Goal: Information Seeking & Learning: Learn about a topic

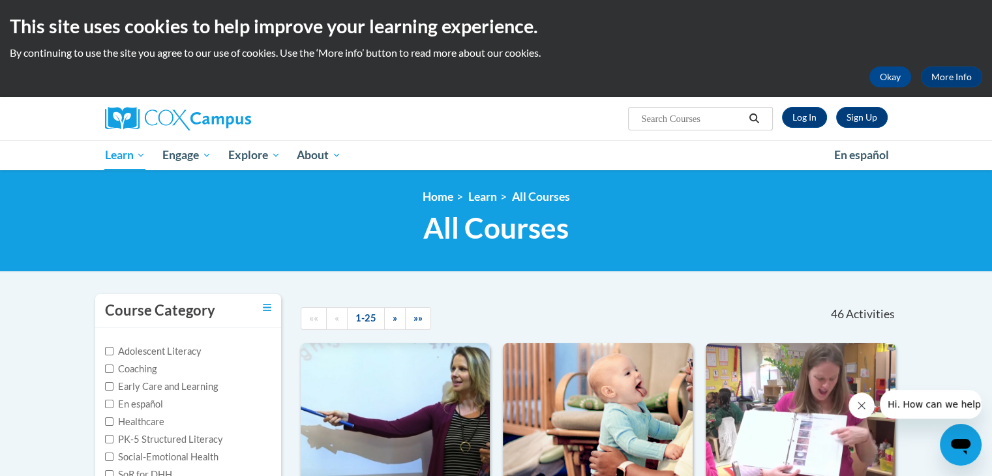
click at [681, 121] on input "Search..." at bounding box center [692, 119] width 104 height 16
type input "data"
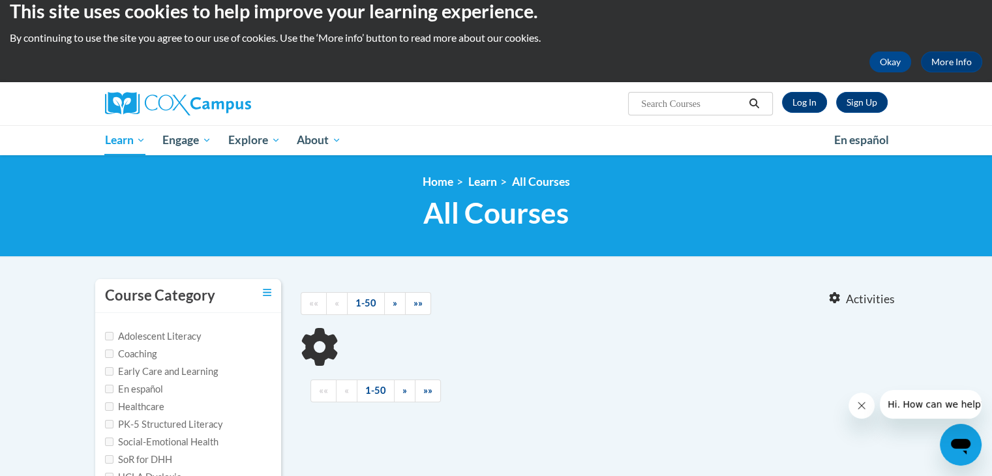
type input "data"
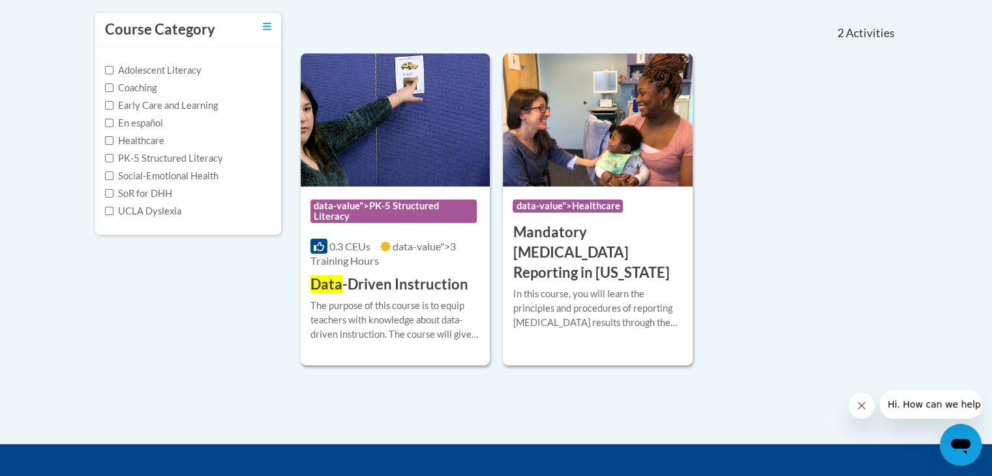
scroll to position [283, 0]
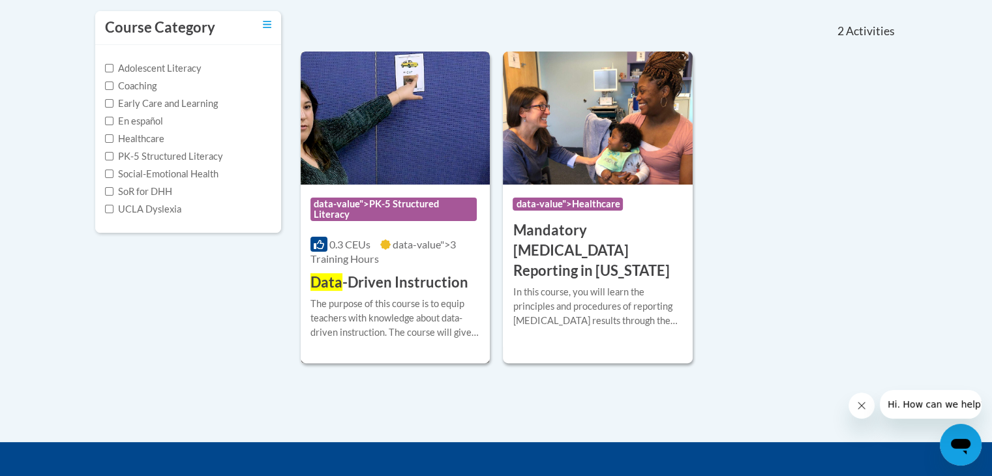
click at [350, 281] on h3 "Data -Driven Instruction" at bounding box center [390, 283] width 158 height 20
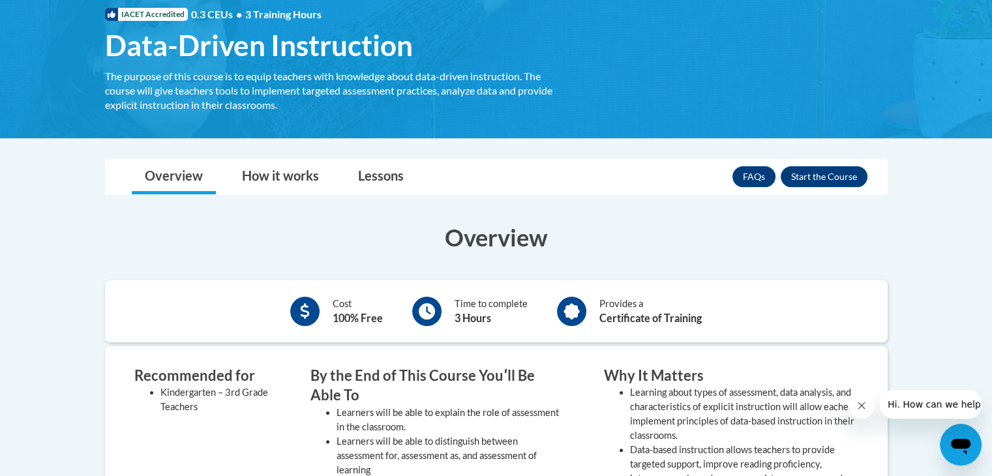
scroll to position [201, 0]
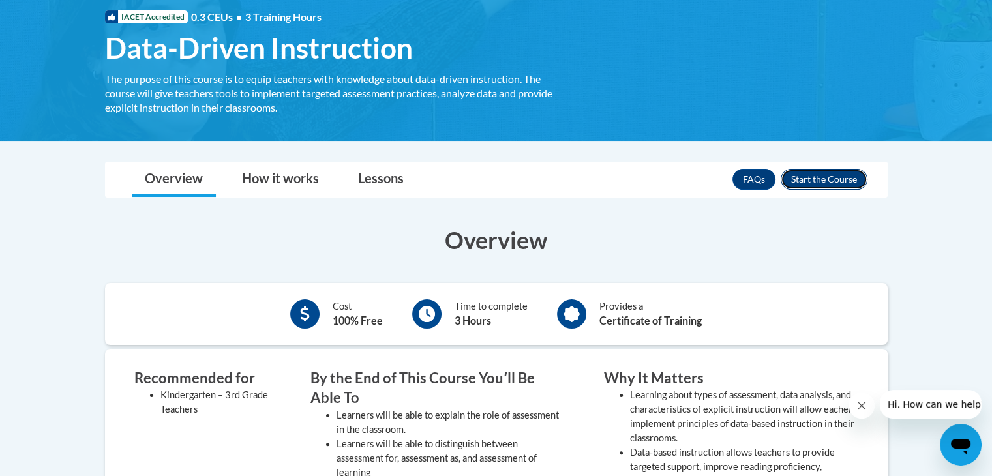
click at [799, 176] on button "Enroll" at bounding box center [824, 179] width 87 height 21
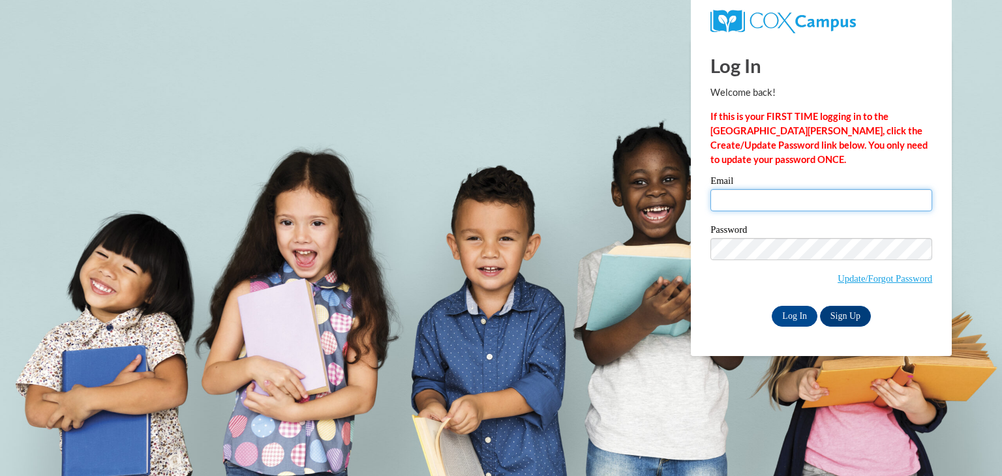
drag, startPoint x: 746, startPoint y: 204, endPoint x: 770, endPoint y: 223, distance: 30.2
click at [746, 204] on input "Email" at bounding box center [822, 200] width 222 height 22
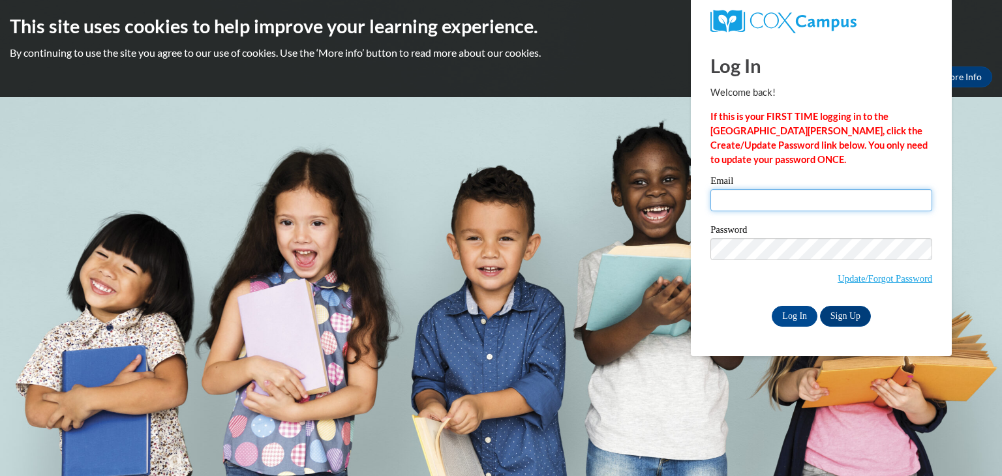
type input "omranow@valdosta.edu"
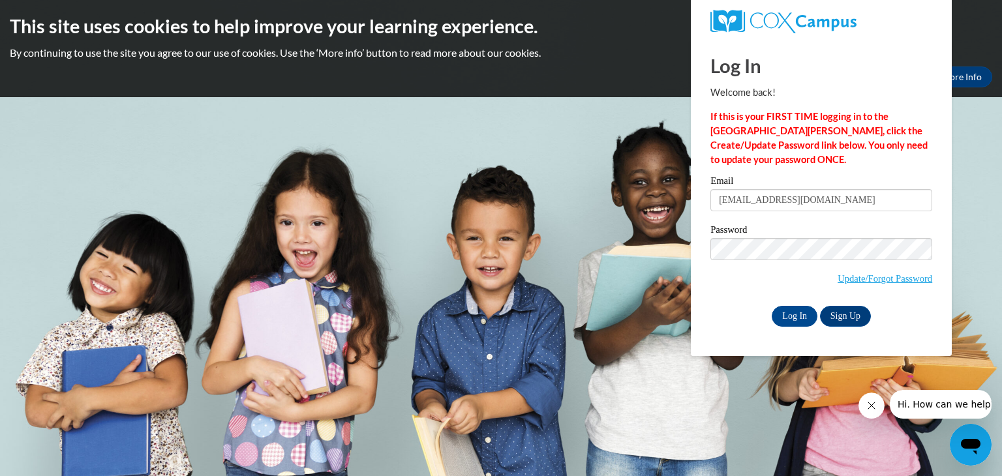
click at [731, 303] on div "Email omranow@valdosta.edu Password Update/Forgot Password Log In Sign Up OR" at bounding box center [822, 251] width 222 height 150
click at [782, 318] on input "Log In" at bounding box center [795, 316] width 46 height 21
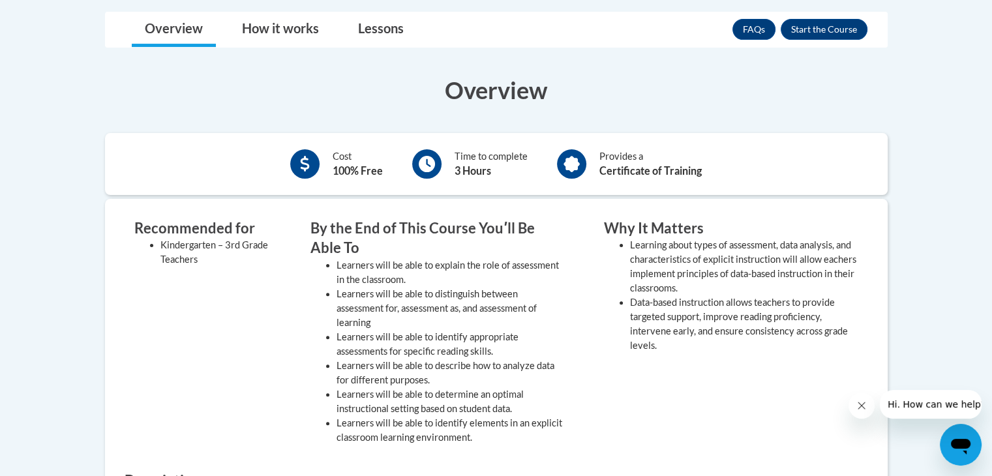
scroll to position [352, 0]
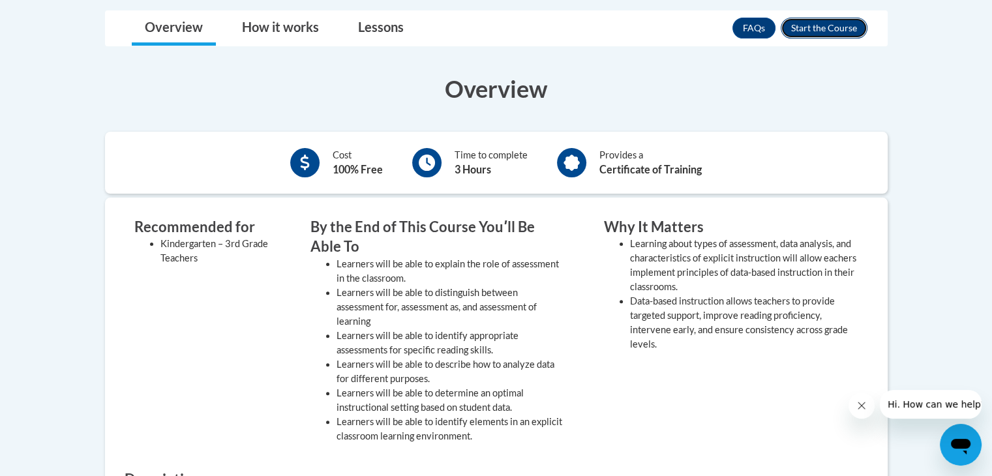
click at [800, 29] on button "Enroll" at bounding box center [824, 28] width 87 height 21
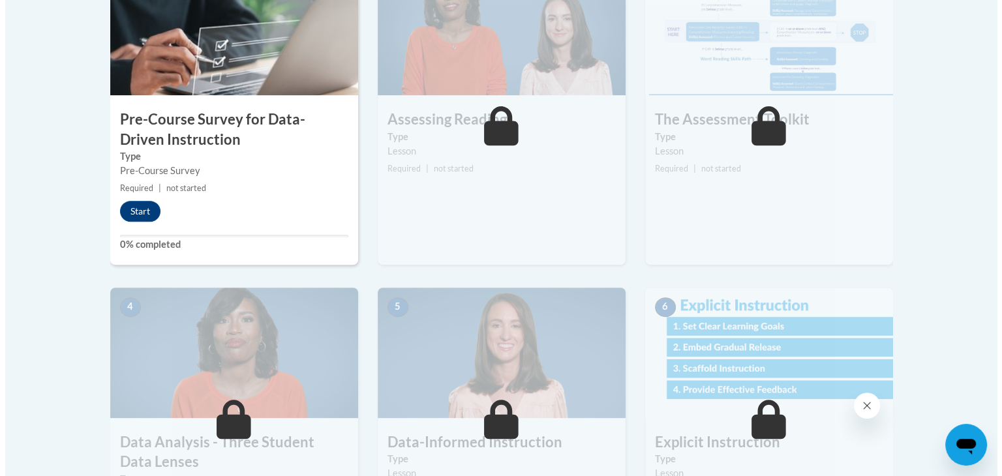
scroll to position [493, 0]
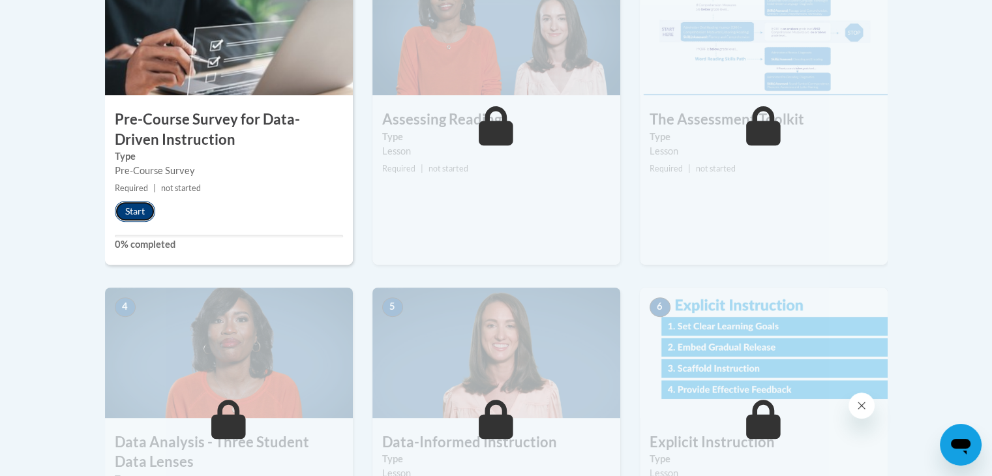
click at [150, 207] on button "Start" at bounding box center [135, 211] width 40 height 21
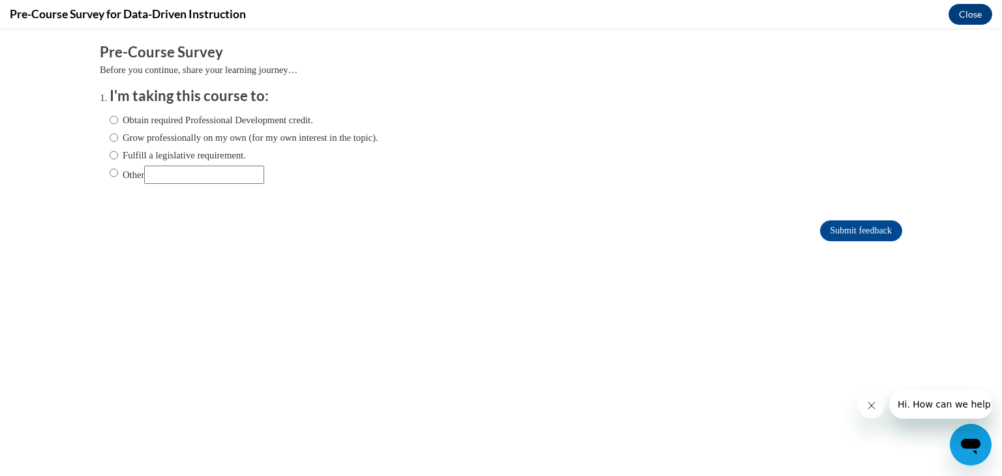
scroll to position [0, 0]
click at [230, 183] on input "Other" at bounding box center [204, 175] width 120 height 18
click at [835, 225] on input "Submit feedback" at bounding box center [861, 231] width 82 height 21
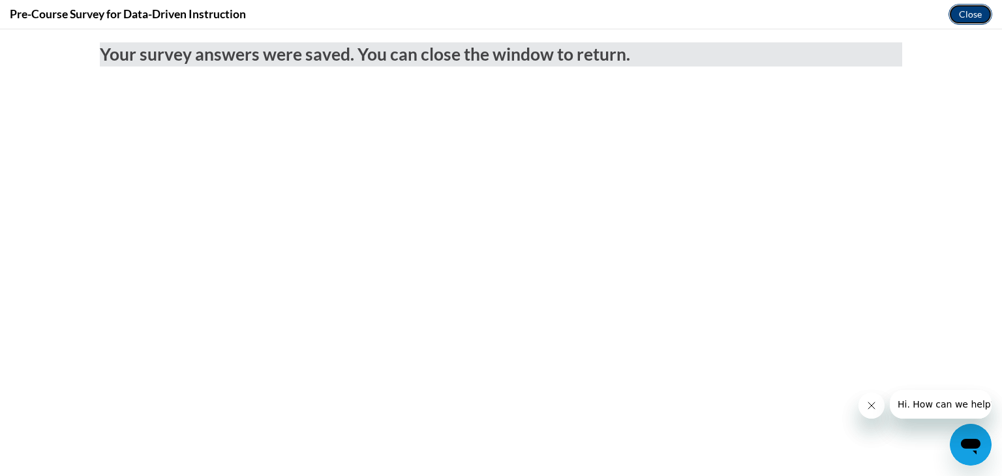
click at [964, 22] on button "Close" at bounding box center [971, 14] width 44 height 21
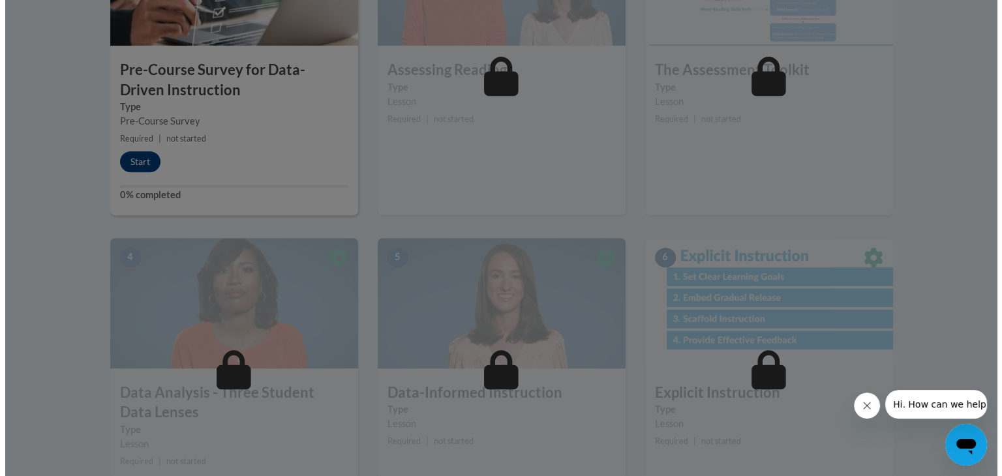
scroll to position [543, 0]
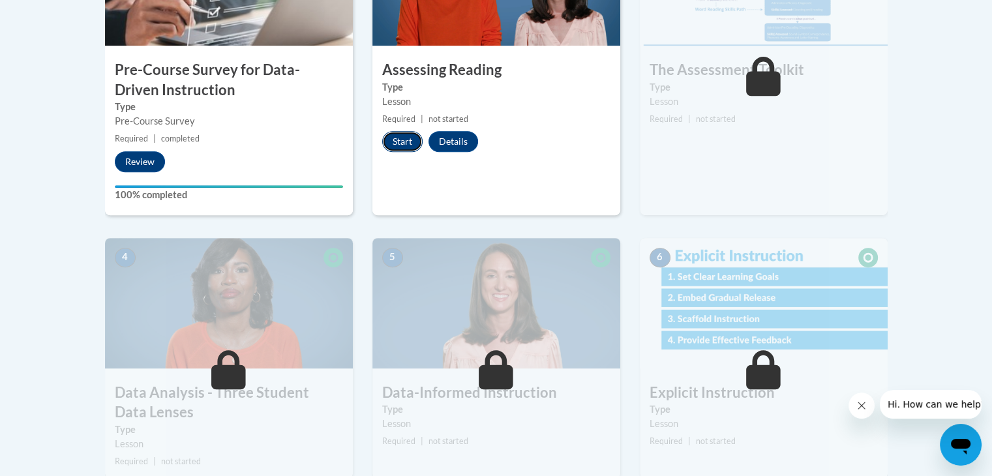
click at [395, 132] on button "Start" at bounding box center [402, 141] width 40 height 21
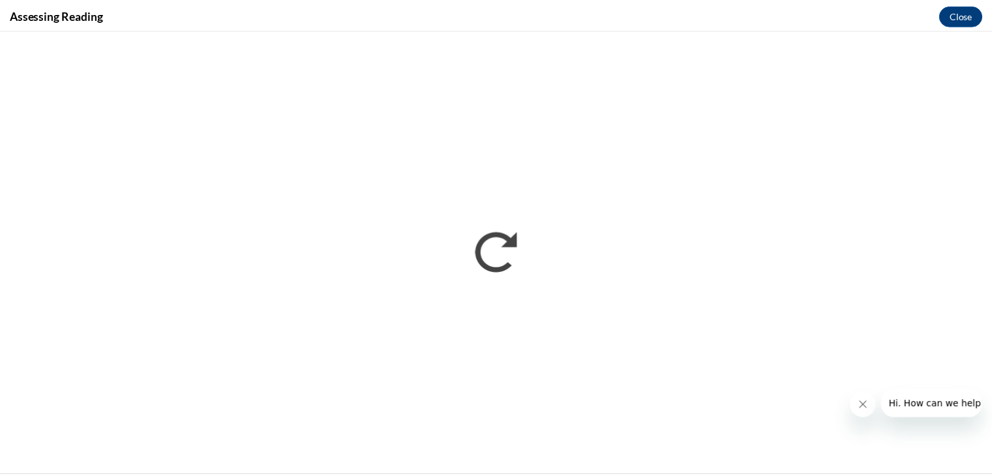
scroll to position [0, 0]
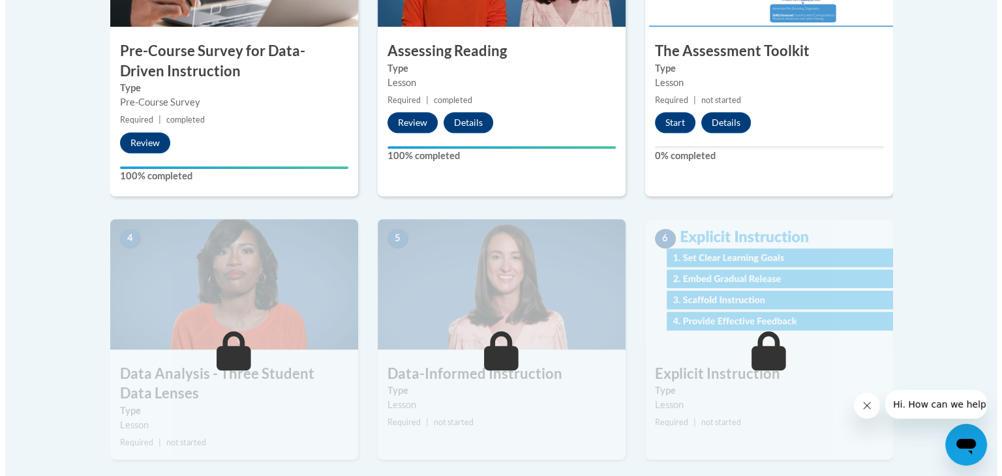
scroll to position [554, 0]
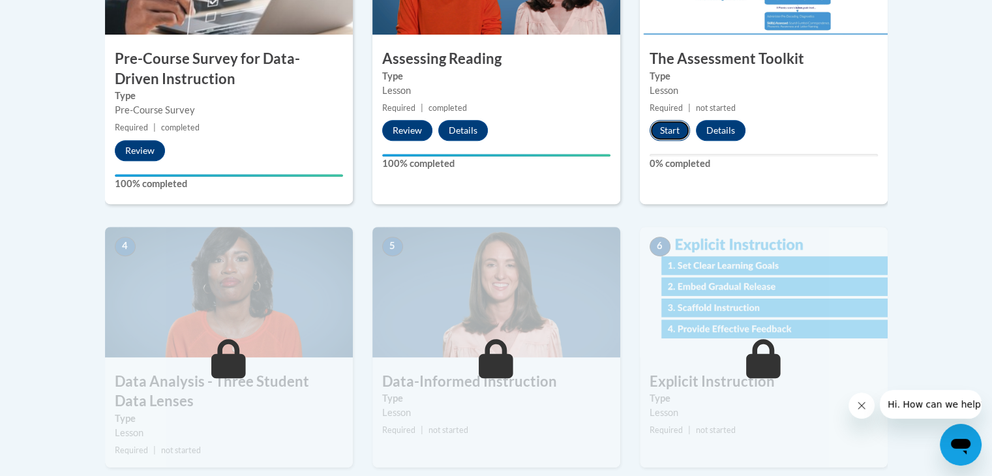
click at [668, 138] on button "Start" at bounding box center [670, 130] width 40 height 21
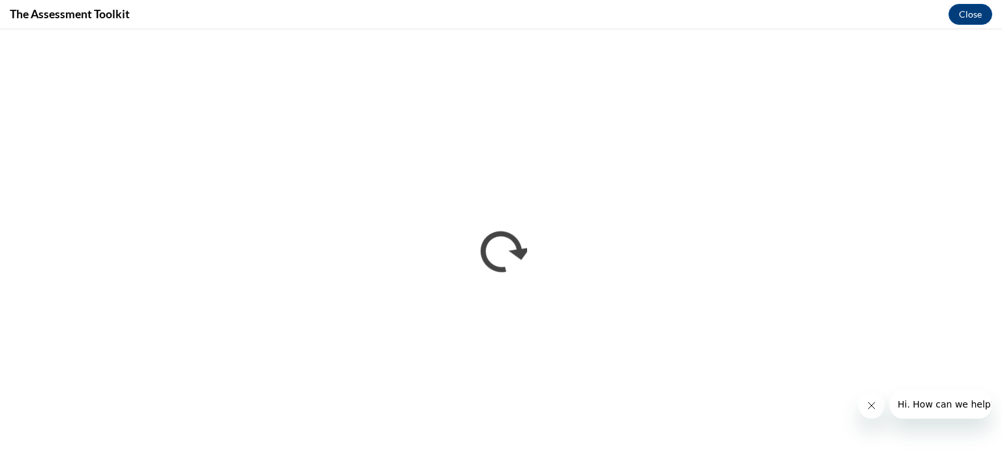
scroll to position [0, 0]
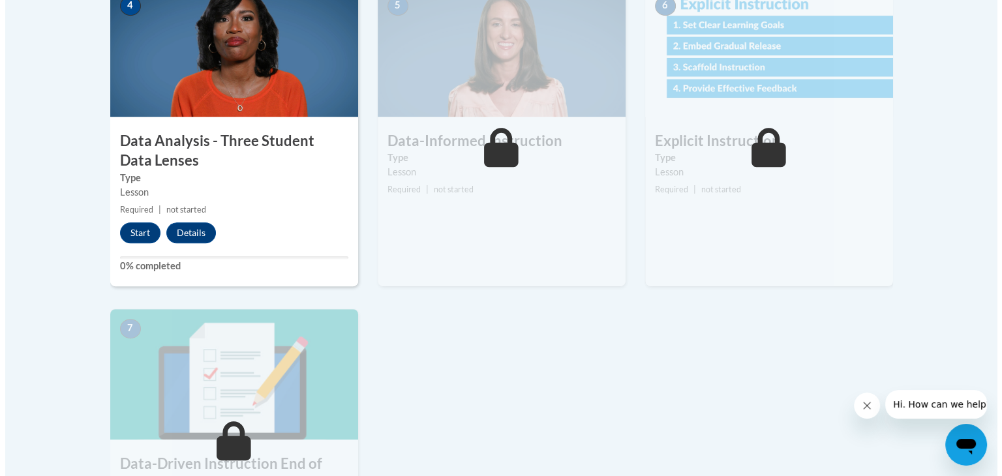
scroll to position [795, 0]
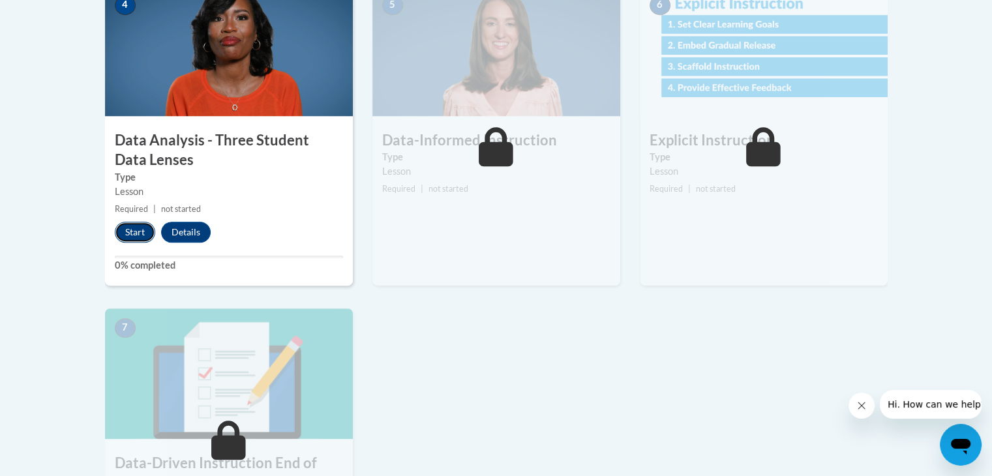
click at [136, 238] on button "Start" at bounding box center [135, 232] width 40 height 21
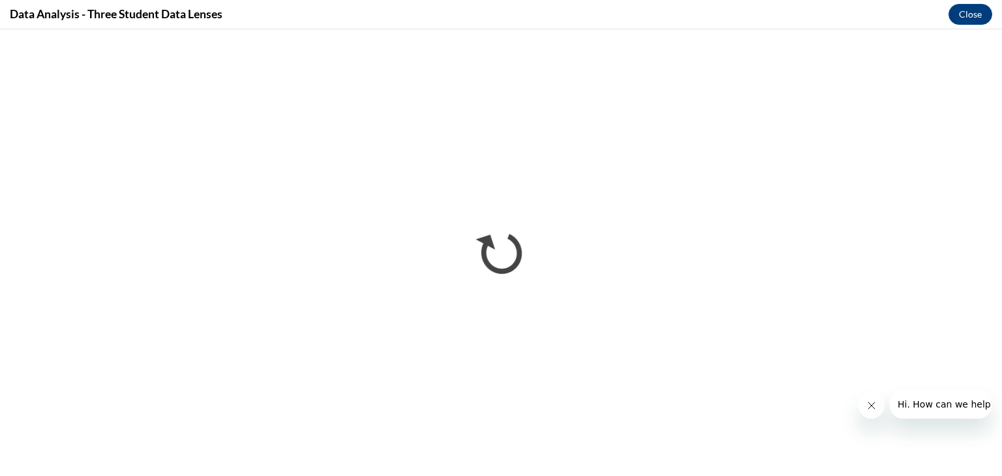
scroll to position [0, 0]
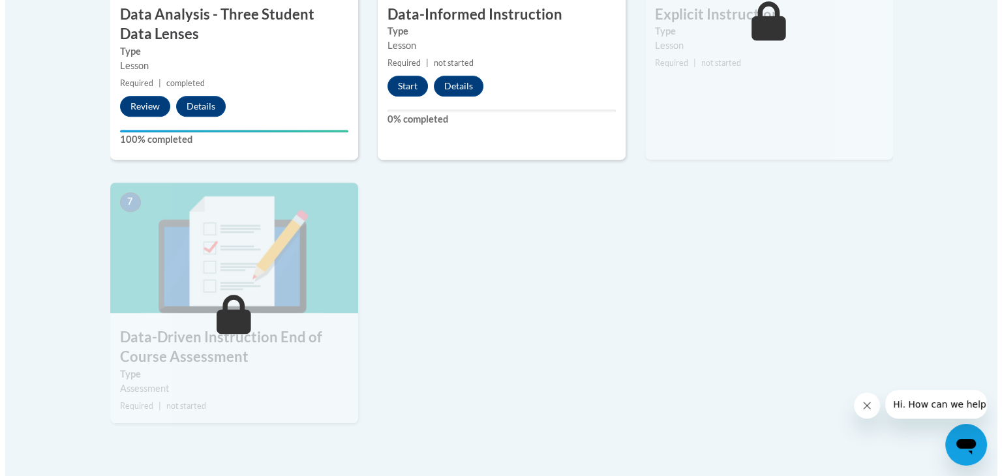
scroll to position [812, 0]
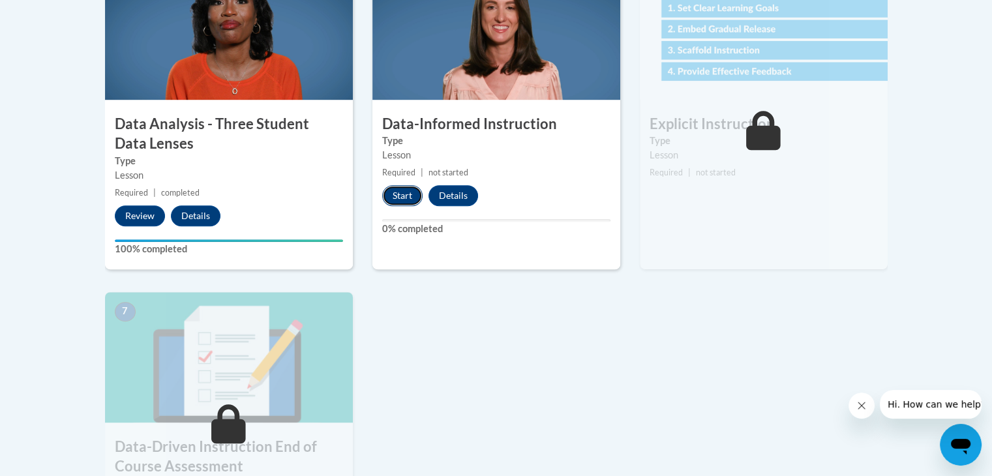
click at [391, 185] on button "Start" at bounding box center [402, 195] width 40 height 21
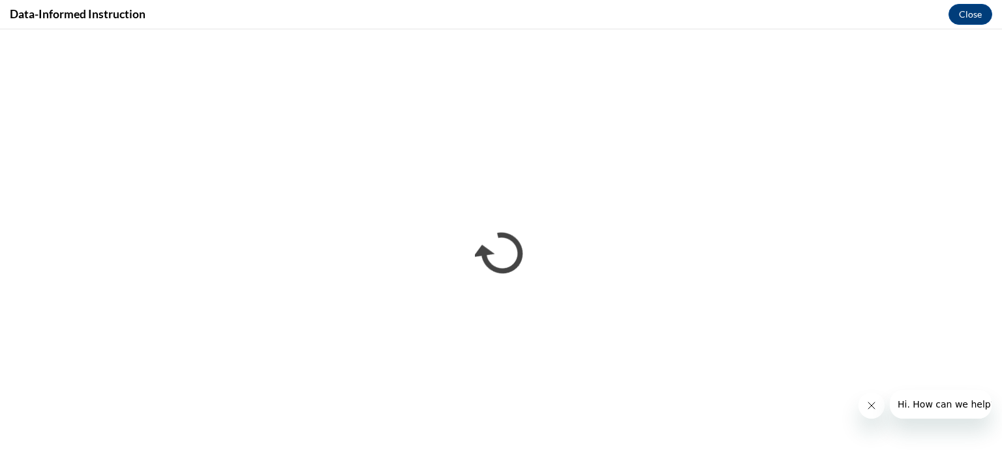
scroll to position [0, 0]
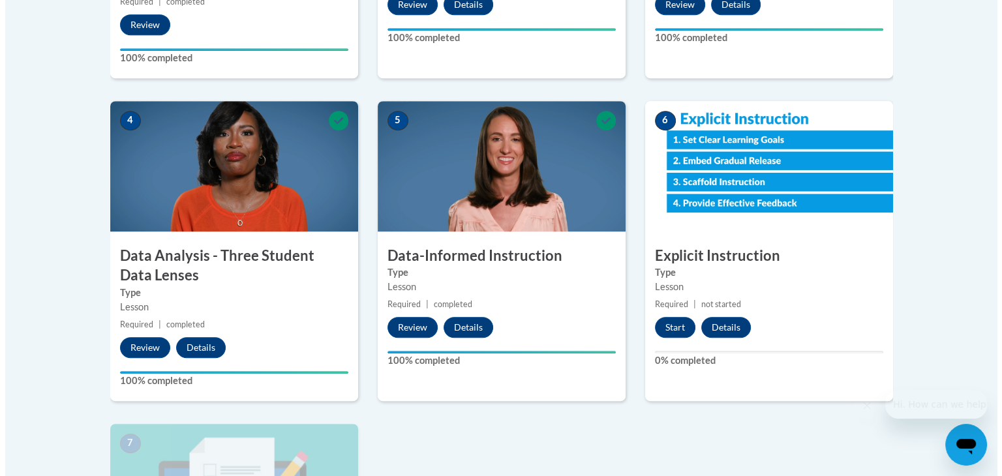
scroll to position [694, 0]
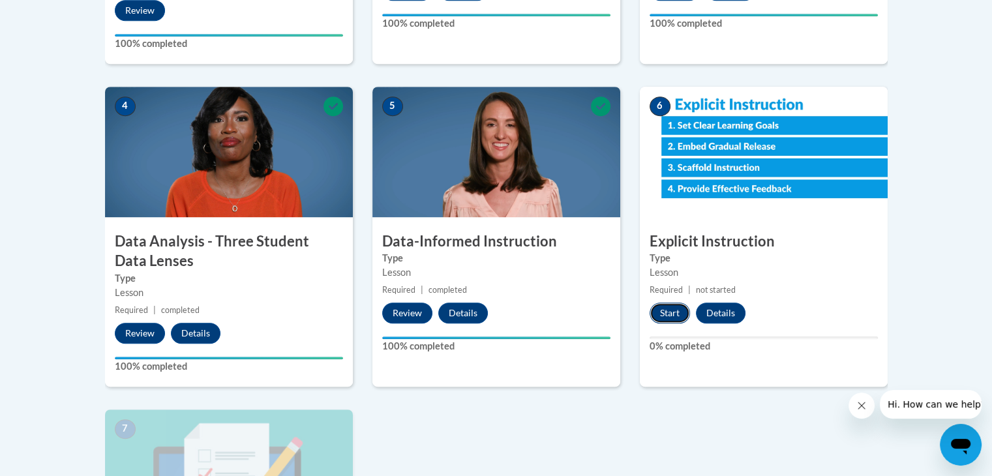
click at [666, 313] on button "Start" at bounding box center [670, 313] width 40 height 21
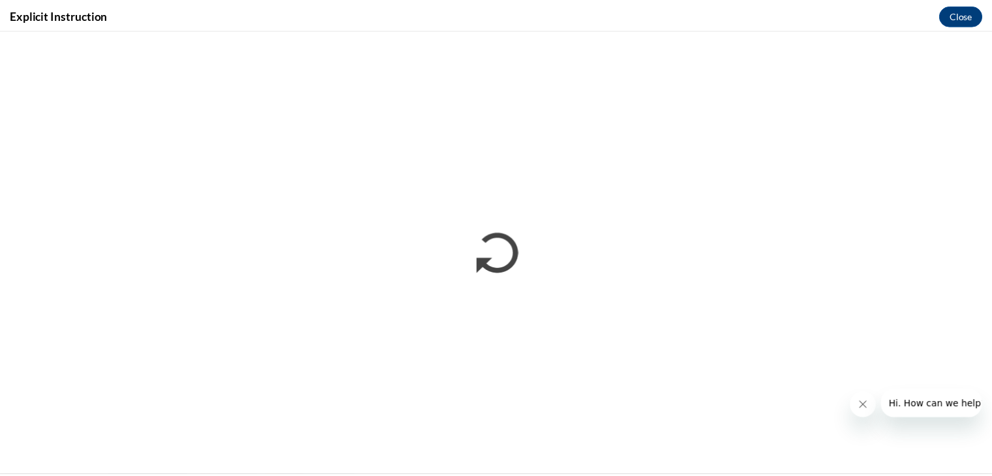
scroll to position [0, 0]
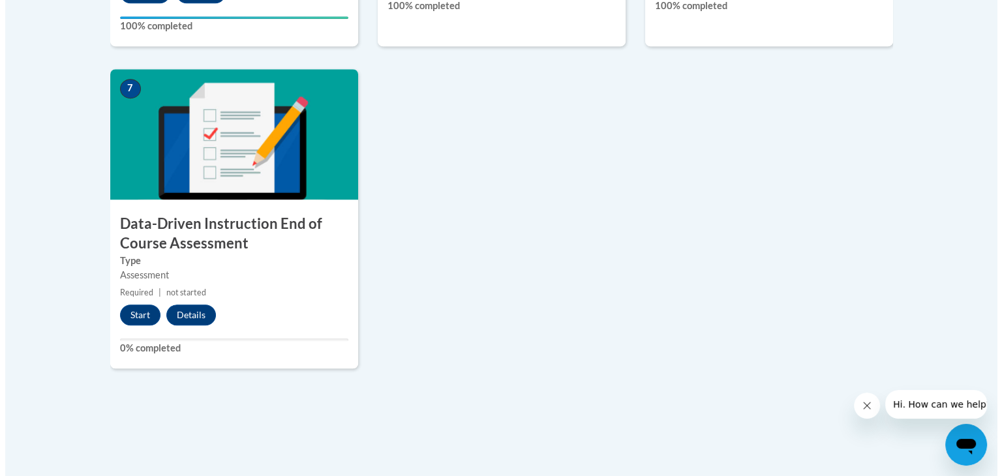
scroll to position [1052, 0]
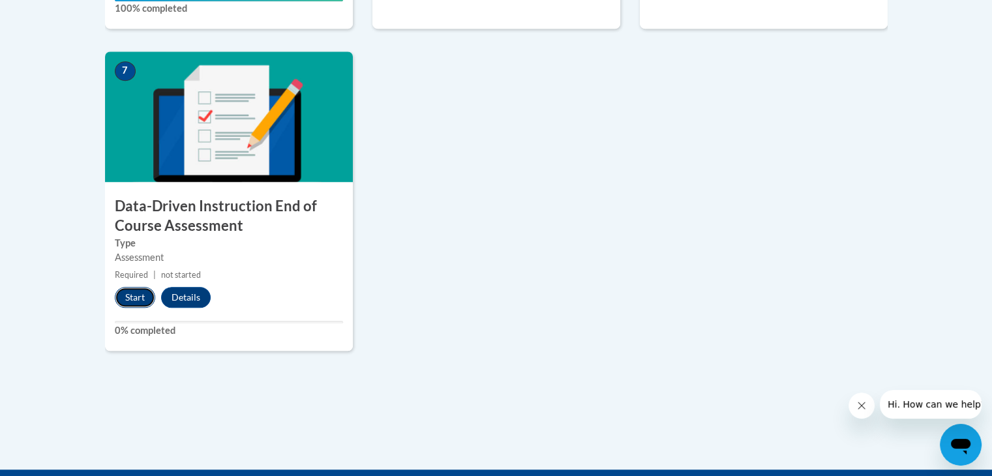
click at [125, 298] on button "Start" at bounding box center [135, 297] width 40 height 21
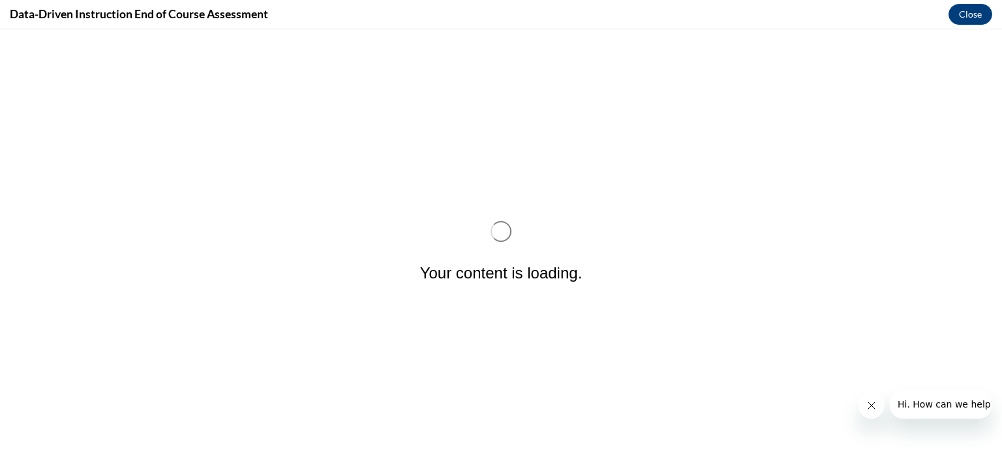
scroll to position [0, 0]
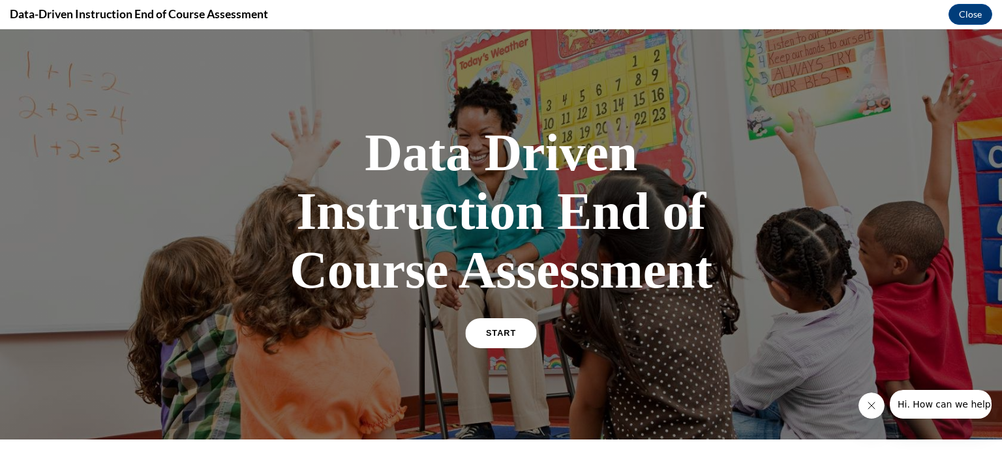
click at [478, 335] on link "START" at bounding box center [500, 333] width 71 height 30
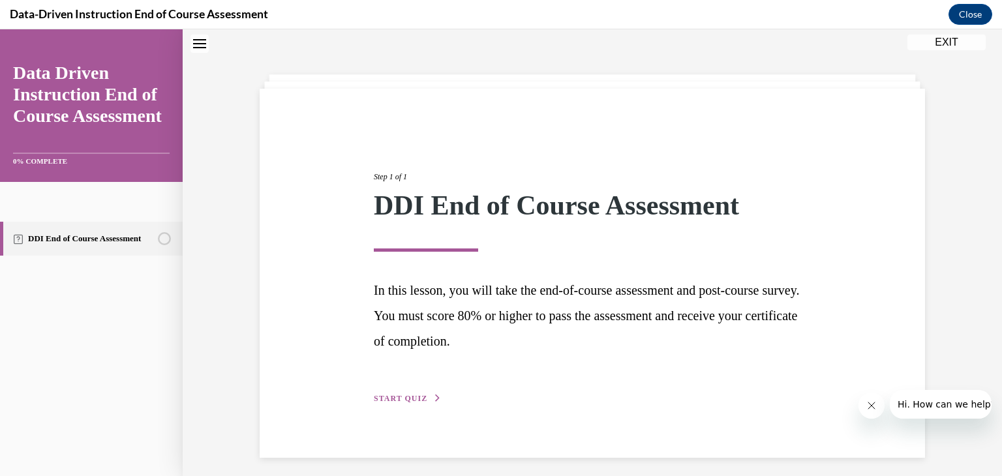
scroll to position [48, 0]
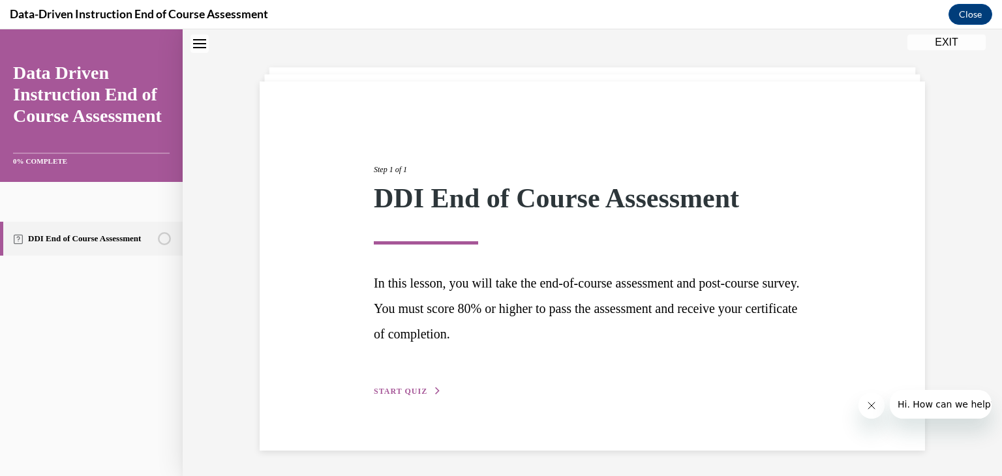
click at [391, 387] on span "START QUIZ" at bounding box center [401, 391] width 54 height 9
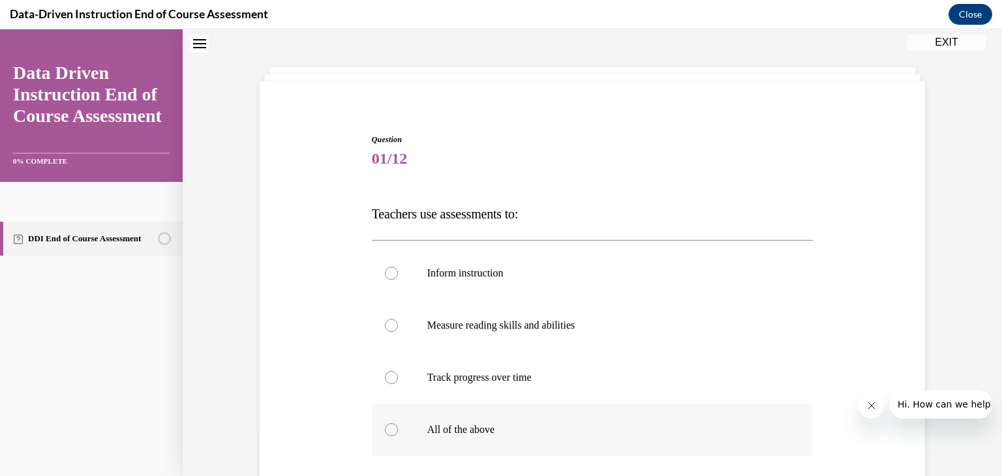
click at [405, 410] on label "All of the above" at bounding box center [593, 430] width 442 height 52
click at [398, 423] on input "All of the above" at bounding box center [391, 429] width 13 height 13
radio input "true"
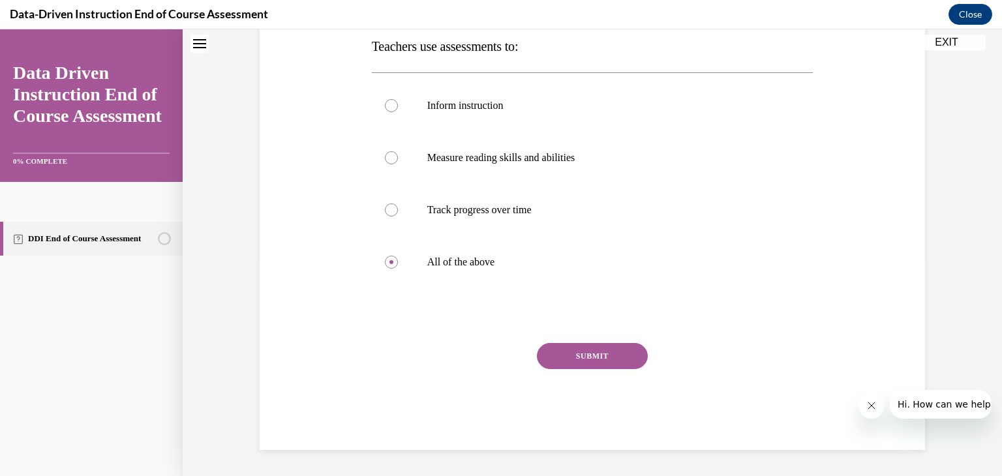
click at [590, 363] on button "SUBMIT" at bounding box center [592, 356] width 111 height 26
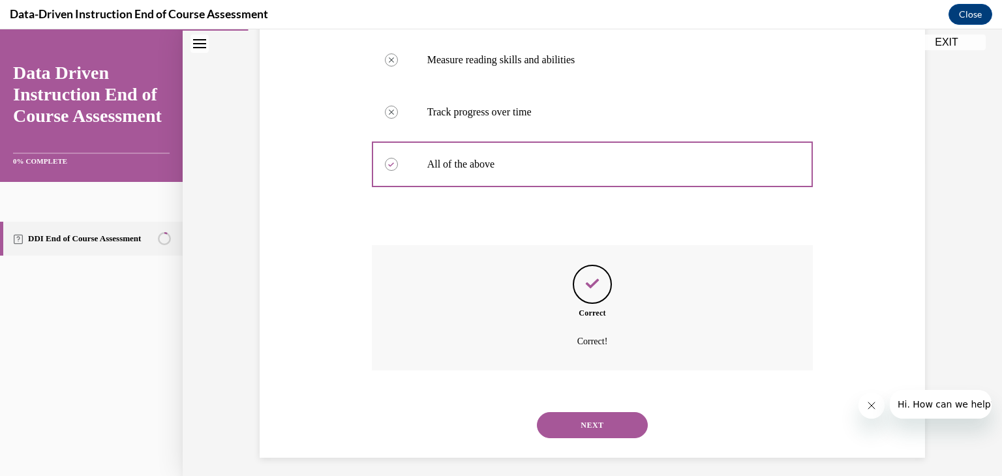
scroll to position [321, 0]
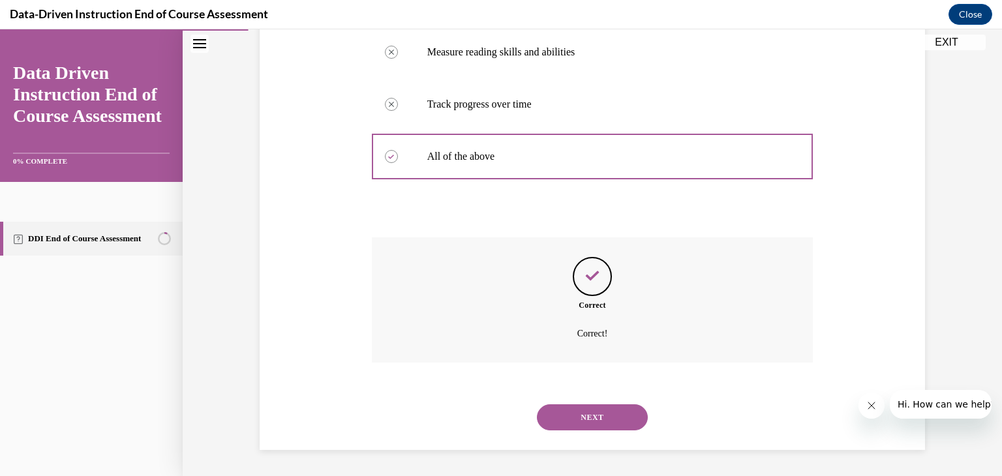
click at [568, 413] on button "NEXT" at bounding box center [592, 418] width 111 height 26
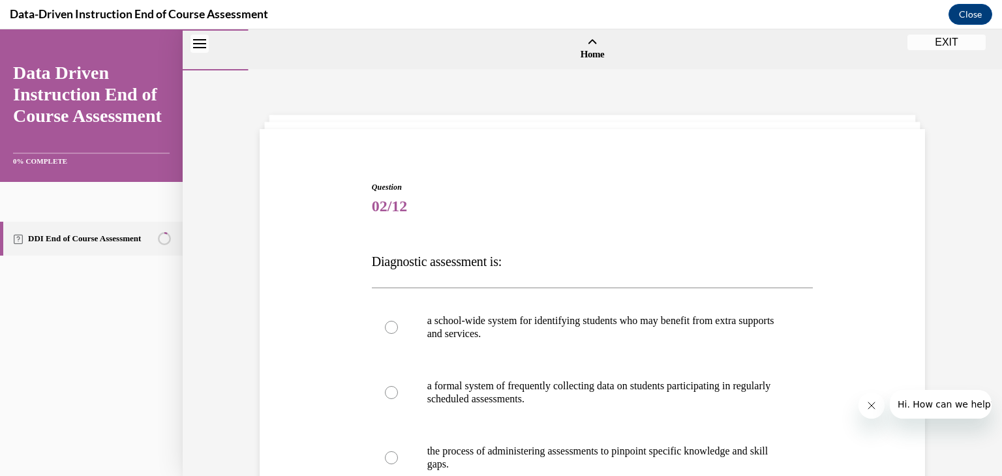
scroll to position [130, 0]
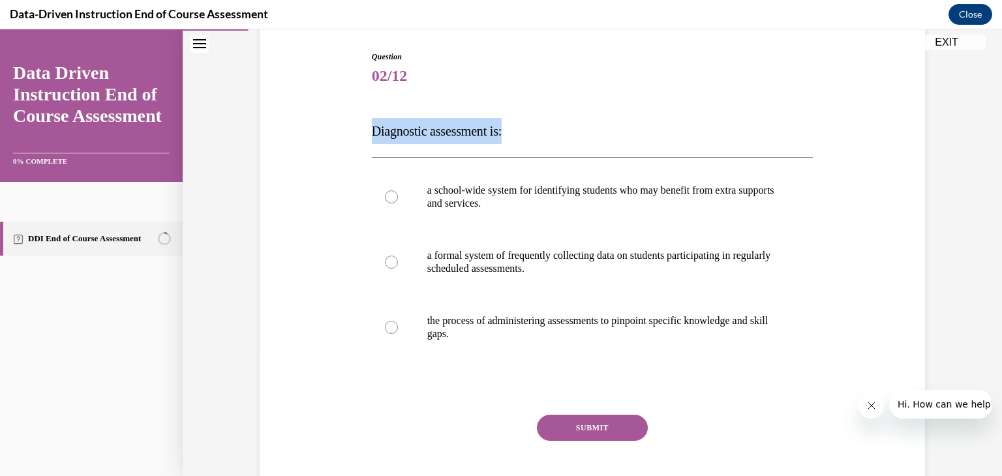
drag, startPoint x: 365, startPoint y: 129, endPoint x: 529, endPoint y: 136, distance: 163.3
click at [529, 136] on div "Question 02/12 Diagnostic assessment is: a school-wide system for identifying s…" at bounding box center [593, 276] width 448 height 491
copy span "Diagnostic assessment is:"
click at [529, 136] on p "Diagnostic assessment is:" at bounding box center [593, 131] width 442 height 26
click at [456, 326] on p "the process of administering assessments to pinpoint specific knowledge and ski…" at bounding box center [604, 327] width 354 height 26
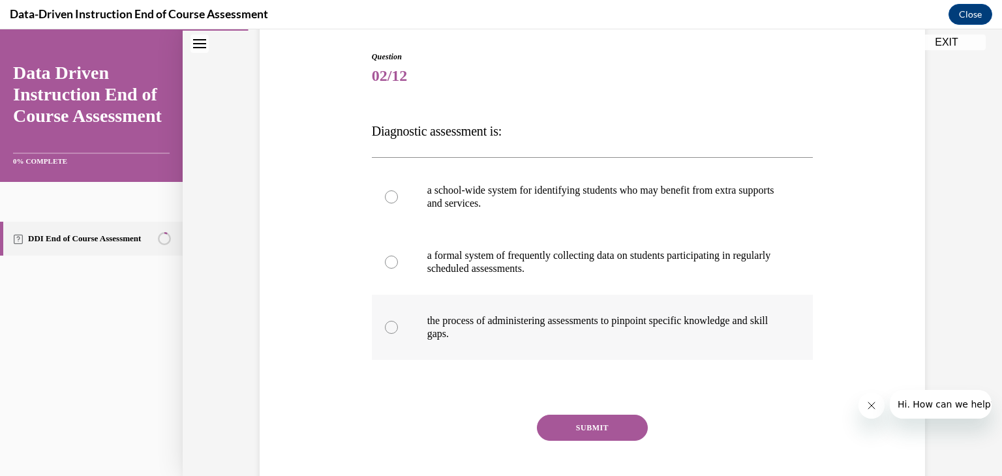
click at [398, 326] on input "the process of administering assessments to pinpoint specific knowledge and ski…" at bounding box center [391, 327] width 13 height 13
radio input "true"
click at [553, 418] on button "SUBMIT" at bounding box center [592, 428] width 111 height 26
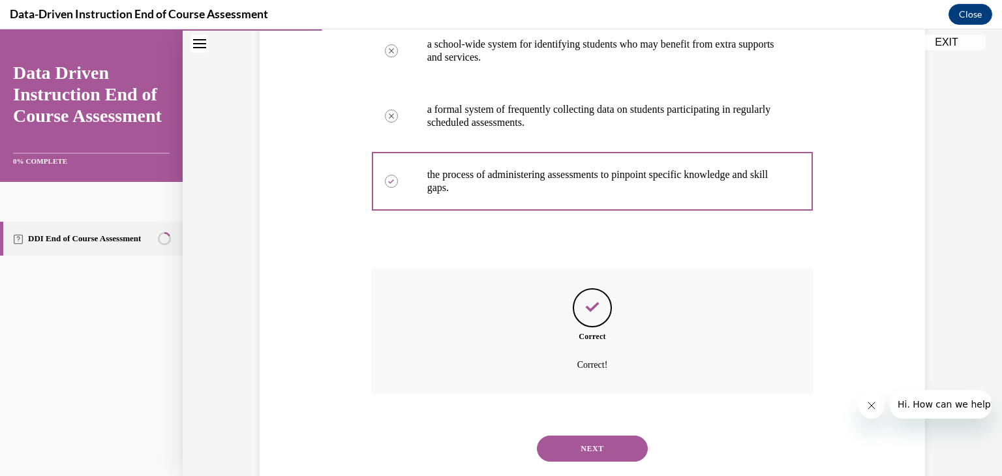
scroll to position [308, 0]
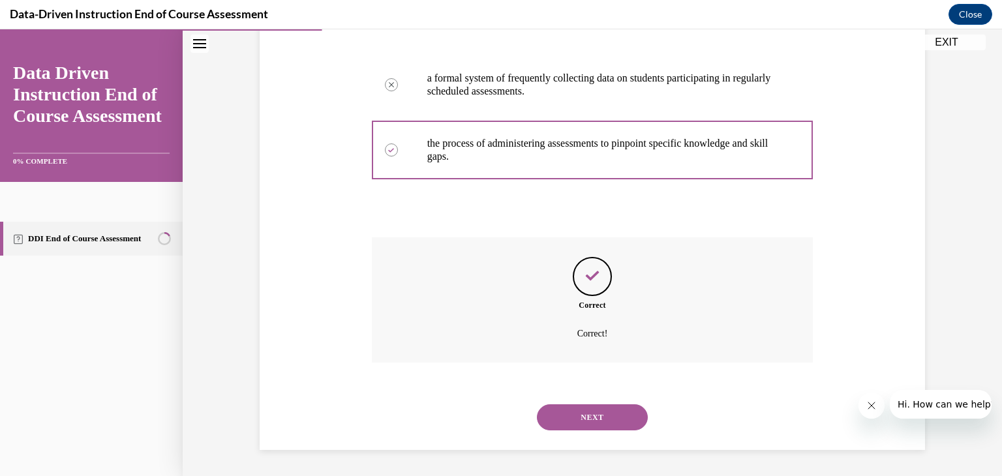
click at [596, 420] on button "NEXT" at bounding box center [592, 418] width 111 height 26
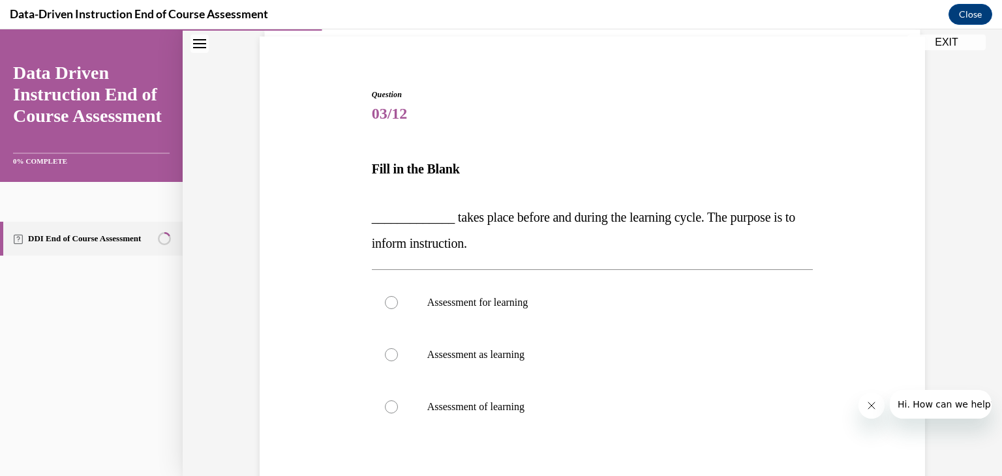
scroll to position [94, 0]
drag, startPoint x: 357, startPoint y: 202, endPoint x: 557, endPoint y: 243, distance: 203.8
click at [557, 243] on div "Question 03/12 Fill in the Blank _____________ takes place before and during th…" at bounding box center [592, 320] width 672 height 545
copy div "_____________ takes place before and during the learning cycle. The purpose is …"
click at [557, 243] on p "_____________ takes place before and during the learning cycle. The purpose is …" at bounding box center [593, 229] width 442 height 52
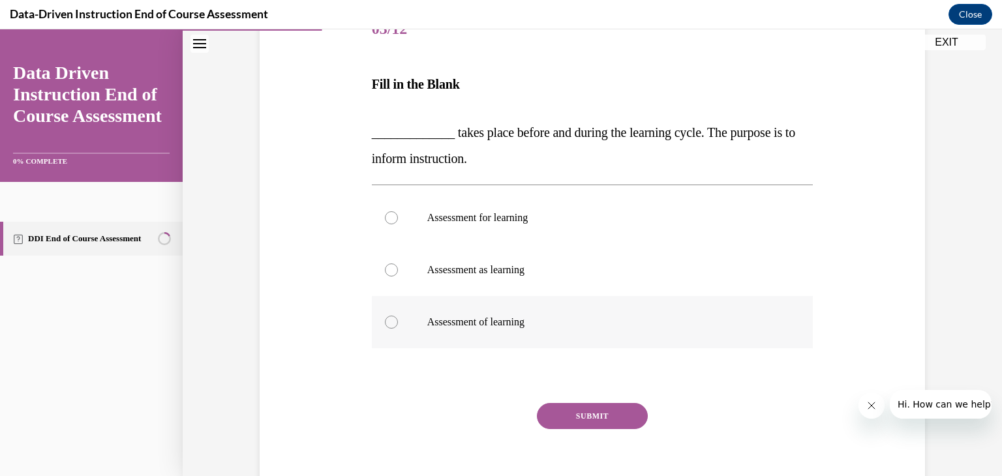
scroll to position [179, 0]
click at [453, 328] on label "Assessment of learning" at bounding box center [593, 321] width 442 height 52
click at [398, 328] on input "Assessment of learning" at bounding box center [391, 320] width 13 height 13
radio input "true"
drag, startPoint x: 408, startPoint y: 314, endPoint x: 561, endPoint y: 322, distance: 153.5
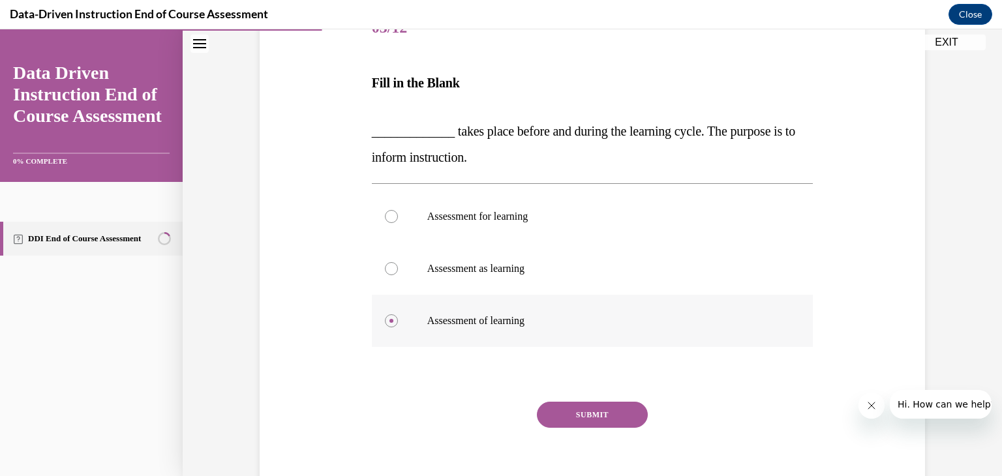
click at [561, 322] on label "Assessment of learning" at bounding box center [593, 321] width 442 height 52
copy p "Assessment of learning"
click at [561, 322] on p "Assessment of learning" at bounding box center [604, 320] width 354 height 13
click at [398, 322] on input "Assessment of learning" at bounding box center [391, 320] width 13 height 13
click at [540, 392] on div "Question 03/12 Fill in the Blank _____________ takes place before and during th…" at bounding box center [593, 256] width 442 height 506
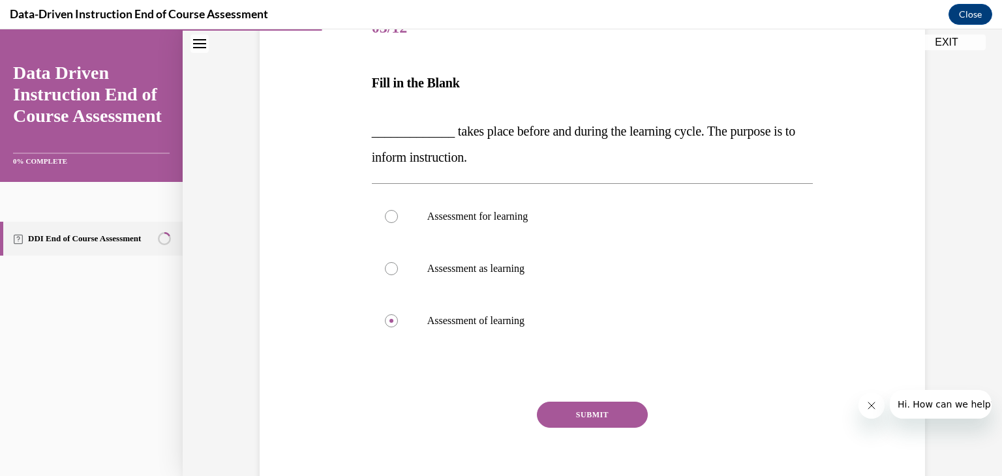
click at [559, 407] on button "SUBMIT" at bounding box center [592, 415] width 111 height 26
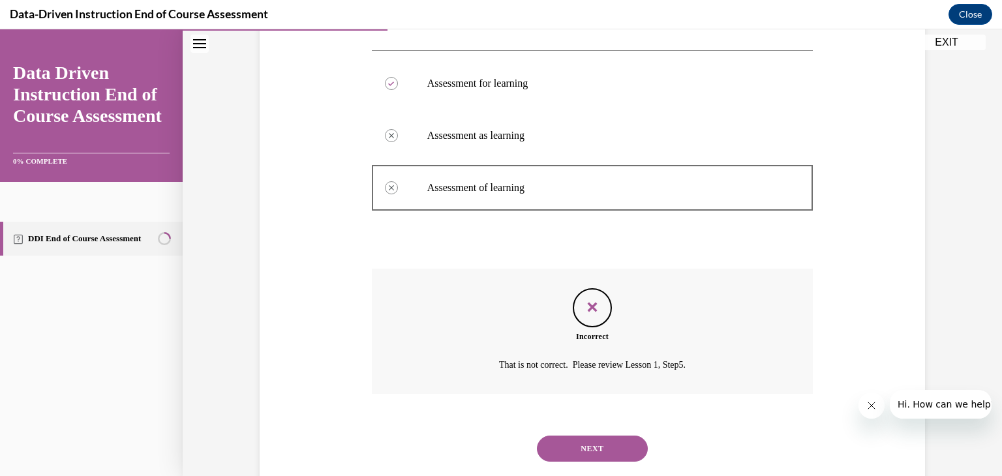
scroll to position [343, 0]
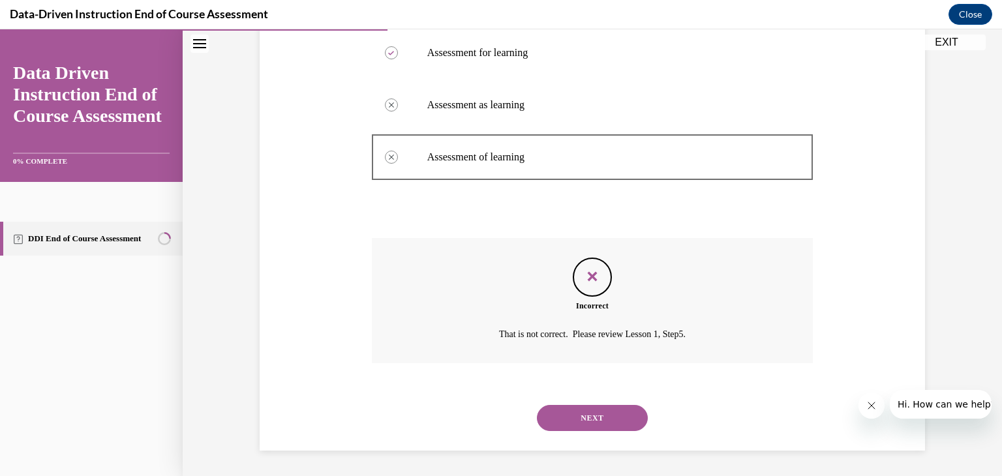
click at [550, 413] on button "NEXT" at bounding box center [592, 418] width 111 height 26
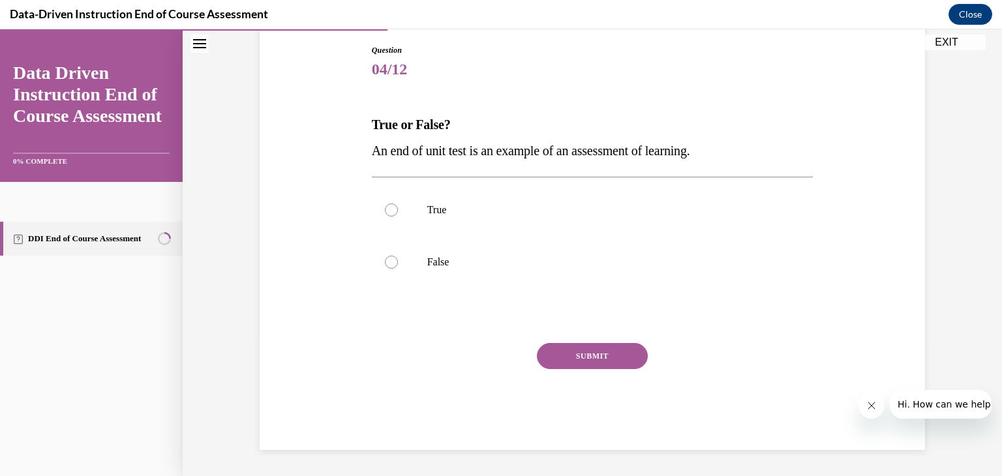
drag, startPoint x: 365, startPoint y: 155, endPoint x: 737, endPoint y: 156, distance: 371.9
click at [737, 156] on div "Question 04/12 True or False? An end of unit test is an example of an assessmen…" at bounding box center [593, 237] width 448 height 425
copy span "An end of unit test is an example of an assessment of learning."
click at [737, 156] on p "An end of unit test is an example of an assessment of learning." at bounding box center [593, 151] width 442 height 26
click at [426, 225] on label "True" at bounding box center [593, 210] width 442 height 52
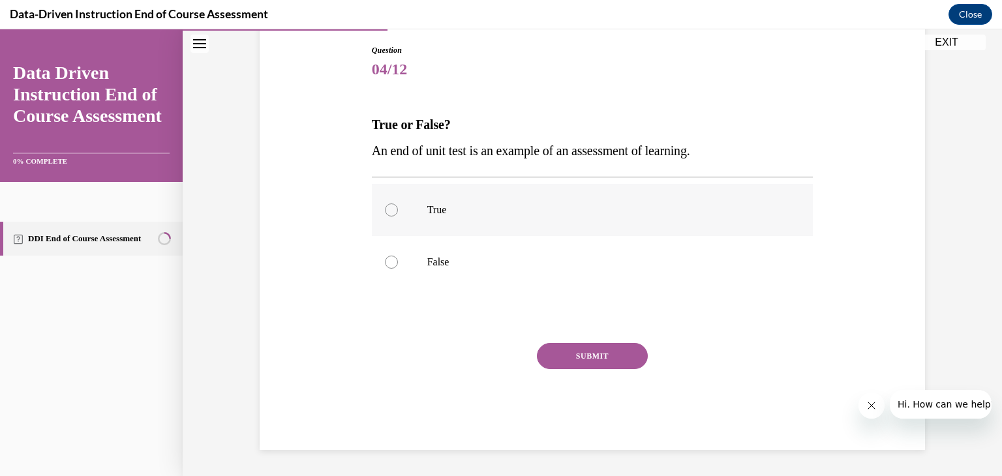
click at [398, 217] on input "True" at bounding box center [391, 210] width 13 height 13
radio input "true"
click at [587, 349] on button "SUBMIT" at bounding box center [592, 356] width 111 height 26
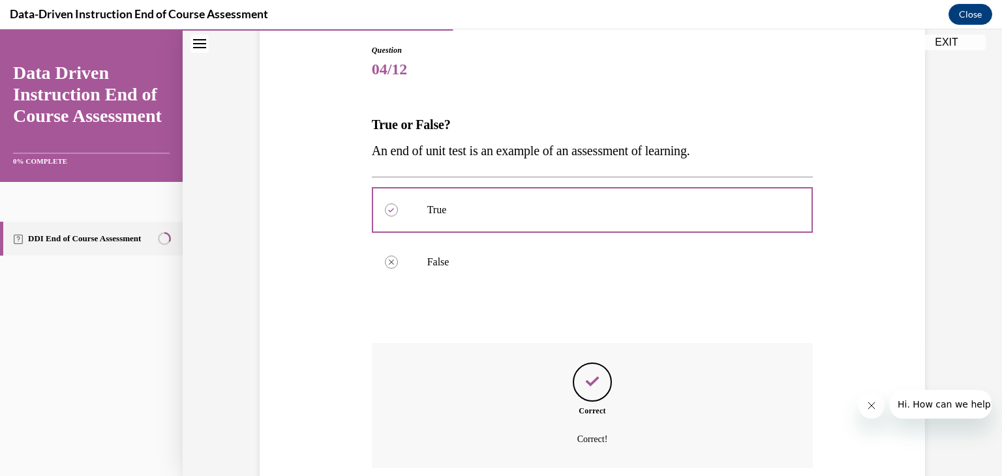
scroll to position [243, 0]
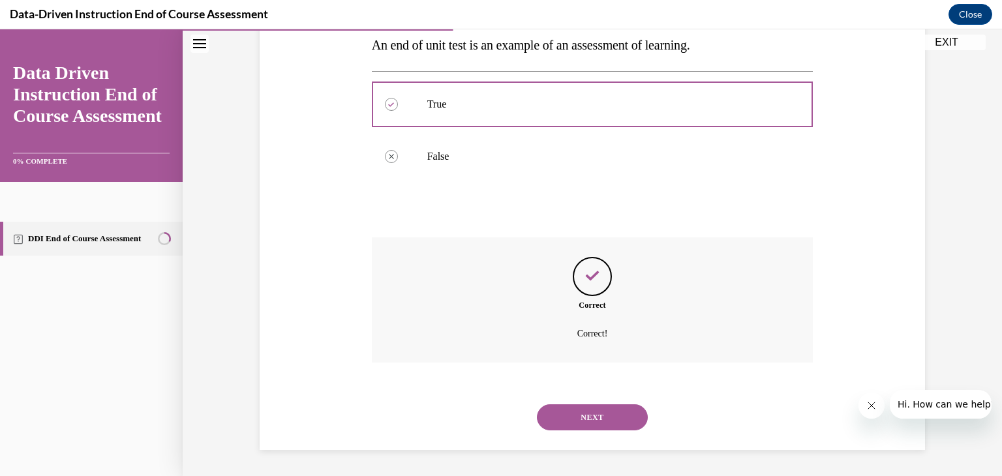
click at [571, 408] on button "NEXT" at bounding box center [592, 418] width 111 height 26
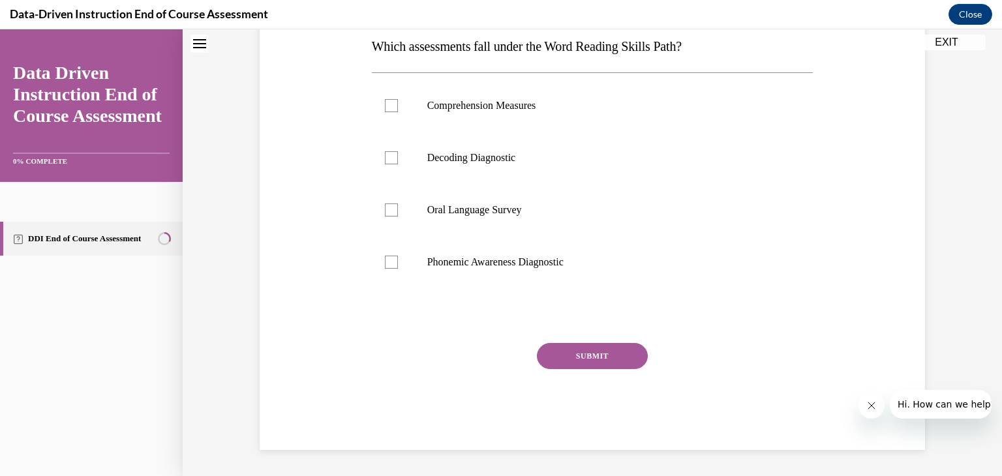
scroll to position [0, 0]
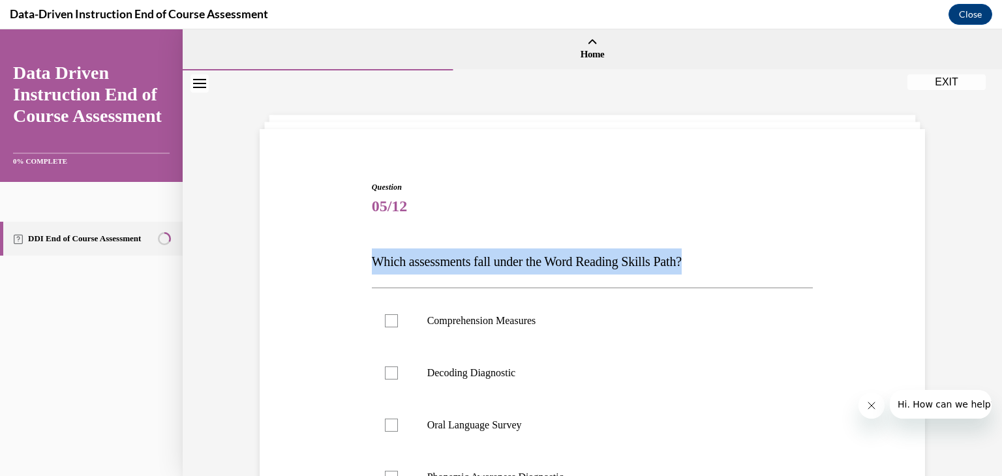
drag, startPoint x: 365, startPoint y: 254, endPoint x: 773, endPoint y: 245, distance: 407.2
click at [773, 245] on div "Question 05/12 Which assessments fall under the Word Reading Skills Path? Compr…" at bounding box center [593, 414] width 448 height 504
copy span "Which assessments fall under the Word Reading Skills Path?"
click at [773, 245] on div "Question 05/12 Which assessments fall under the Word Reading Skills Path? Compr…" at bounding box center [593, 423] width 442 height 484
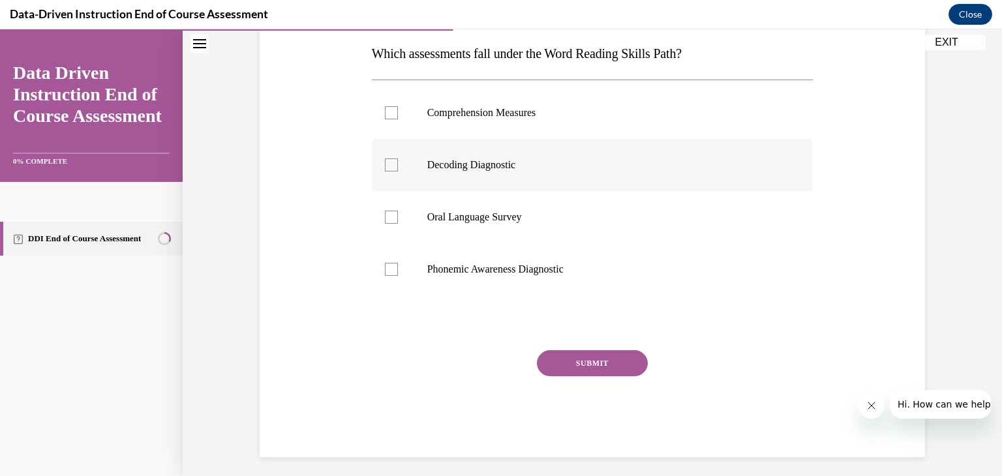
scroll to position [209, 0]
click at [409, 163] on label "Decoding Diagnostic" at bounding box center [593, 164] width 442 height 52
click at [398, 163] on input "Decoding Diagnostic" at bounding box center [391, 164] width 13 height 13
checkbox input "true"
click at [407, 251] on label "Phonemic Awareness Diagnostic" at bounding box center [593, 269] width 442 height 52
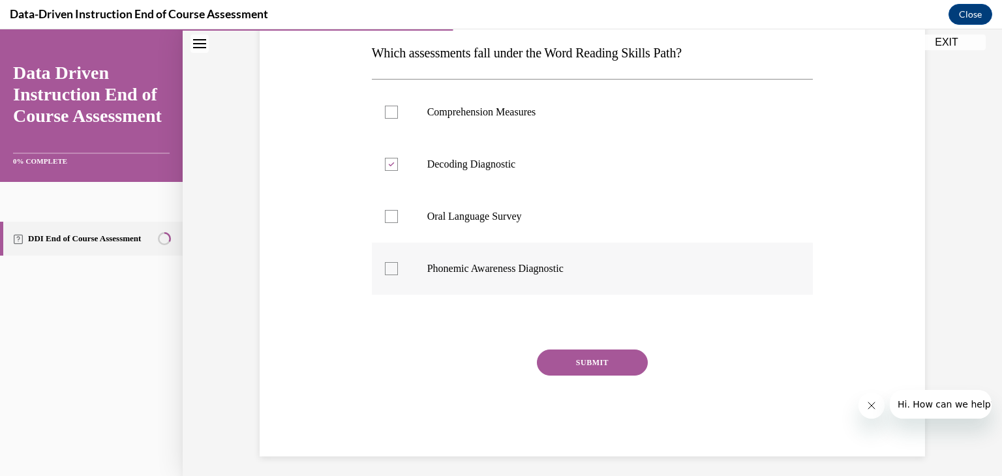
click at [398, 262] on input "Phonemic Awareness Diagnostic" at bounding box center [391, 268] width 13 height 13
checkbox input "true"
click at [547, 369] on button "SUBMIT" at bounding box center [592, 363] width 111 height 26
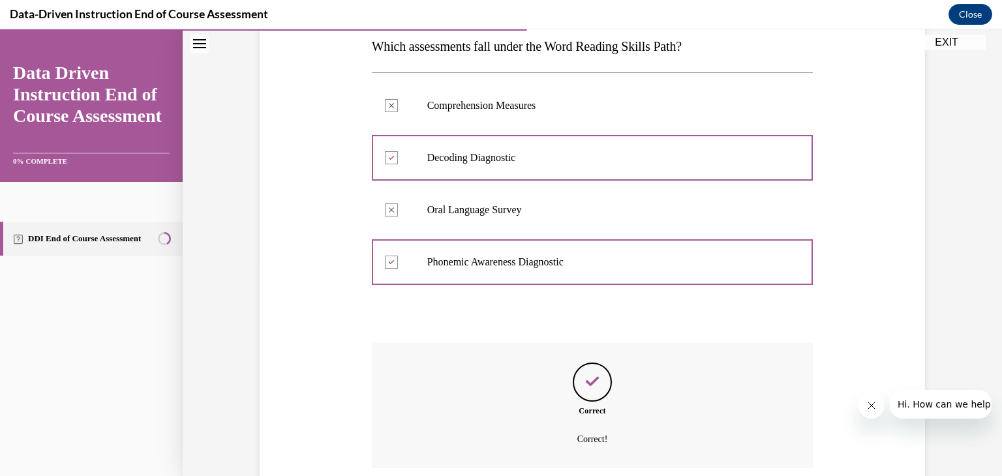
scroll to position [321, 0]
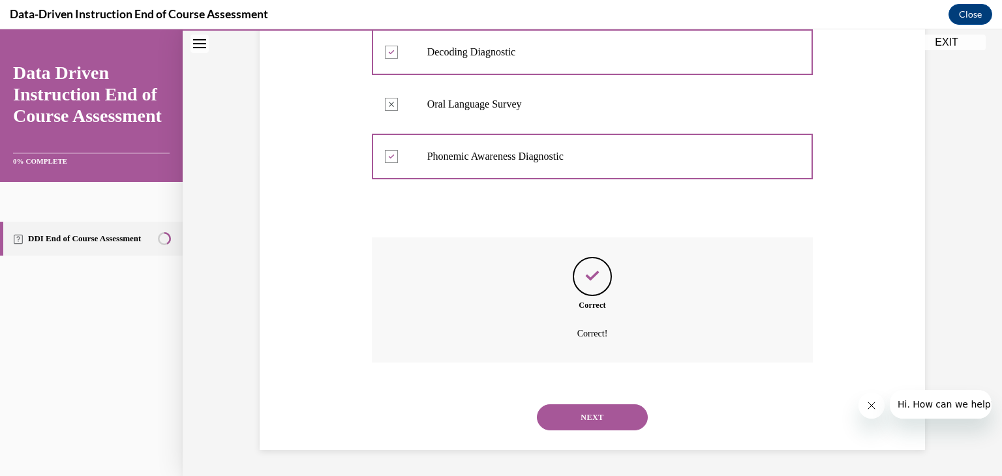
click at [577, 410] on button "NEXT" at bounding box center [592, 418] width 111 height 26
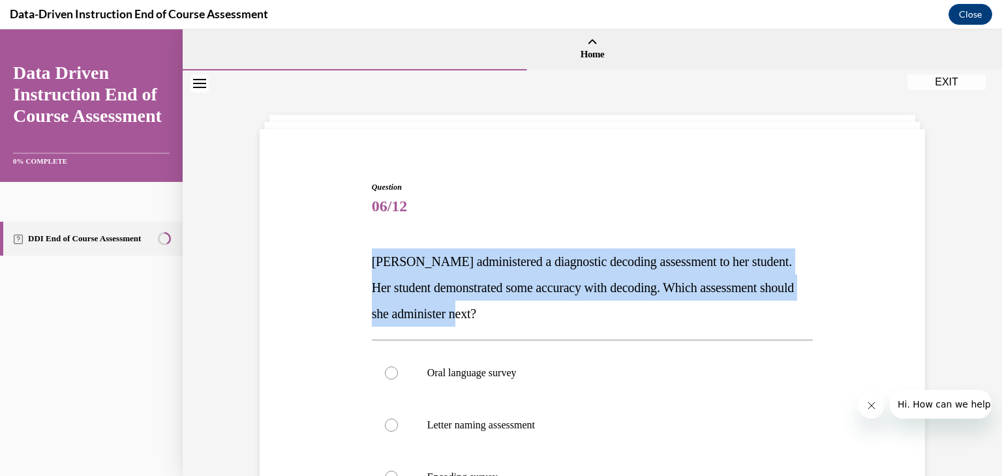
drag, startPoint x: 363, startPoint y: 256, endPoint x: 593, endPoint y: 323, distance: 239.7
click at [593, 323] on div "Question 06/12 Mrs. Lee administered a diagnostic decoding assessment to her st…" at bounding box center [593, 440] width 448 height 556
copy span "Mrs. Lee administered a diagnostic decoding assessment to her student. Her stud…"
click at [593, 323] on p "Mrs. Lee administered a diagnostic decoding assessment to her student. Her stud…" at bounding box center [593, 288] width 442 height 78
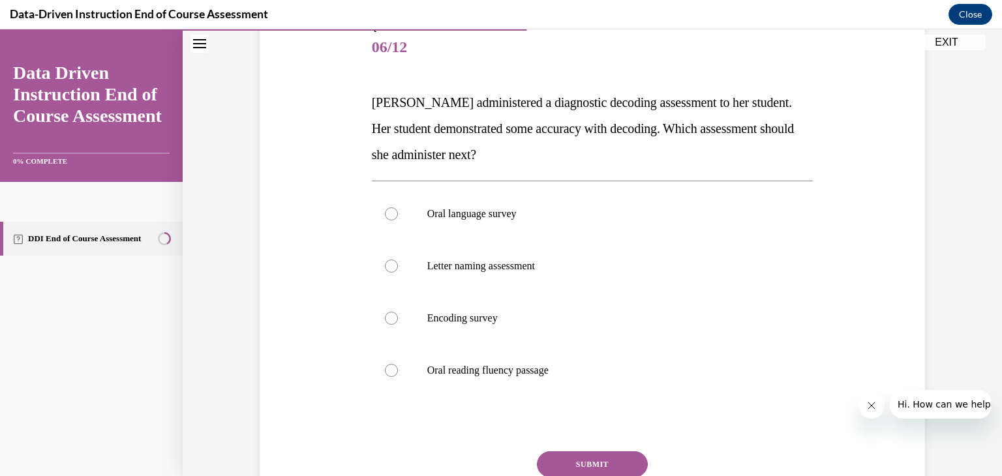
scroll to position [168, 0]
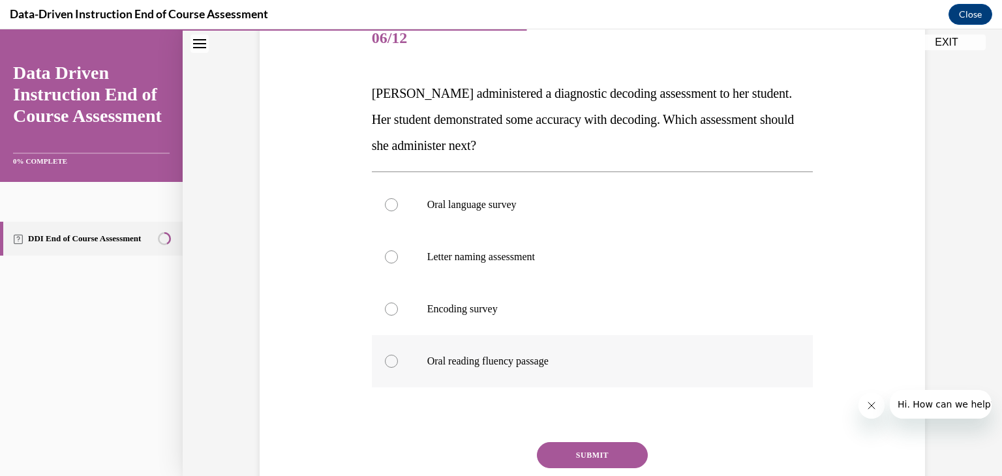
click at [431, 359] on p "Oral reading fluency passage" at bounding box center [604, 361] width 354 height 13
click at [398, 359] on input "Oral reading fluency passage" at bounding box center [391, 361] width 13 height 13
radio input "true"
click at [563, 450] on button "SUBMIT" at bounding box center [592, 455] width 111 height 26
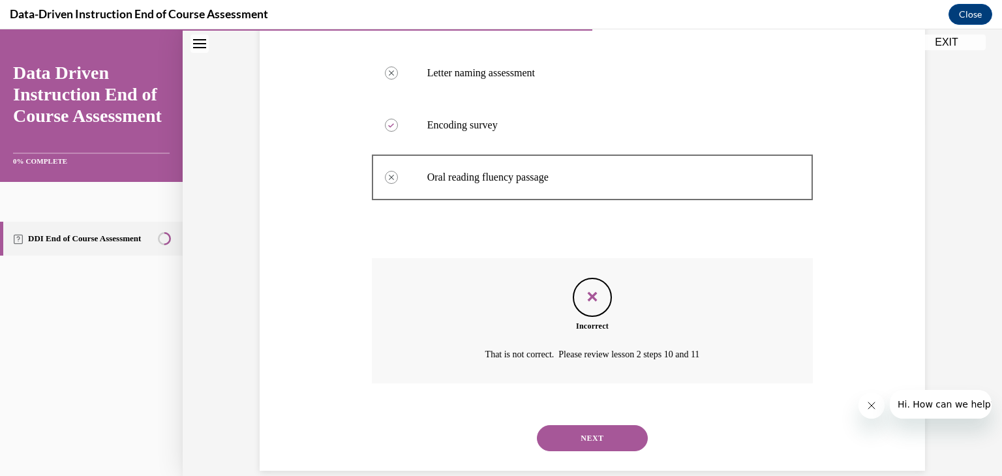
scroll to position [373, 0]
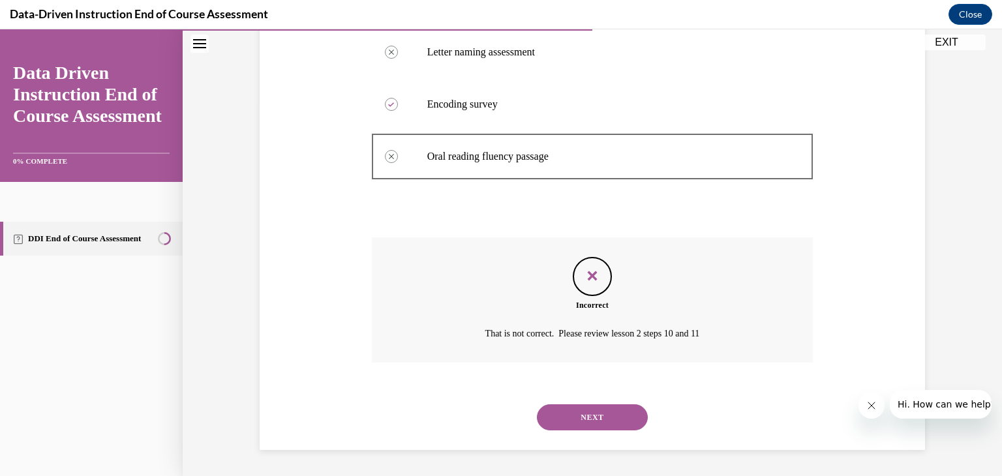
click at [600, 410] on button "NEXT" at bounding box center [592, 418] width 111 height 26
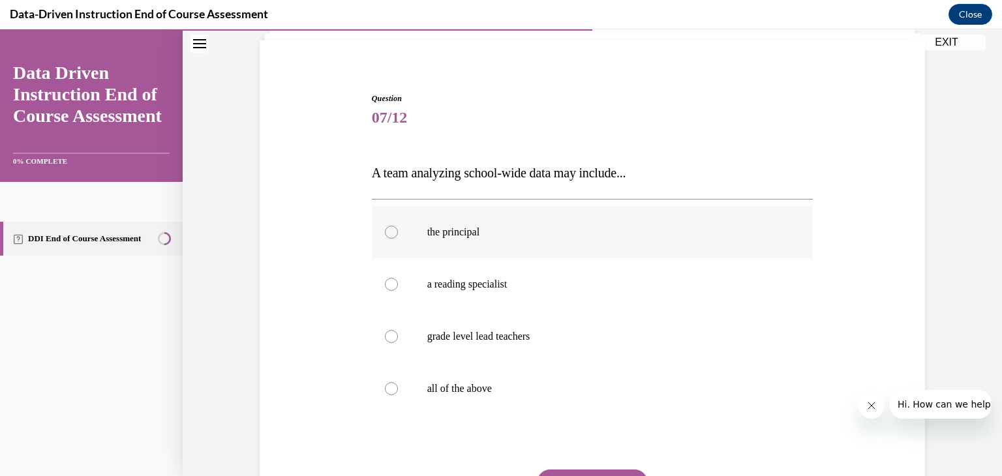
scroll to position [96, 0]
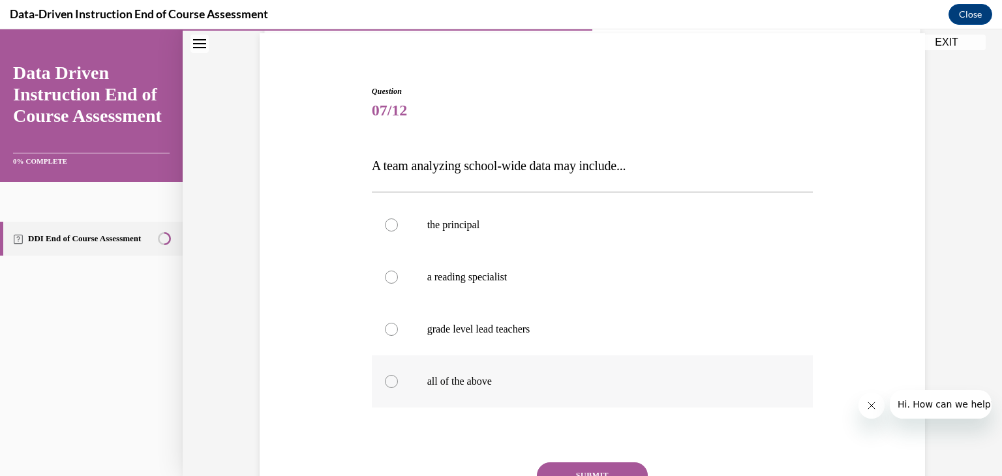
click at [446, 376] on p "all of the above" at bounding box center [604, 381] width 354 height 13
click at [398, 376] on input "all of the above" at bounding box center [391, 381] width 13 height 13
radio input "true"
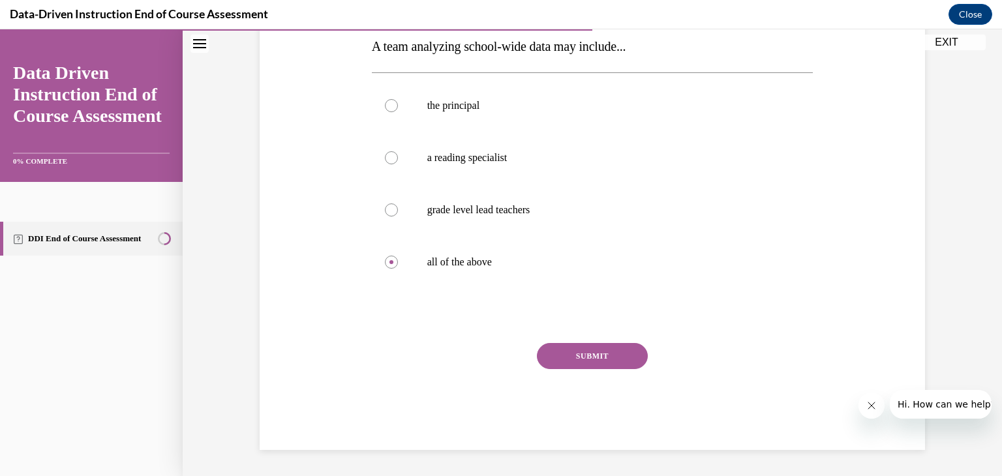
click at [567, 373] on div "SUBMIT" at bounding box center [593, 375] width 442 height 65
click at [561, 358] on button "SUBMIT" at bounding box center [592, 356] width 111 height 26
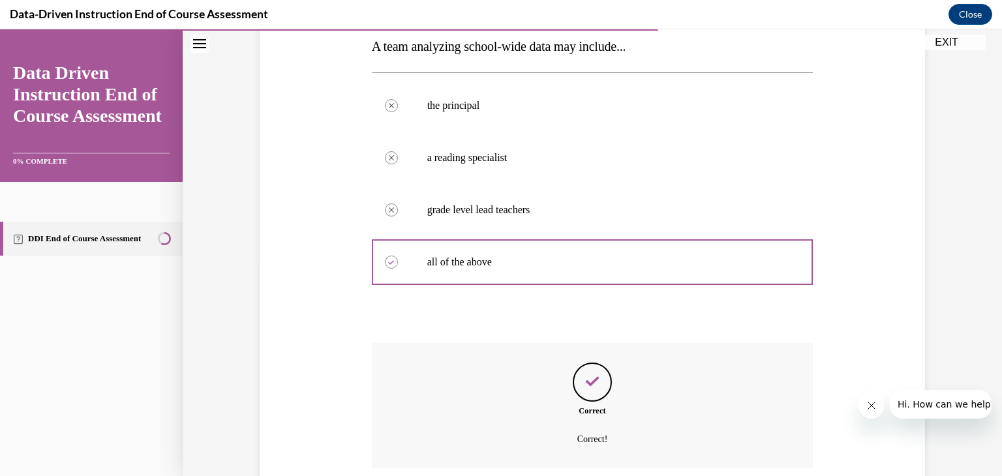
scroll to position [321, 0]
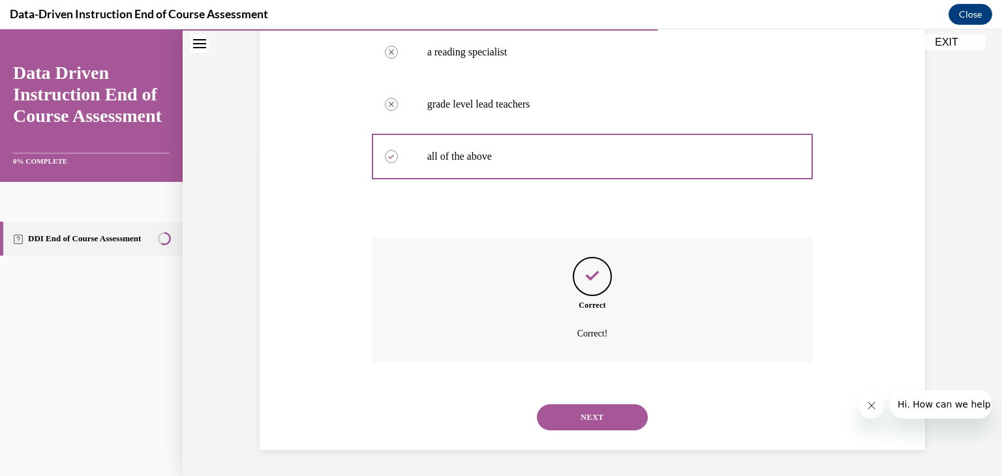
click at [564, 431] on div "NEXT" at bounding box center [593, 417] width 442 height 52
click at [559, 423] on button "NEXT" at bounding box center [592, 418] width 111 height 26
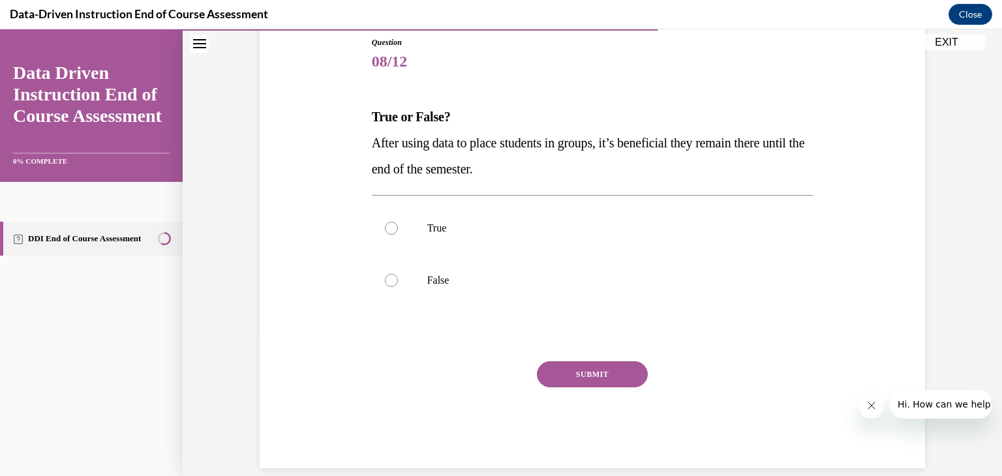
drag, startPoint x: 547, startPoint y: 172, endPoint x: 352, endPoint y: 132, distance: 198.3
click at [352, 132] on div "Question 08/12 True or False? After using data to place students in groups, it’…" at bounding box center [592, 232] width 672 height 471
copy span "After using data to place students in groups, it’s beneficial they remain there…"
click at [345, 160] on div "Question 08/12 True or False? After using data to place students in groups, it’…" at bounding box center [592, 232] width 672 height 471
click at [452, 282] on p "False" at bounding box center [604, 280] width 354 height 13
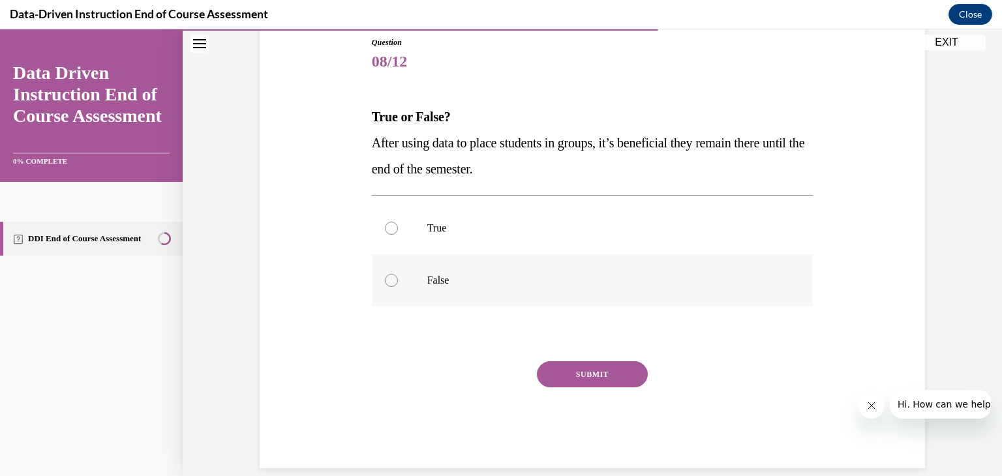
click at [398, 282] on input "False" at bounding box center [391, 280] width 13 height 13
radio input "true"
click at [568, 365] on button "SUBMIT" at bounding box center [592, 374] width 111 height 26
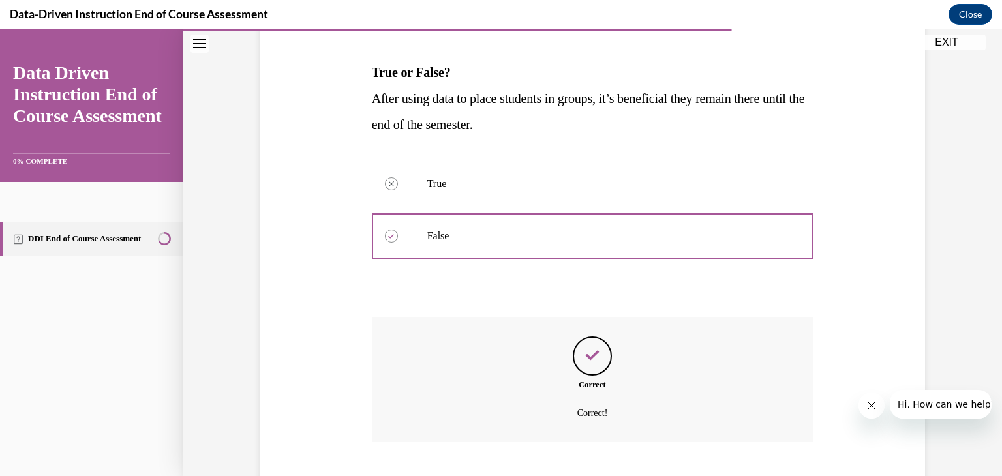
scroll to position [269, 0]
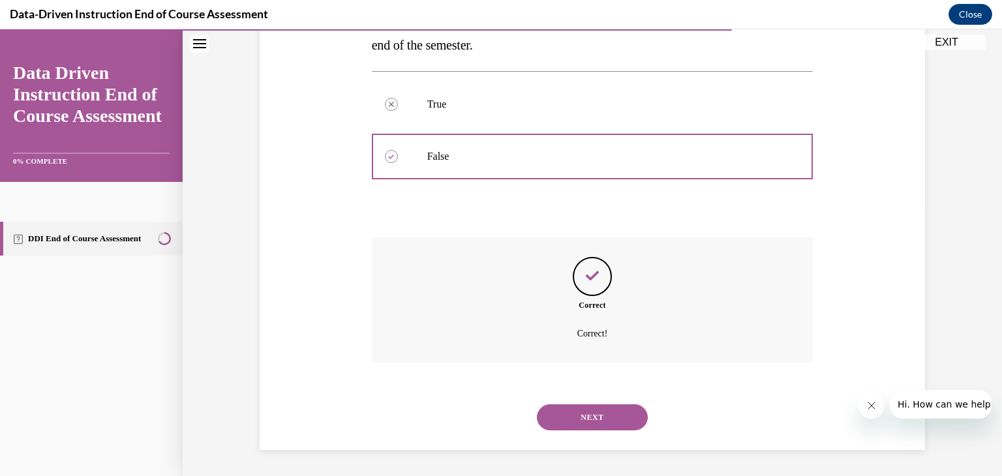
click at [571, 415] on button "NEXT" at bounding box center [592, 418] width 111 height 26
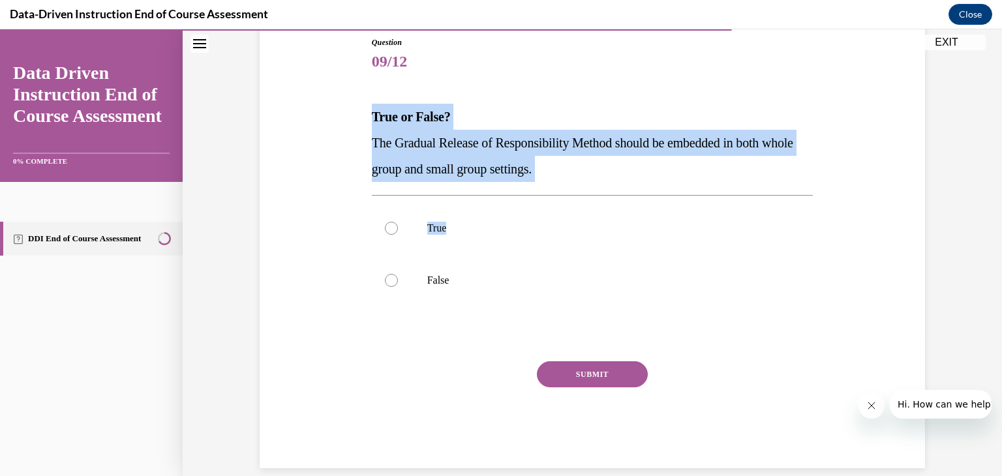
drag, startPoint x: 365, startPoint y: 129, endPoint x: 605, endPoint y: 181, distance: 245.9
click at [605, 181] on div "Question 09/12 True or False? The Gradual Release of Responsibility Method shou…" at bounding box center [593, 243] width 448 height 452
click at [605, 181] on div "Question 09/12 True or False? The Gradual Release of Responsibility Method shou…" at bounding box center [593, 253] width 442 height 432
drag, startPoint x: 600, startPoint y: 178, endPoint x: 360, endPoint y: 149, distance: 241.2
click at [360, 149] on div "Question 09/12 True or False? The Gradual Release of Responsibility Method shou…" at bounding box center [592, 232] width 672 height 471
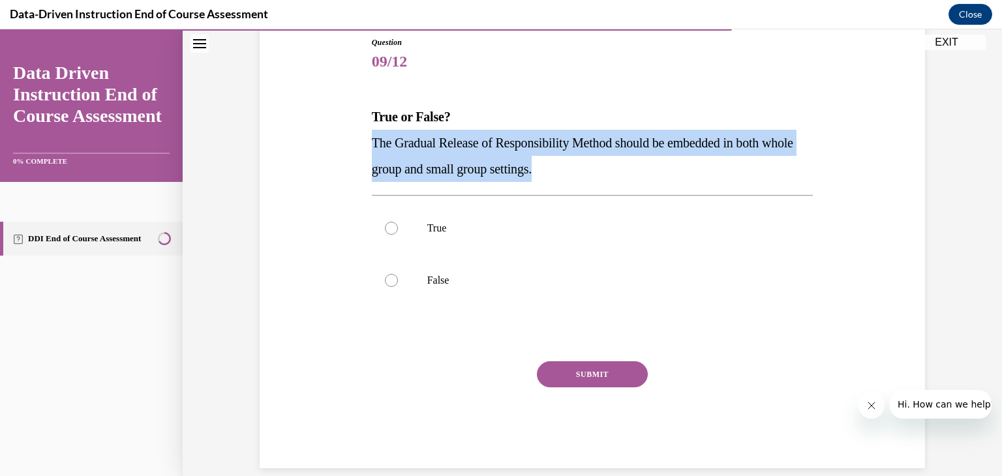
copy span "The Gradual Release of Responsibility Method should be embedded in both whole g…"
click at [360, 149] on div "Question 09/12 True or False? The Gradual Release of Responsibility Method shou…" at bounding box center [592, 232] width 672 height 471
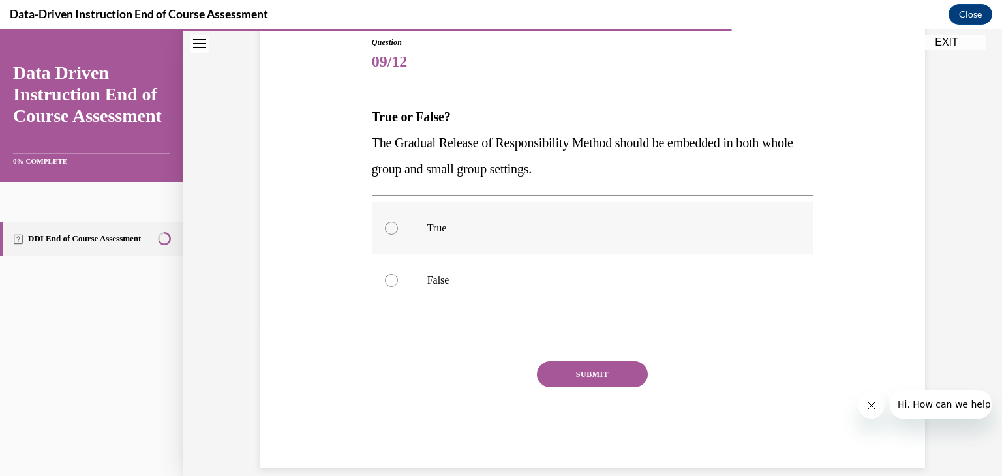
click at [441, 228] on p "True" at bounding box center [604, 228] width 354 height 13
click at [398, 228] on input "True" at bounding box center [391, 228] width 13 height 13
radio input "true"
click at [566, 374] on button "SUBMIT" at bounding box center [592, 374] width 111 height 26
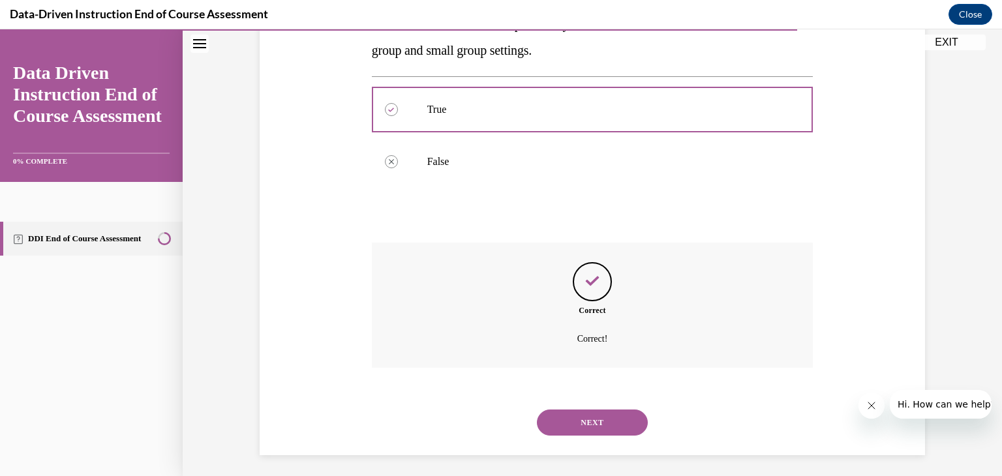
scroll to position [269, 0]
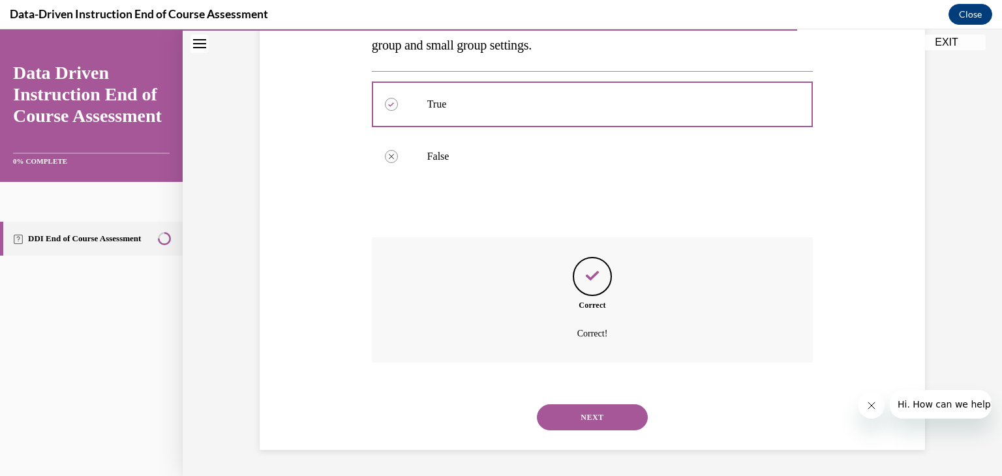
click at [577, 417] on button "NEXT" at bounding box center [592, 418] width 111 height 26
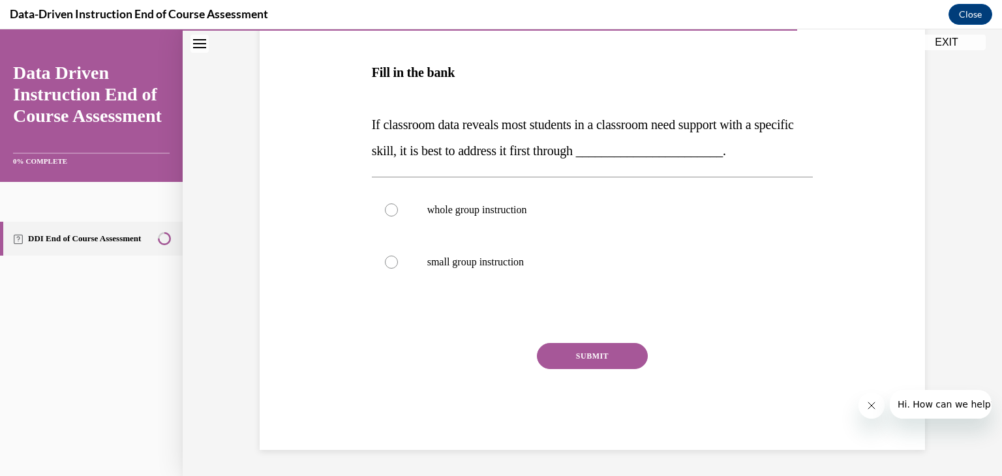
scroll to position [211, 0]
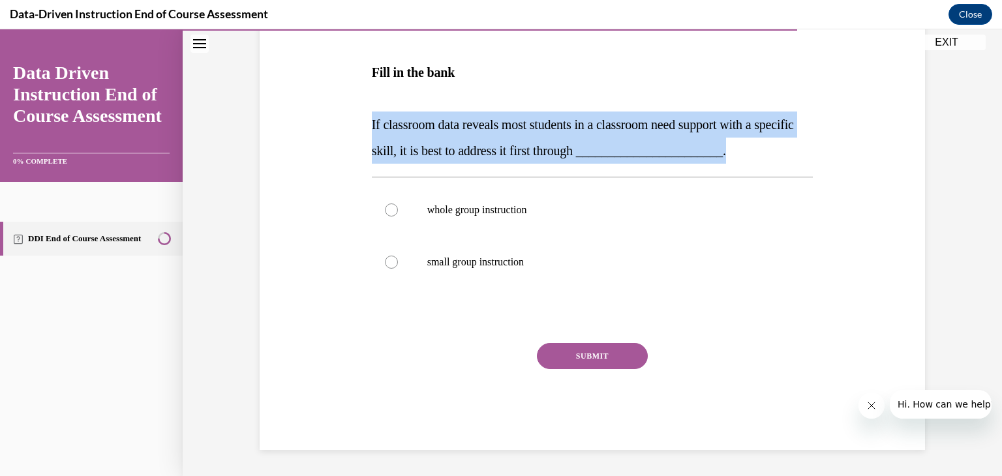
drag, startPoint x: 361, startPoint y: 121, endPoint x: 864, endPoint y: 155, distance: 503.6
click at [864, 155] on div "Question 10/12 Fill in the bank If classroom data reveals most students in a cl…" at bounding box center [592, 190] width 672 height 519
copy span "If classroom data reveals most students in a classroom need support with a spec…"
click at [864, 155] on div "Question 10/12 Fill in the bank If classroom data reveals most students in a cl…" at bounding box center [592, 190] width 672 height 519
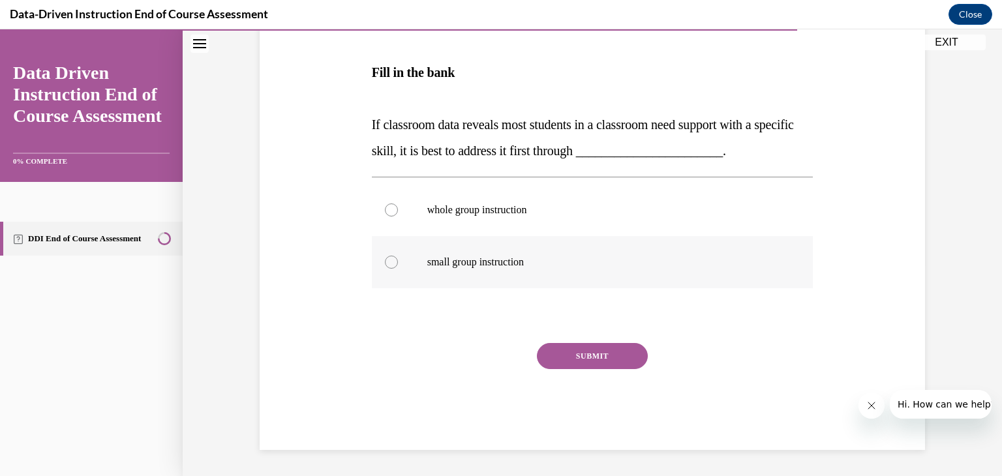
click at [423, 241] on label "small group instruction" at bounding box center [593, 262] width 442 height 52
click at [398, 256] on input "small group instruction" at bounding box center [391, 262] width 13 height 13
radio input "true"
click at [574, 350] on button "SUBMIT" at bounding box center [592, 356] width 111 height 26
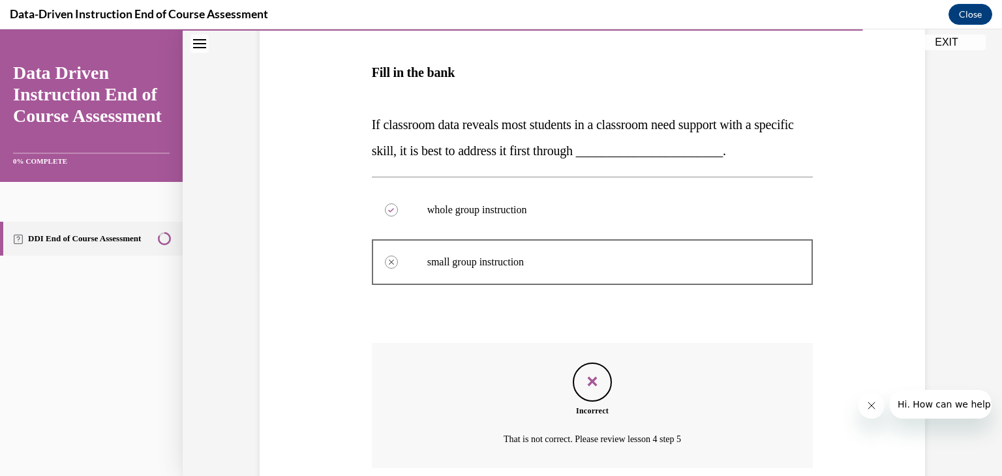
scroll to position [316, 0]
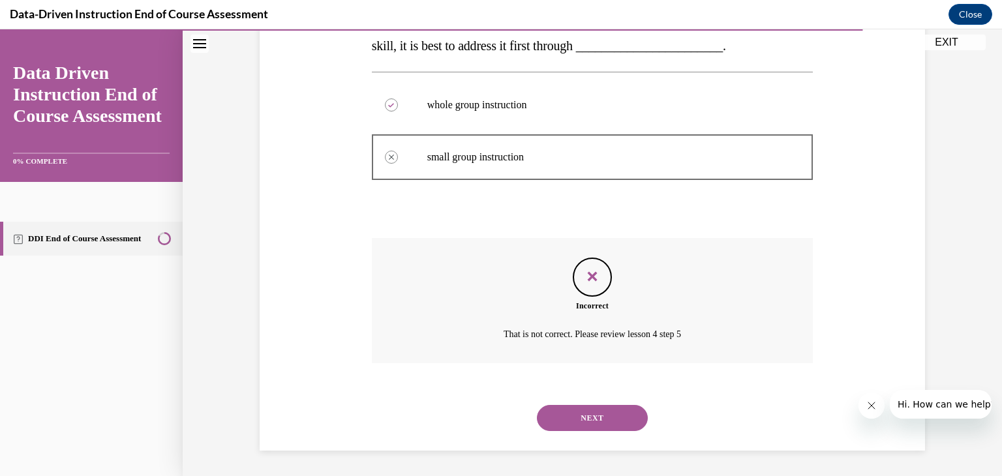
click at [594, 401] on div "NEXT" at bounding box center [593, 418] width 442 height 52
click at [597, 416] on button "NEXT" at bounding box center [592, 418] width 111 height 26
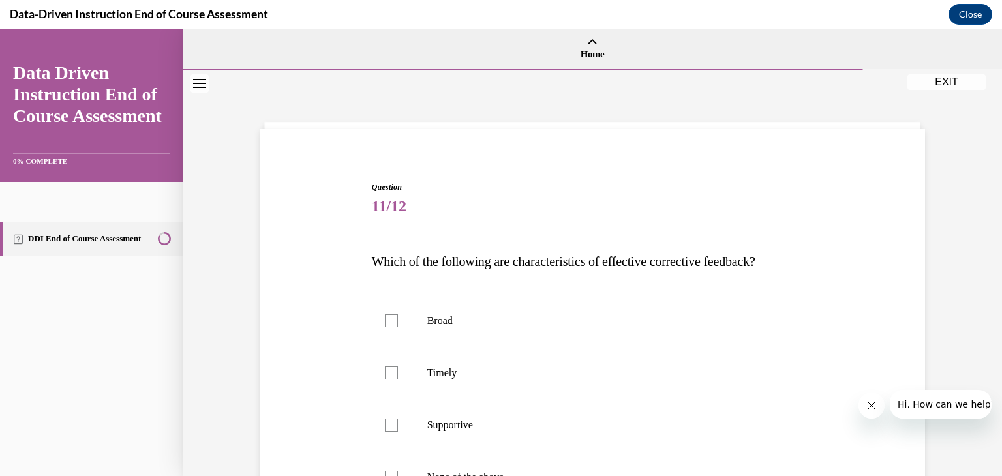
drag, startPoint x: 352, startPoint y: 253, endPoint x: 835, endPoint y: 246, distance: 483.5
click at [835, 246] on div "Question 11/12 Which of the following are characteristics of effective correcti…" at bounding box center [592, 403] width 672 height 523
copy span "Which of the following are characteristics of effective corrective feedback?"
click at [835, 246] on div "Question 11/12 Which of the following are characteristics of effective correcti…" at bounding box center [592, 403] width 672 height 523
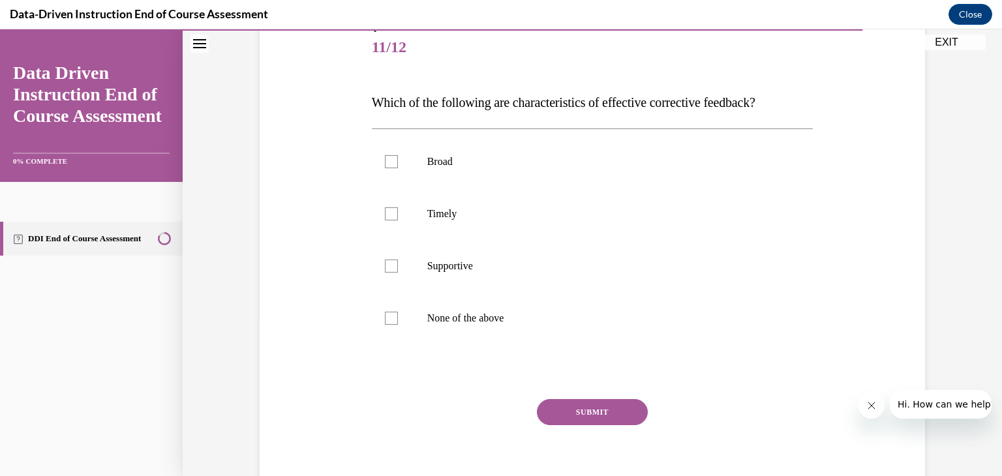
scroll to position [147, 0]
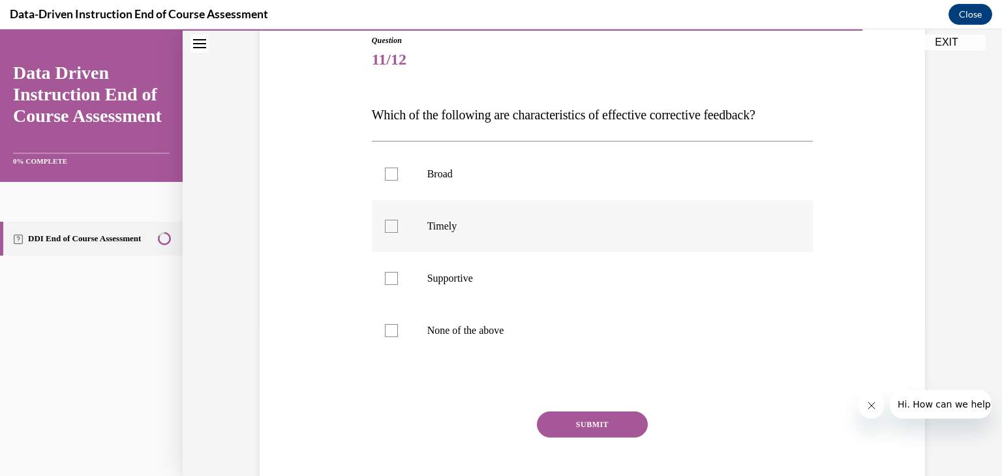
click at [403, 232] on label "Timely" at bounding box center [593, 226] width 442 height 52
click at [398, 232] on input "Timely" at bounding box center [391, 226] width 13 height 13
checkbox input "true"
click at [427, 280] on p "Supportive" at bounding box center [604, 278] width 354 height 13
click at [398, 280] on input "Supportive" at bounding box center [391, 278] width 13 height 13
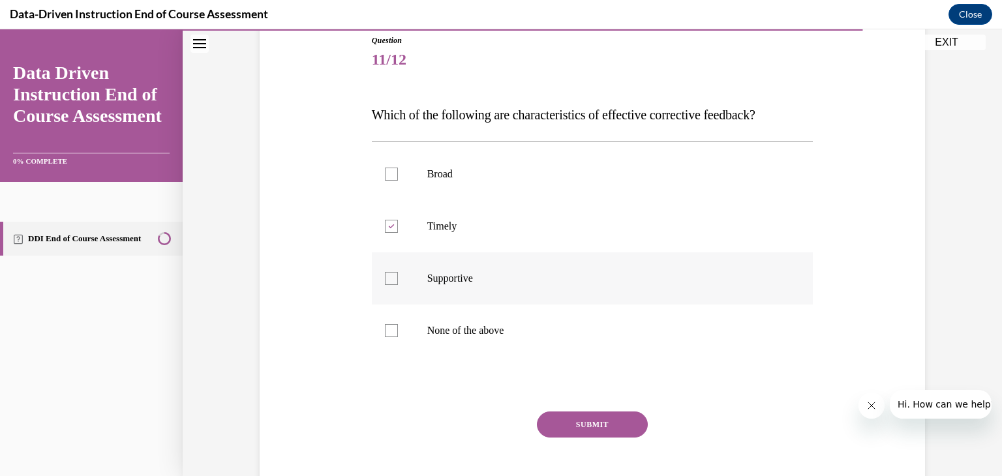
checkbox input "true"
click at [552, 429] on button "SUBMIT" at bounding box center [592, 425] width 111 height 26
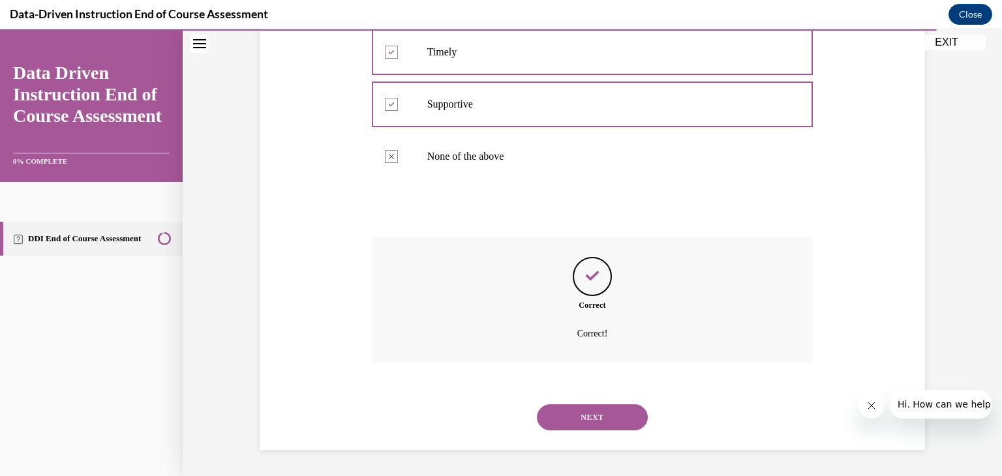
scroll to position [313, 0]
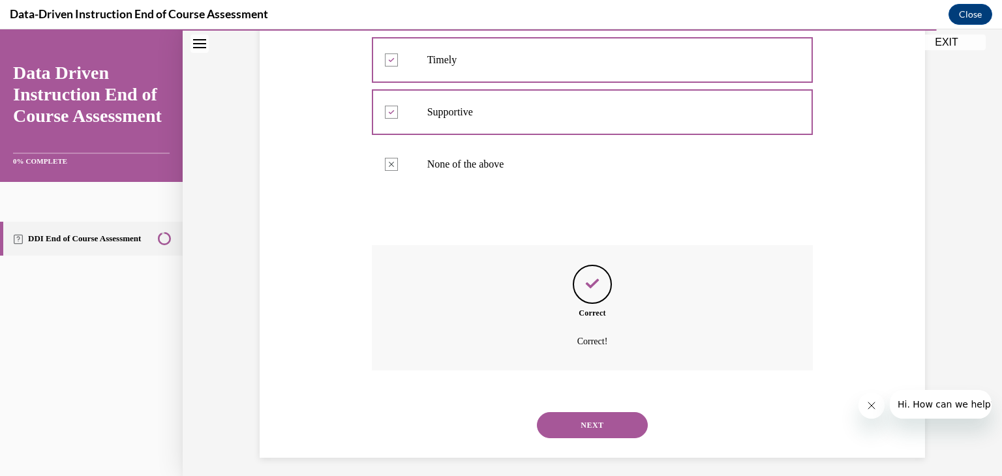
click at [575, 425] on button "NEXT" at bounding box center [592, 425] width 111 height 26
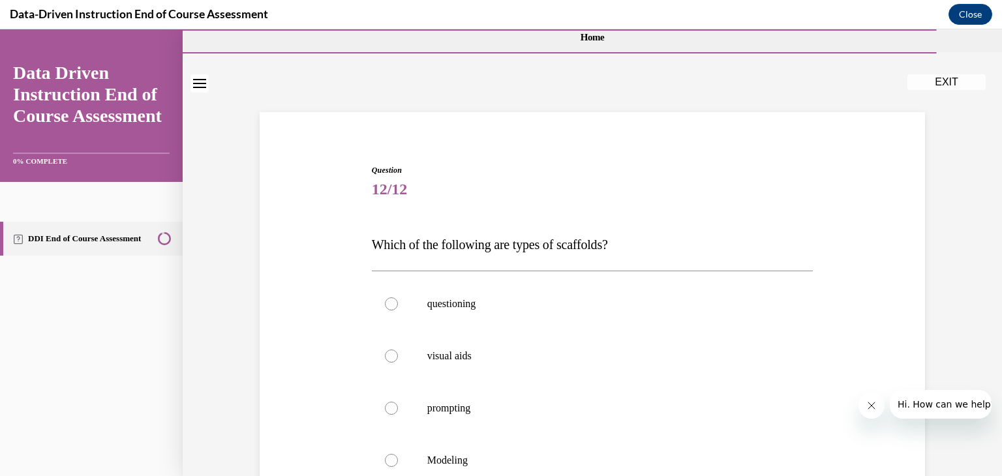
scroll to position [84, 0]
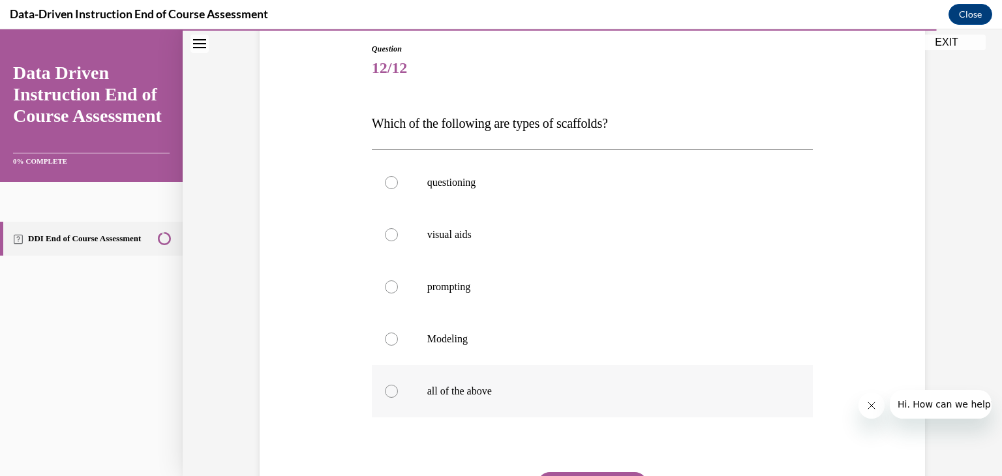
click at [420, 395] on label "all of the above" at bounding box center [593, 391] width 442 height 52
click at [398, 395] on input "all of the above" at bounding box center [391, 391] width 13 height 13
radio input "true"
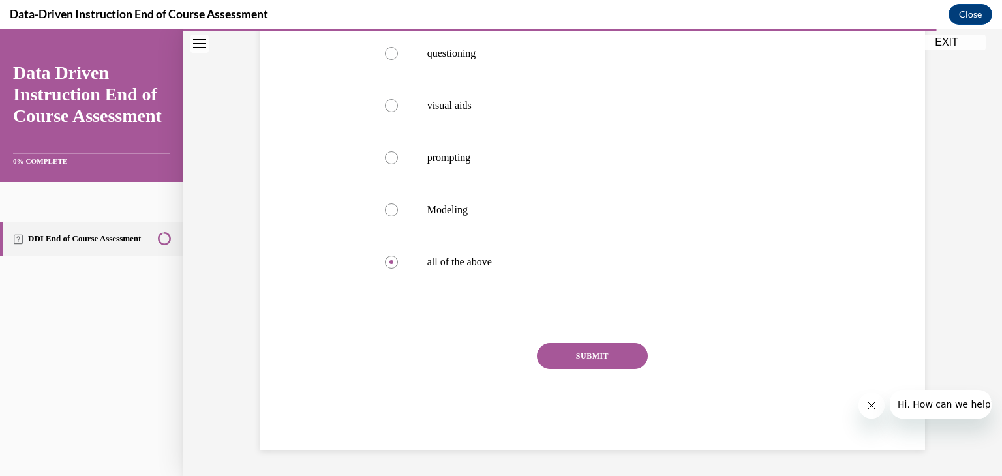
click at [572, 360] on button "SUBMIT" at bounding box center [592, 356] width 111 height 26
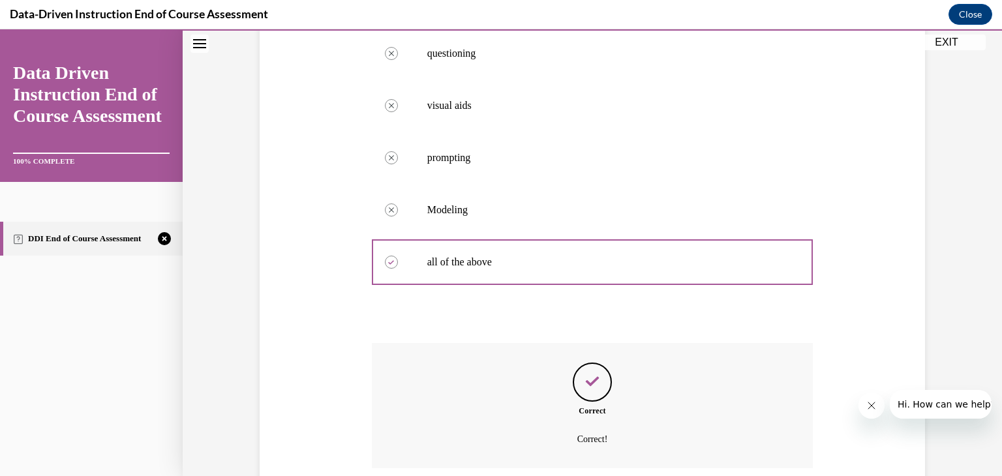
scroll to position [373, 0]
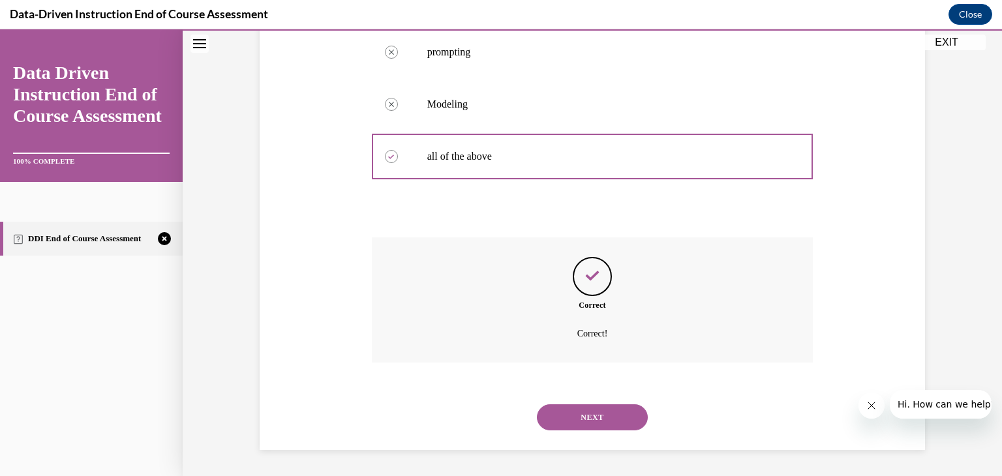
click at [559, 418] on button "NEXT" at bounding box center [592, 418] width 111 height 26
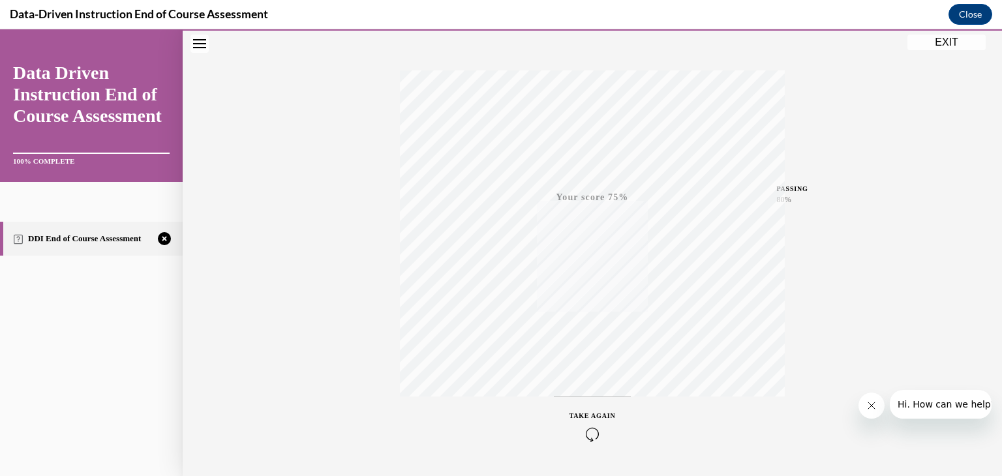
scroll to position [222, 0]
click at [585, 401] on icon "button" at bounding box center [593, 397] width 46 height 14
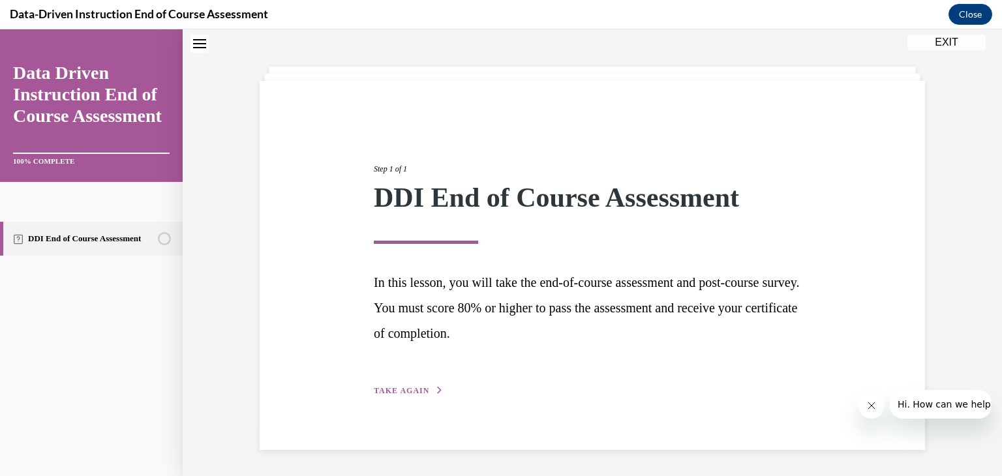
scroll to position [48, 0]
click at [406, 384] on div "Step 1 of 1 DDI End of Course Assessment In this lesson, you will take the end-…" at bounding box center [592, 266] width 457 height 265
click at [413, 391] on span "TAKE AGAIN" at bounding box center [401, 391] width 55 height 9
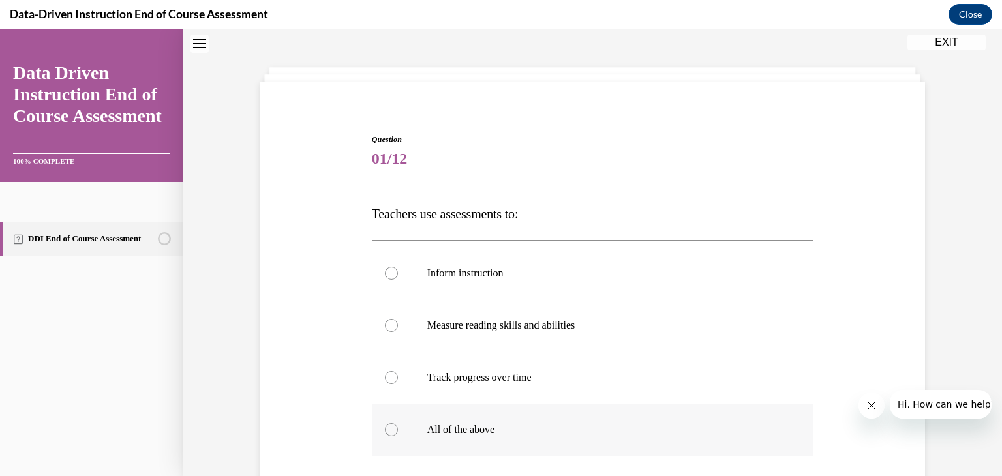
click at [433, 415] on label "All of the above" at bounding box center [593, 430] width 442 height 52
click at [398, 423] on input "All of the above" at bounding box center [391, 429] width 13 height 13
radio input "true"
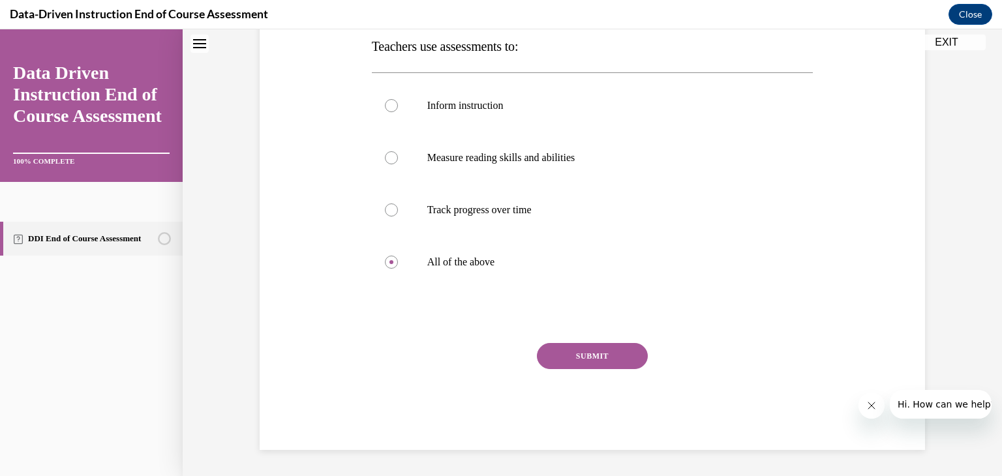
click at [565, 401] on div "SUBMIT" at bounding box center [593, 375] width 442 height 65
click at [574, 361] on button "SUBMIT" at bounding box center [592, 356] width 111 height 26
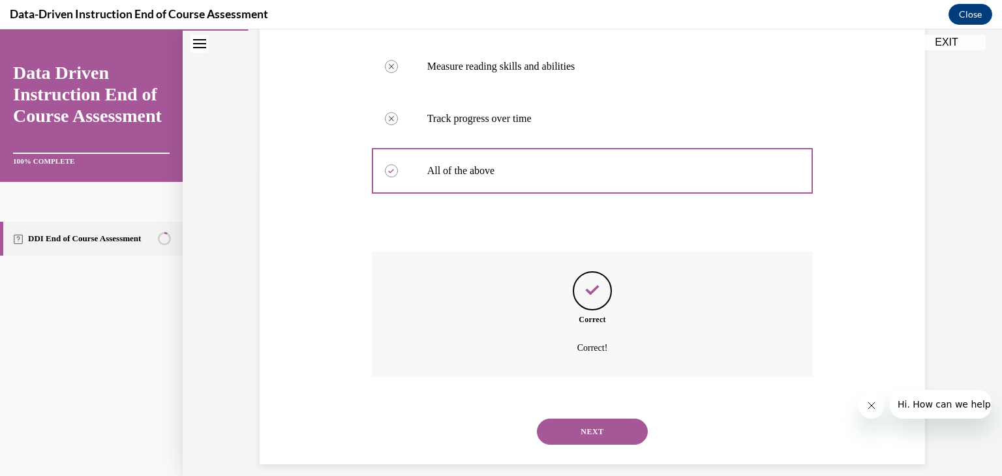
scroll to position [321, 0]
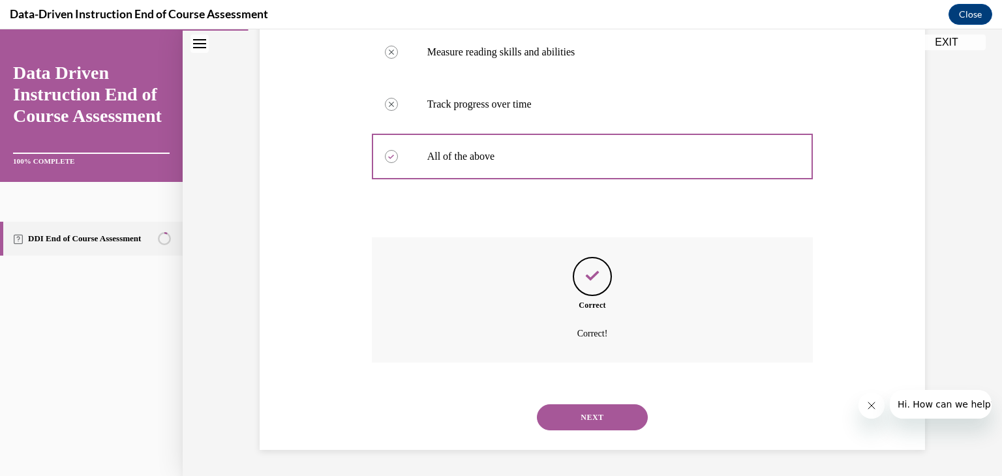
click at [589, 398] on div "NEXT" at bounding box center [593, 417] width 442 height 52
click at [590, 412] on button "NEXT" at bounding box center [592, 418] width 111 height 26
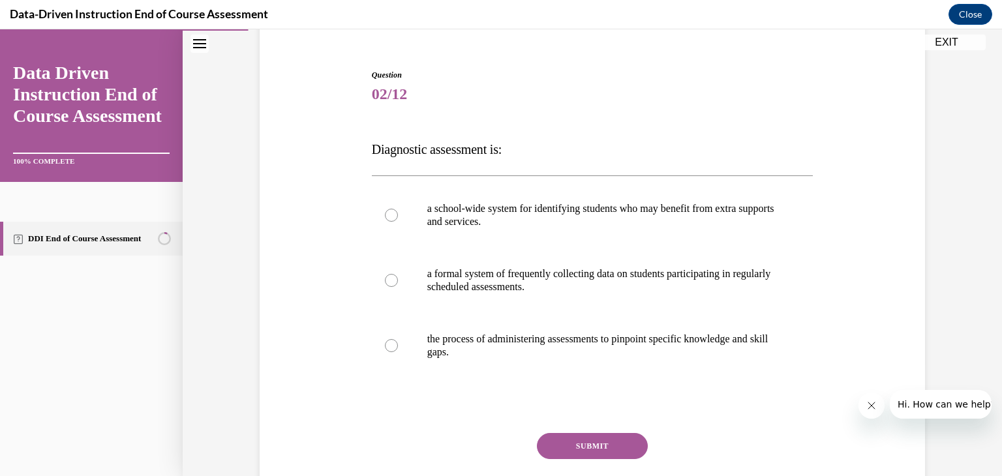
scroll to position [141, 0]
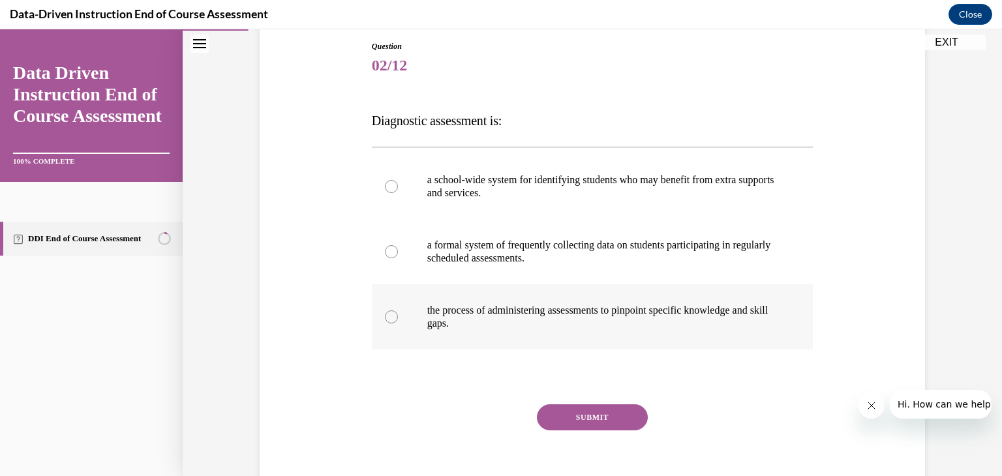
click at [444, 329] on p "the process of administering assessments to pinpoint specific knowledge and ski…" at bounding box center [604, 317] width 354 height 26
click at [398, 324] on input "the process of administering assessments to pinpoint specific knowledge and ski…" at bounding box center [391, 317] width 13 height 13
radio input "true"
click at [569, 421] on button "SUBMIT" at bounding box center [592, 418] width 111 height 26
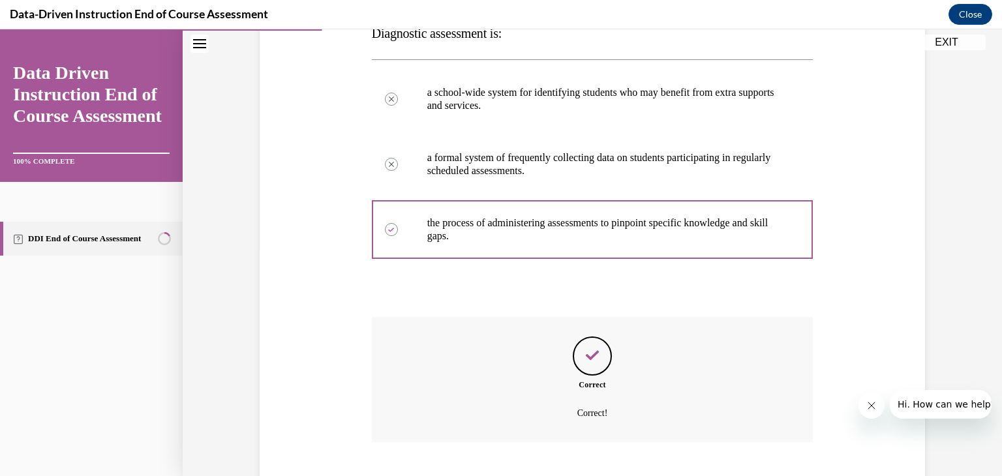
scroll to position [308, 0]
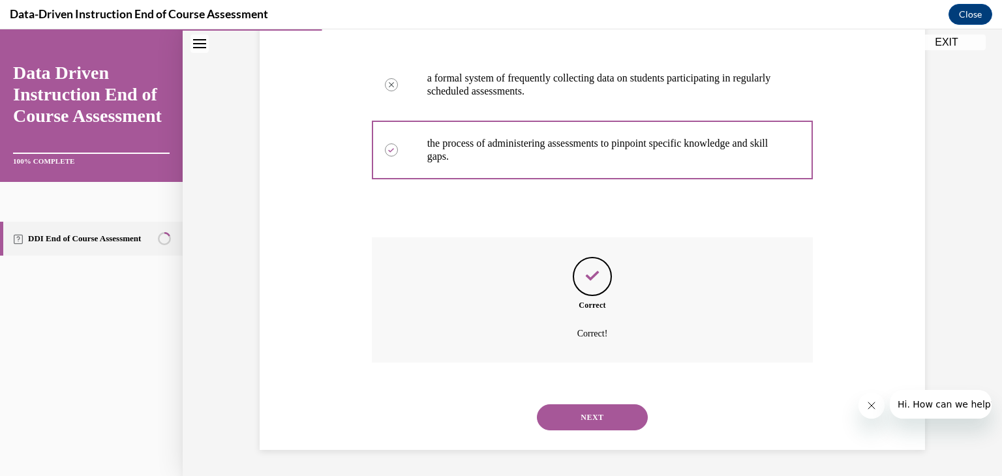
click at [600, 407] on button "NEXT" at bounding box center [592, 418] width 111 height 26
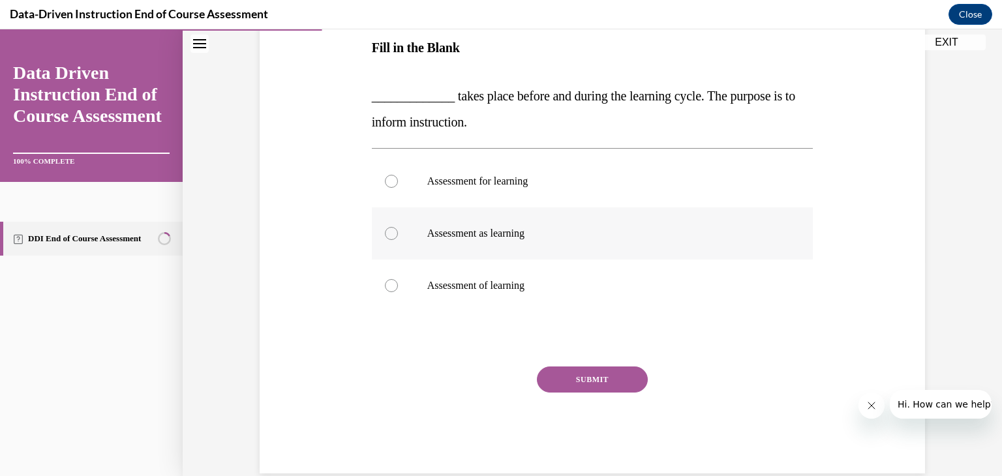
scroll to position [215, 0]
click at [482, 293] on label "Assessment of learning" at bounding box center [593, 285] width 442 height 52
click at [398, 292] on input "Assessment of learning" at bounding box center [391, 285] width 13 height 13
radio input "true"
click at [568, 380] on button "SUBMIT" at bounding box center [592, 379] width 111 height 26
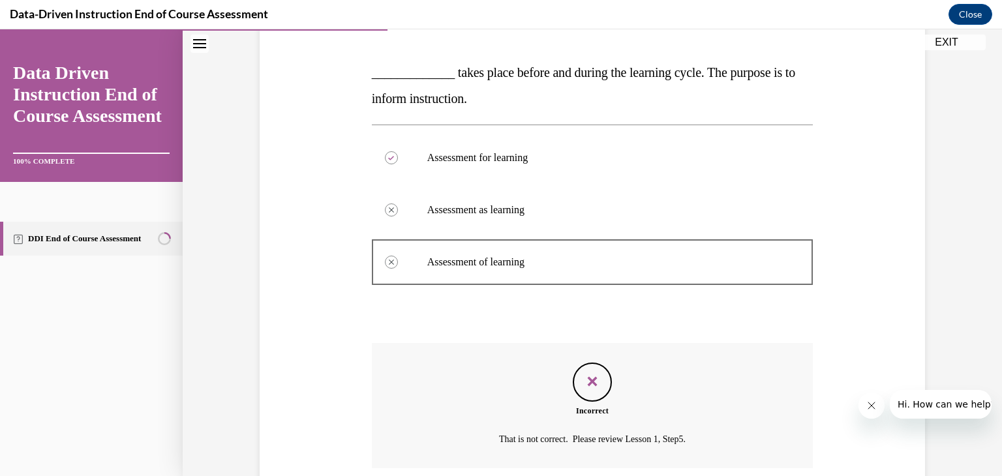
scroll to position [343, 0]
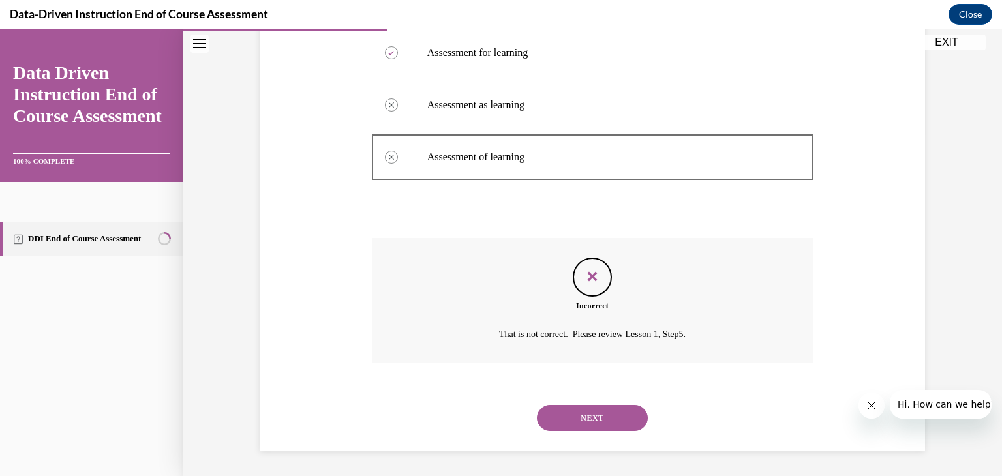
click at [582, 403] on div "NEXT" at bounding box center [593, 418] width 442 height 52
click at [583, 413] on button "NEXT" at bounding box center [592, 418] width 111 height 26
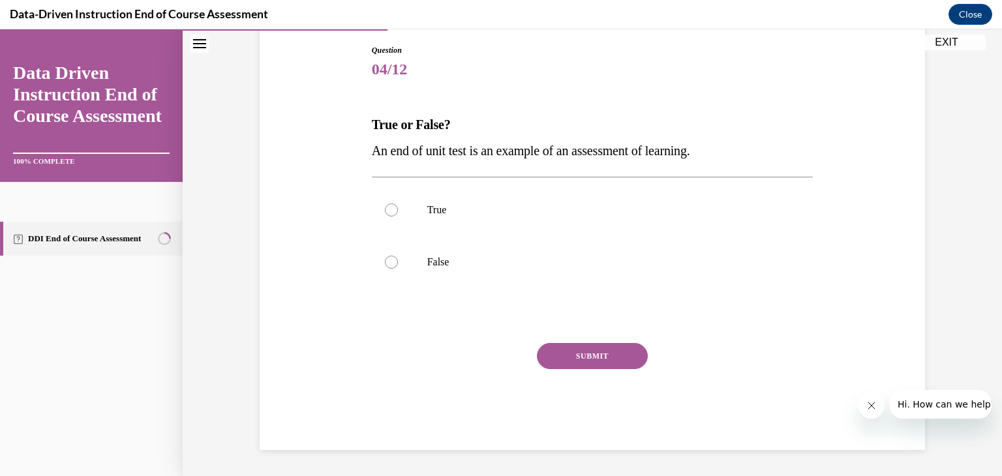
scroll to position [137, 0]
click at [464, 200] on label "True" at bounding box center [593, 210] width 442 height 52
click at [398, 204] on input "True" at bounding box center [391, 210] width 13 height 13
radio input "true"
click at [579, 356] on button "SUBMIT" at bounding box center [592, 356] width 111 height 26
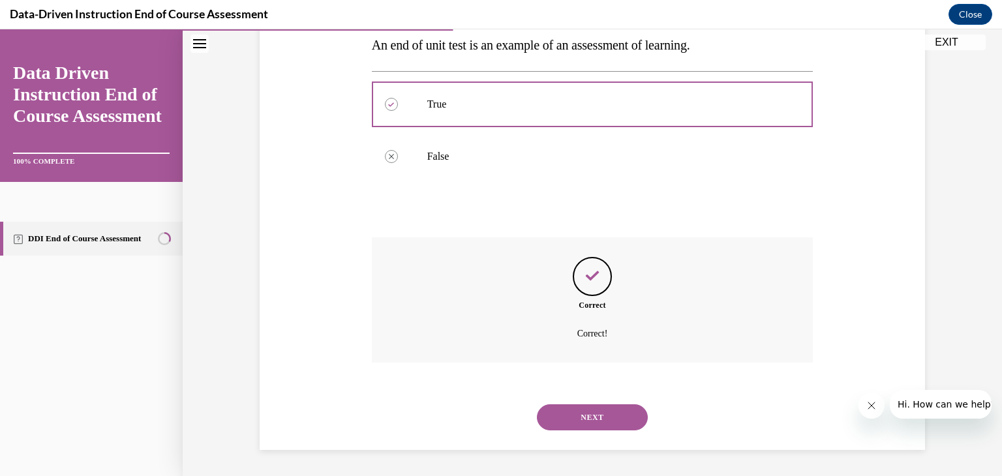
scroll to position [242, 0]
click at [591, 410] on button "NEXT" at bounding box center [592, 418] width 111 height 26
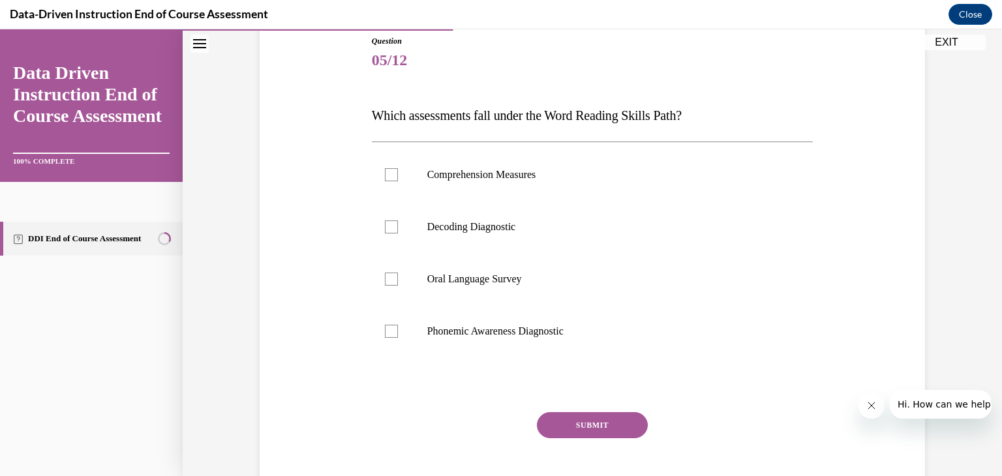
scroll to position [159, 0]
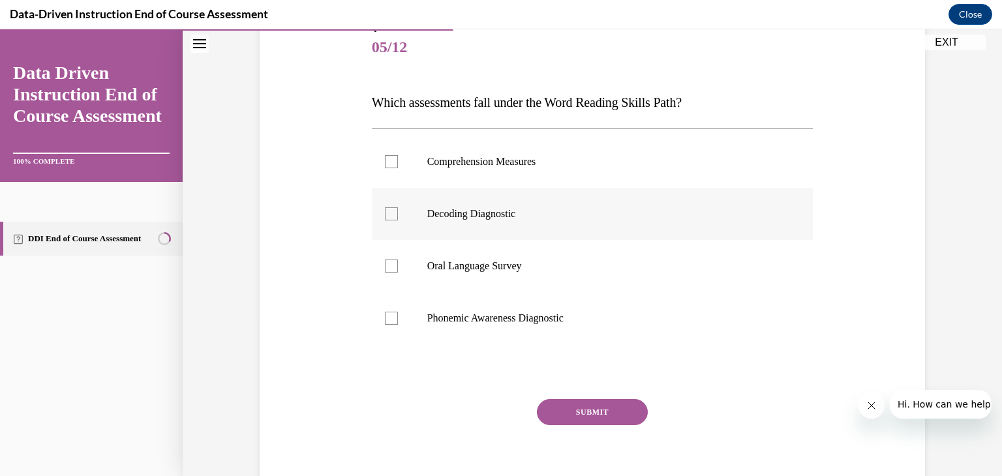
click at [493, 215] on p "Decoding Diagnostic" at bounding box center [604, 213] width 354 height 13
click at [398, 215] on input "Decoding Diagnostic" at bounding box center [391, 213] width 13 height 13
checkbox input "true"
click at [534, 320] on p "Phonemic Awareness Diagnostic" at bounding box center [604, 318] width 354 height 13
click at [398, 320] on input "Phonemic Awareness Diagnostic" at bounding box center [391, 318] width 13 height 13
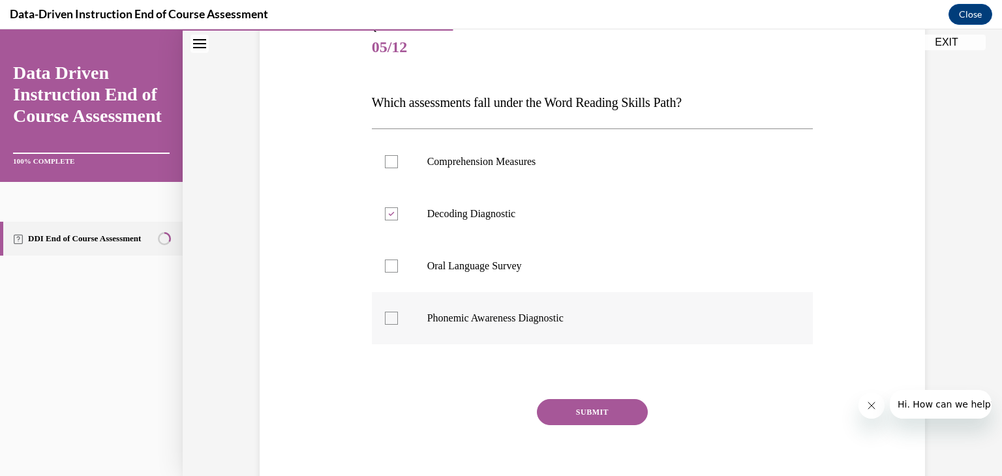
checkbox input "true"
click at [574, 400] on button "SUBMIT" at bounding box center [592, 412] width 111 height 26
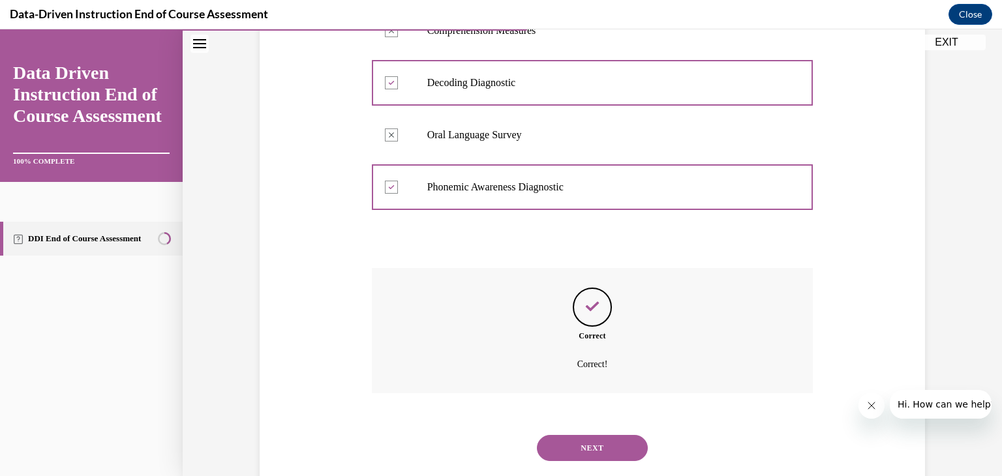
scroll to position [321, 0]
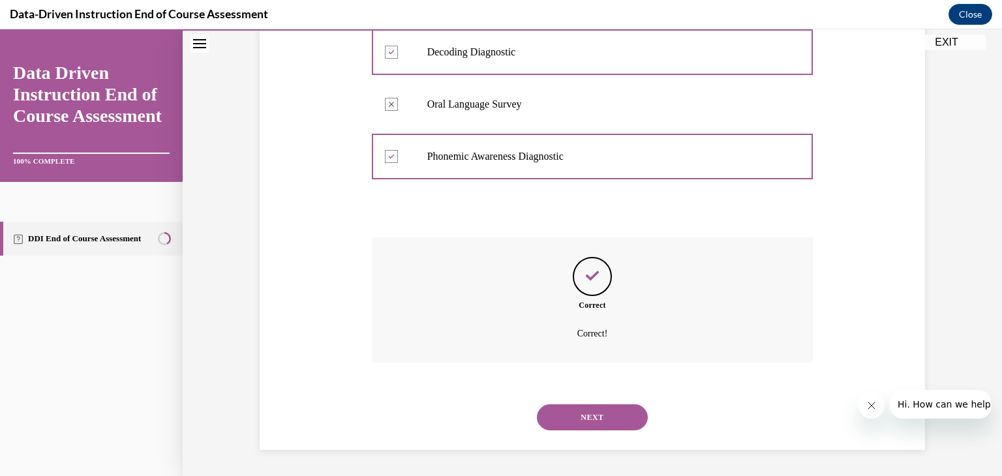
click at [604, 431] on div "NEXT" at bounding box center [593, 417] width 442 height 52
click at [596, 424] on button "NEXT" at bounding box center [592, 418] width 111 height 26
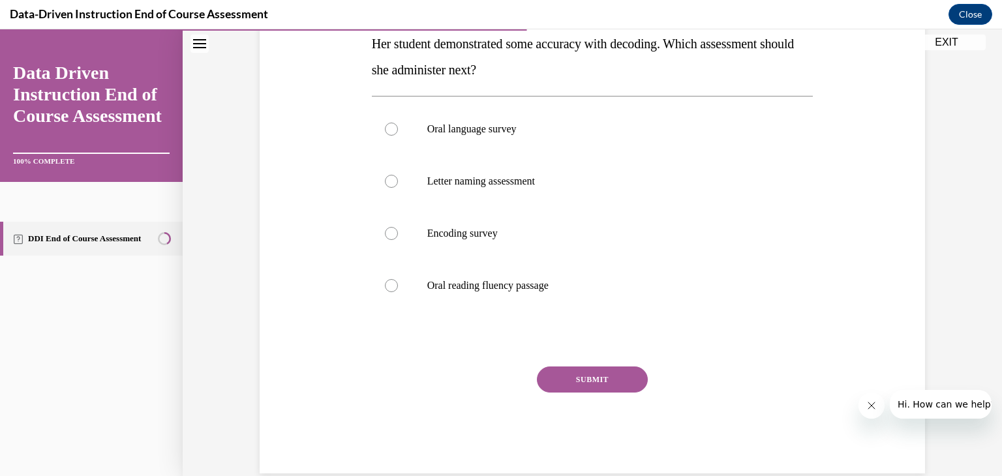
scroll to position [245, 0]
click at [490, 230] on p "Encoding survey" at bounding box center [604, 232] width 354 height 13
click at [398, 230] on input "Encoding survey" at bounding box center [391, 232] width 13 height 13
radio input "true"
click at [562, 383] on button "SUBMIT" at bounding box center [592, 378] width 111 height 26
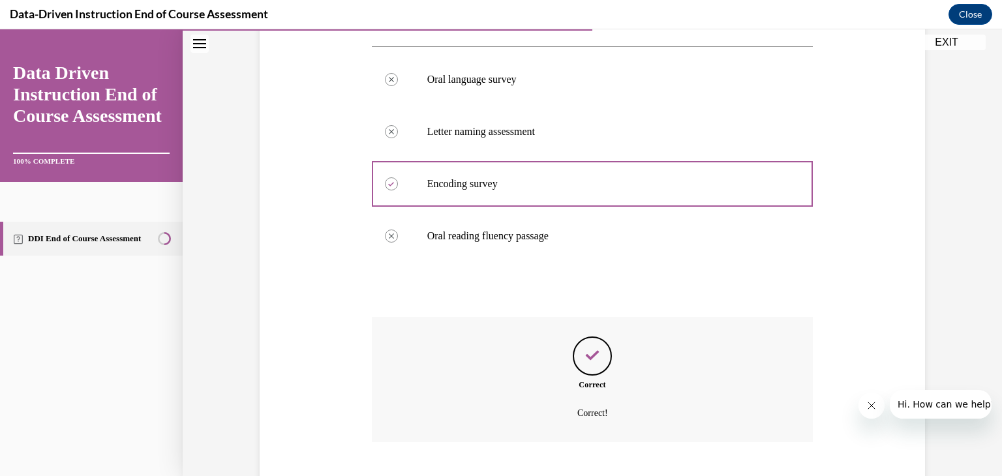
scroll to position [373, 0]
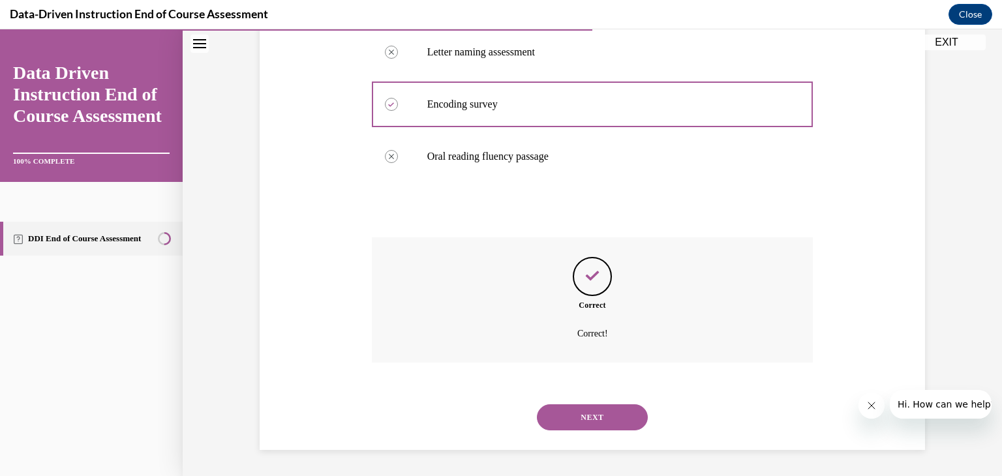
click at [593, 402] on div "NEXT" at bounding box center [593, 417] width 442 height 52
click at [592, 413] on button "NEXT" at bounding box center [592, 418] width 111 height 26
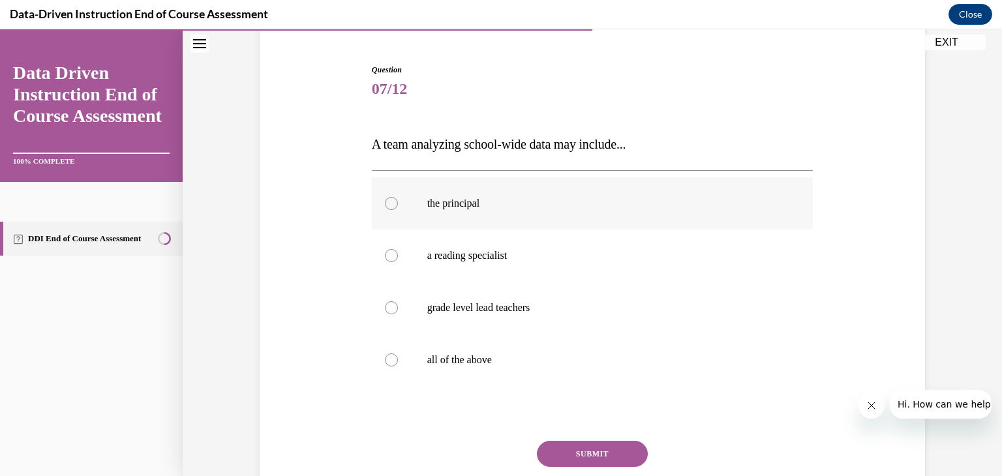
scroll to position [125, 0]
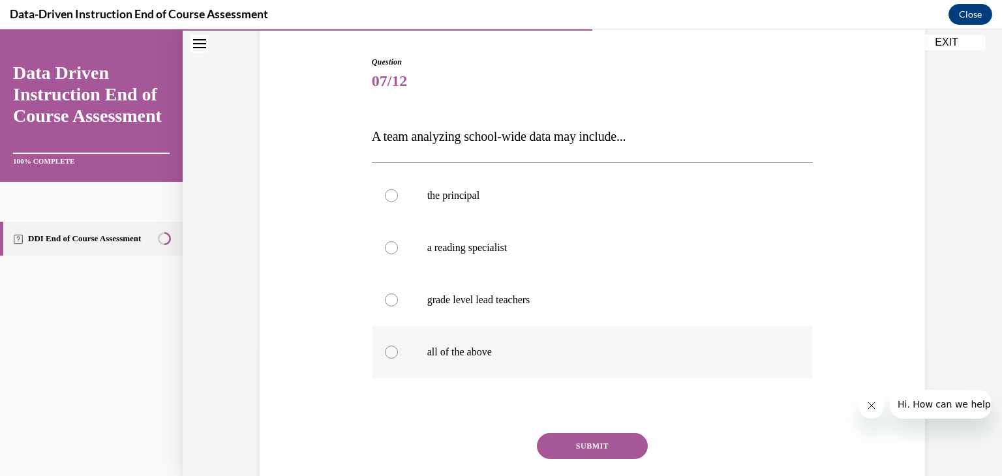
click at [476, 336] on label "all of the above" at bounding box center [593, 352] width 442 height 52
click at [398, 346] on input "all of the above" at bounding box center [391, 352] width 13 height 13
radio input "true"
click at [562, 440] on button "SUBMIT" at bounding box center [592, 446] width 111 height 26
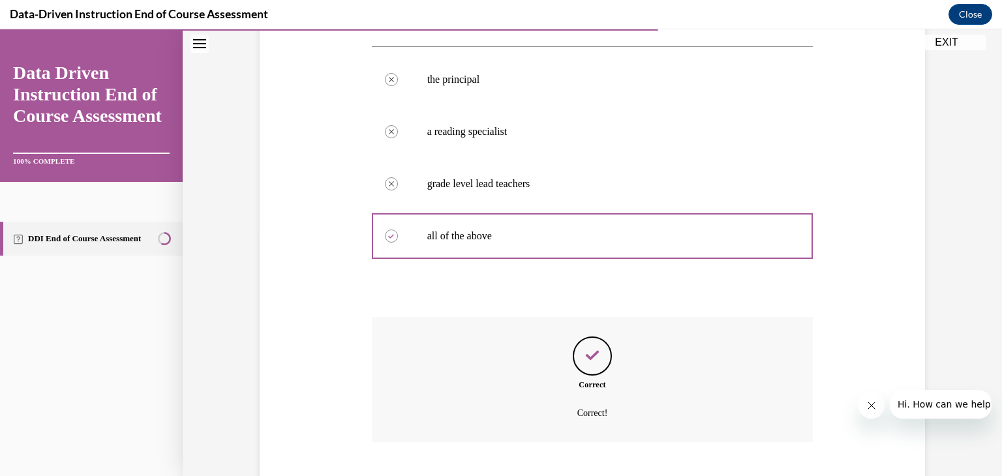
scroll to position [321, 0]
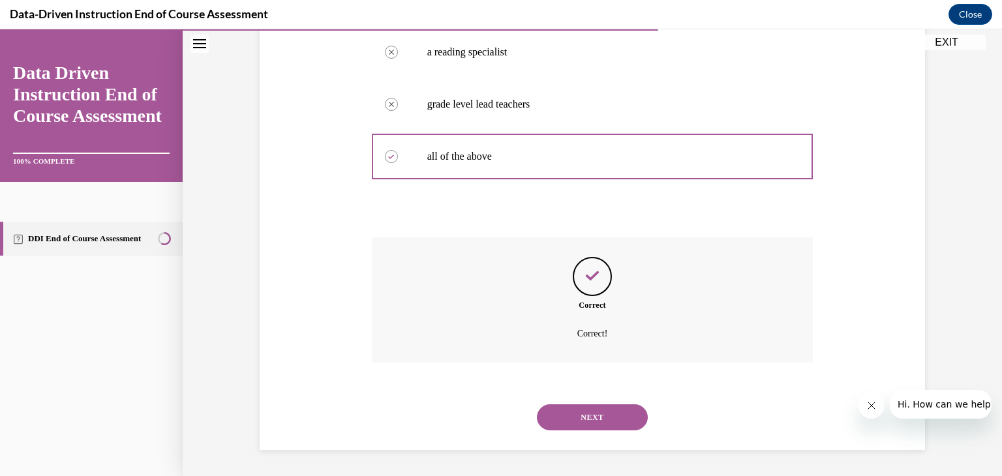
click at [566, 418] on button "NEXT" at bounding box center [592, 418] width 111 height 26
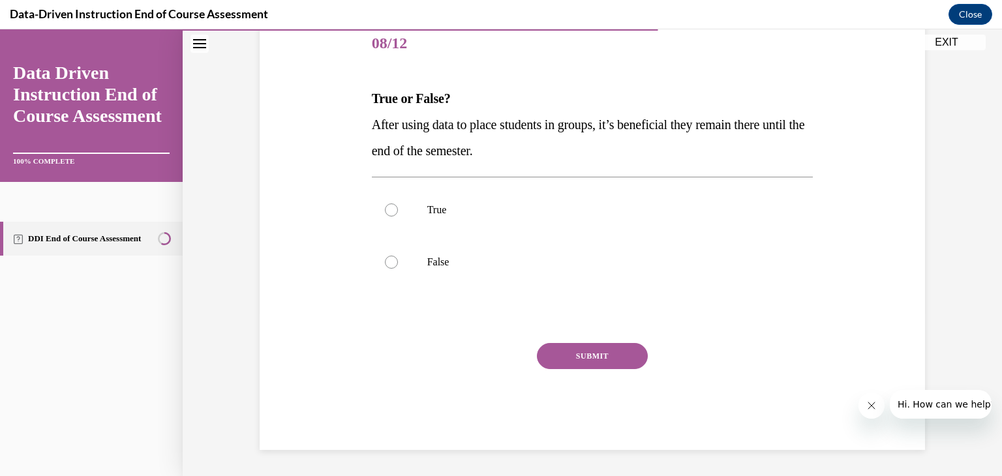
scroll to position [145, 0]
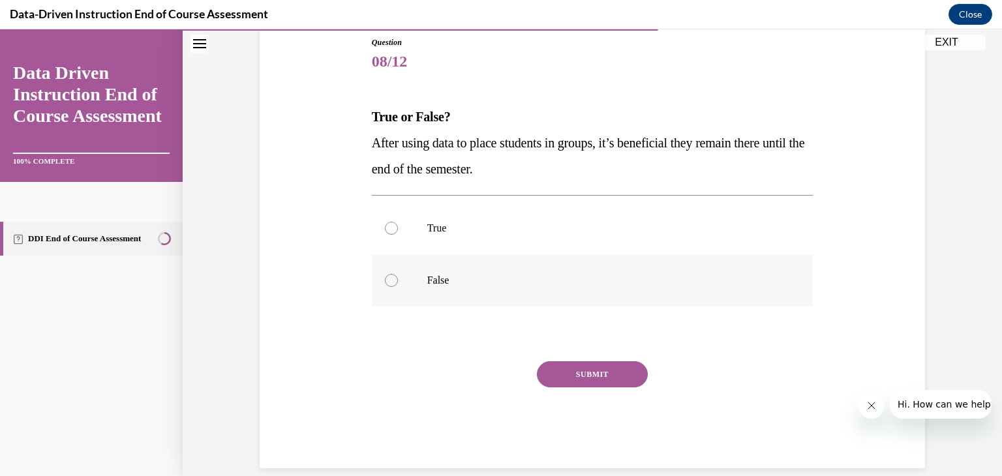
click at [457, 269] on label "False" at bounding box center [593, 280] width 442 height 52
click at [398, 274] on input "False" at bounding box center [391, 280] width 13 height 13
radio input "true"
click at [562, 384] on button "SUBMIT" at bounding box center [592, 374] width 111 height 26
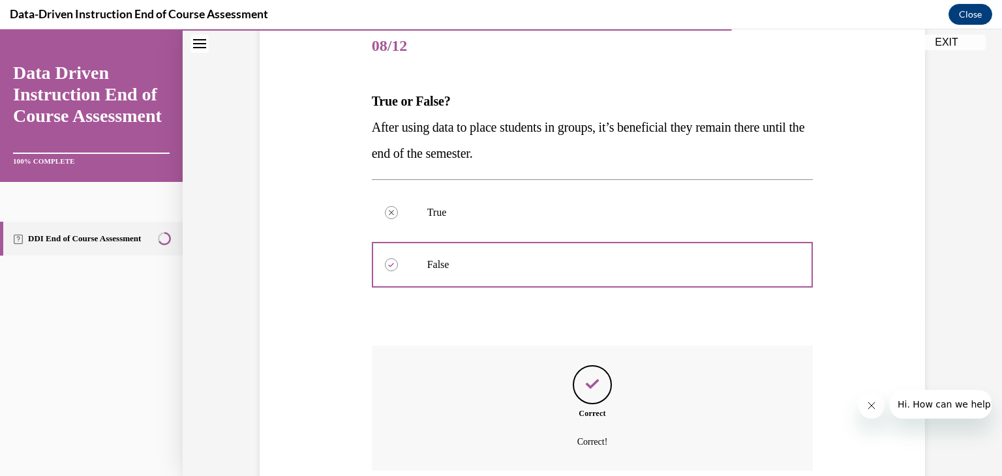
scroll to position [269, 0]
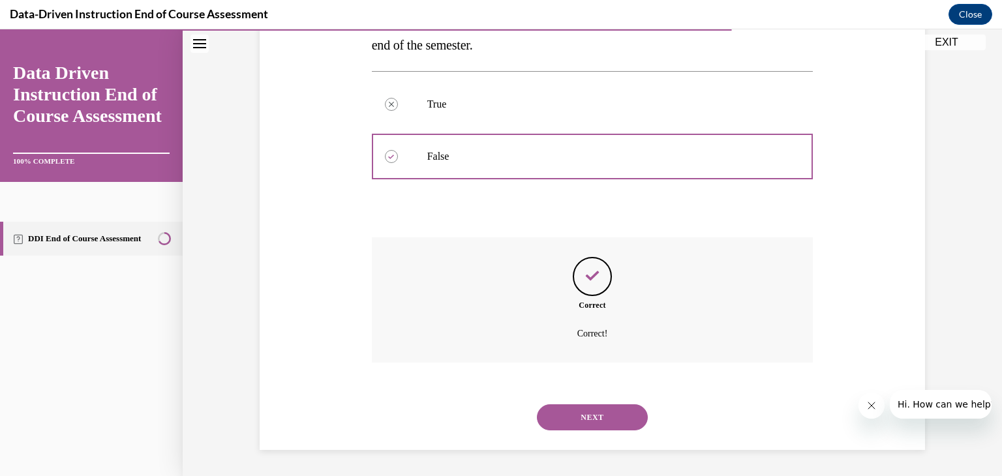
click at [583, 413] on button "NEXT" at bounding box center [592, 418] width 111 height 26
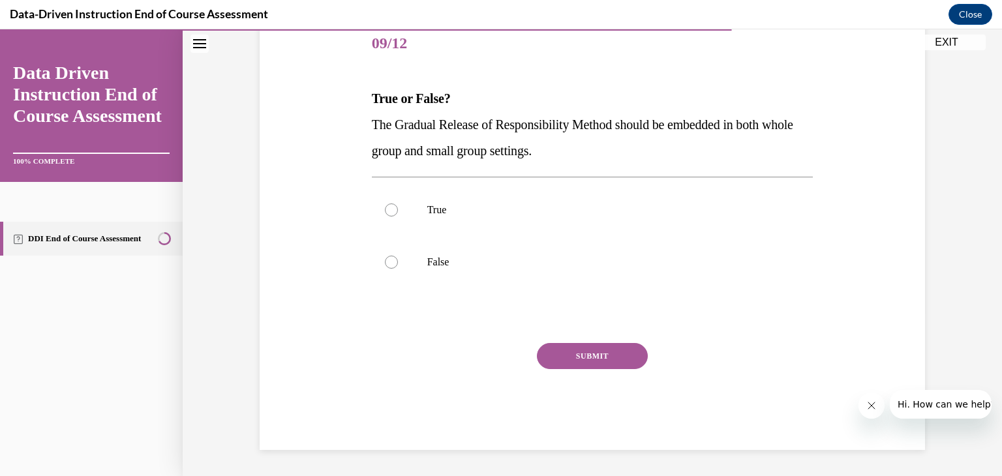
scroll to position [145, 0]
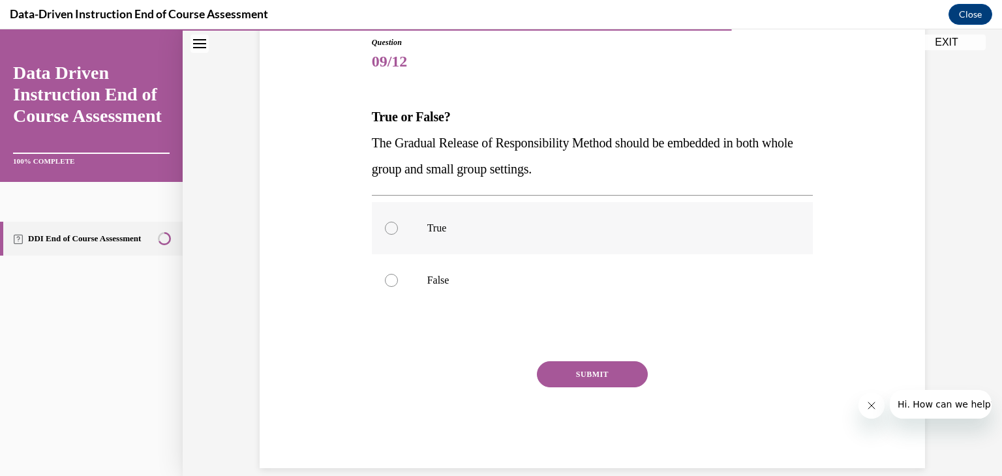
click at [466, 232] on p "True" at bounding box center [604, 228] width 354 height 13
click at [398, 232] on input "True" at bounding box center [391, 228] width 13 height 13
radio input "true"
click at [582, 388] on div "SUBMIT" at bounding box center [593, 393] width 442 height 65
click at [582, 370] on button "SUBMIT" at bounding box center [592, 374] width 111 height 26
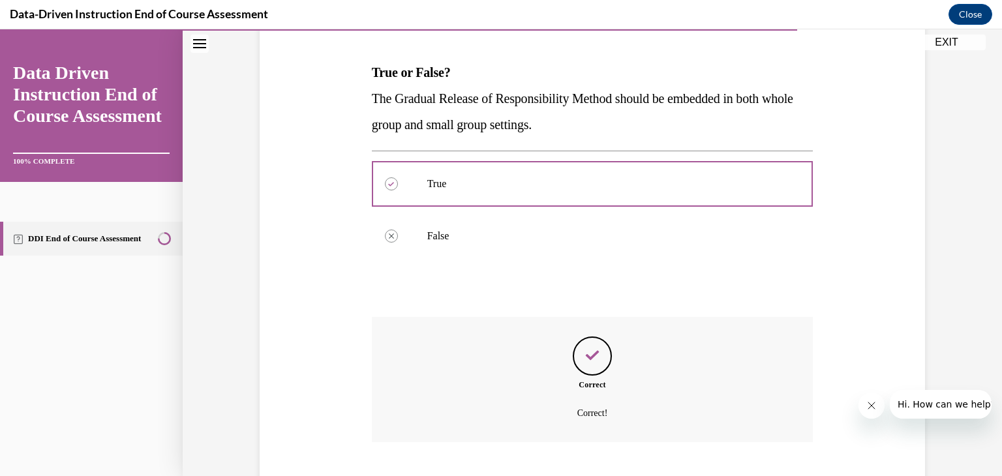
scroll to position [269, 0]
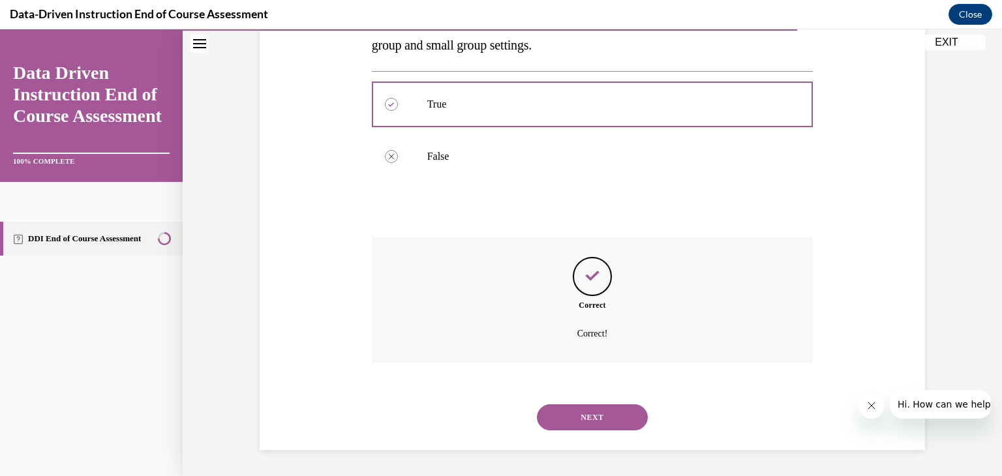
click at [605, 431] on div "NEXT" at bounding box center [593, 417] width 442 height 52
click at [588, 403] on div "NEXT" at bounding box center [593, 417] width 442 height 52
click at [585, 411] on button "NEXT" at bounding box center [592, 418] width 111 height 26
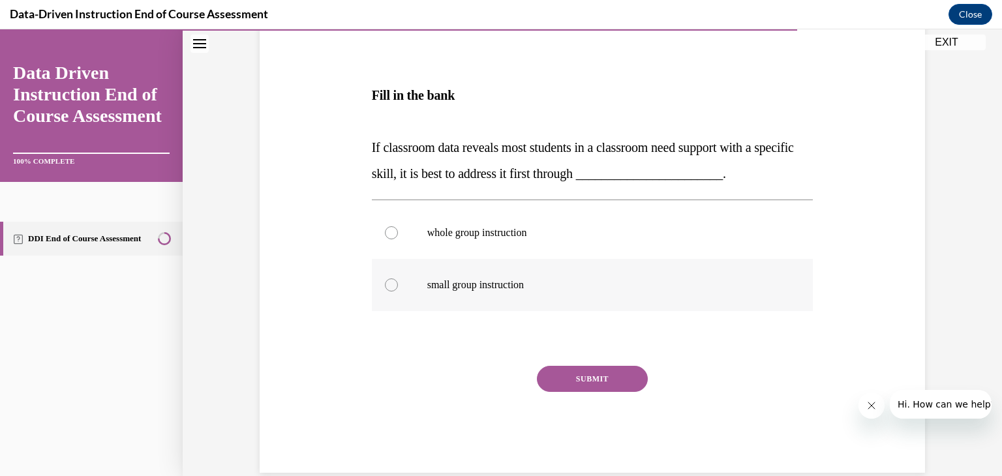
scroll to position [190, 0]
click at [530, 228] on p "whole group instruction" at bounding box center [604, 231] width 354 height 13
click at [398, 228] on input "whole group instruction" at bounding box center [391, 231] width 13 height 13
radio input "true"
click at [571, 363] on div "Question 10/12 Fill in the bank If classroom data reveals most students in a cl…" at bounding box center [593, 232] width 442 height 480
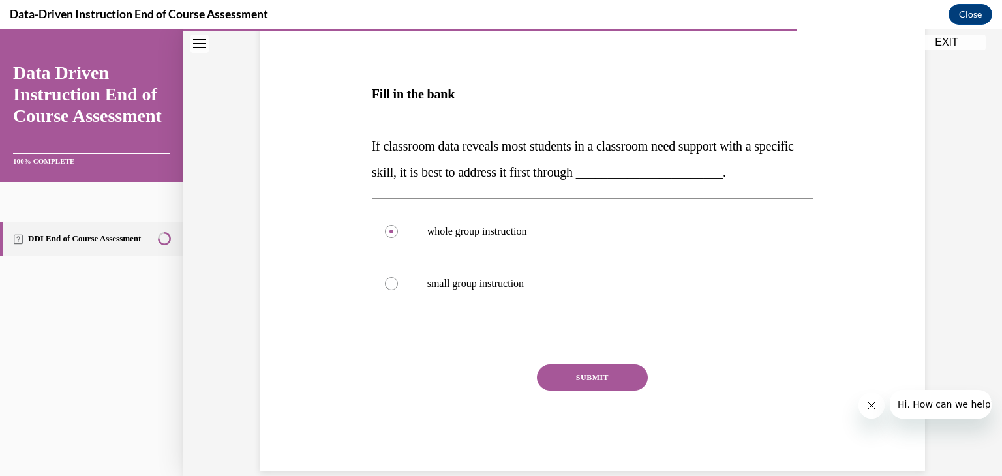
click at [572, 369] on button "SUBMIT" at bounding box center [592, 378] width 111 height 26
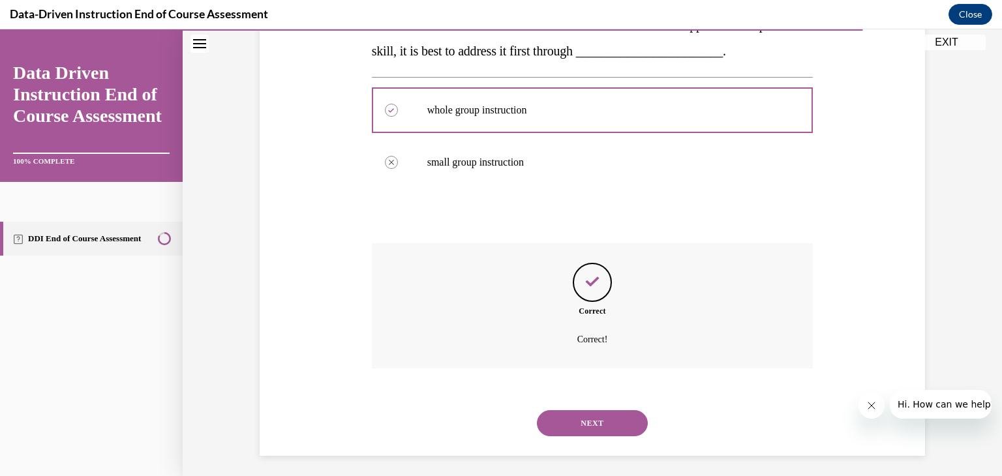
scroll to position [316, 0]
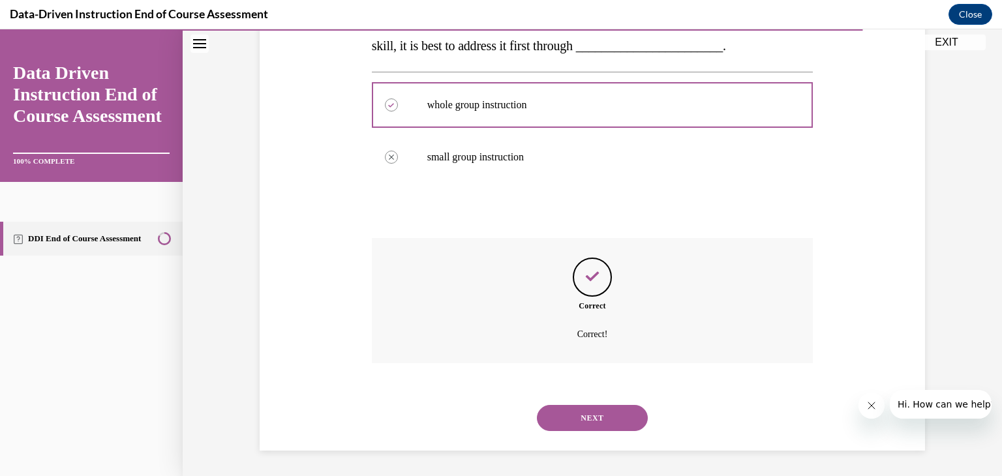
click at [596, 433] on div "NEXT" at bounding box center [593, 418] width 442 height 52
click at [596, 427] on button "NEXT" at bounding box center [592, 418] width 111 height 26
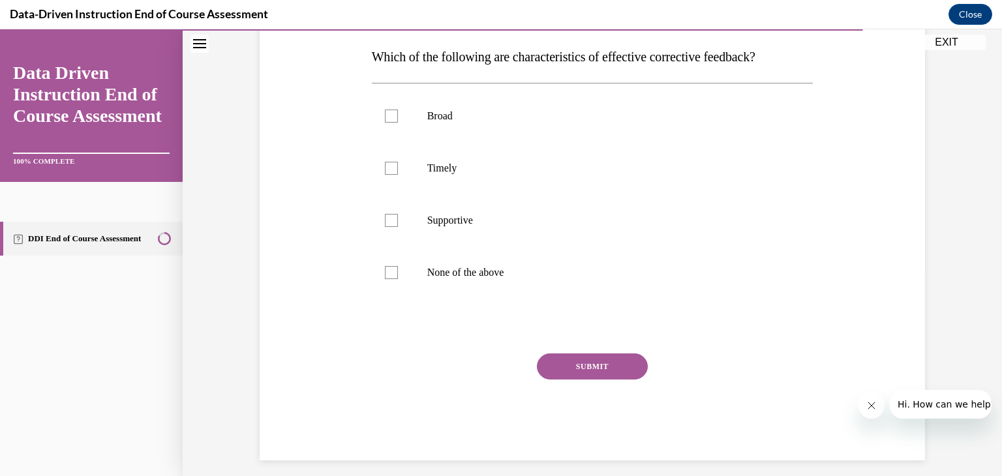
scroll to position [215, 0]
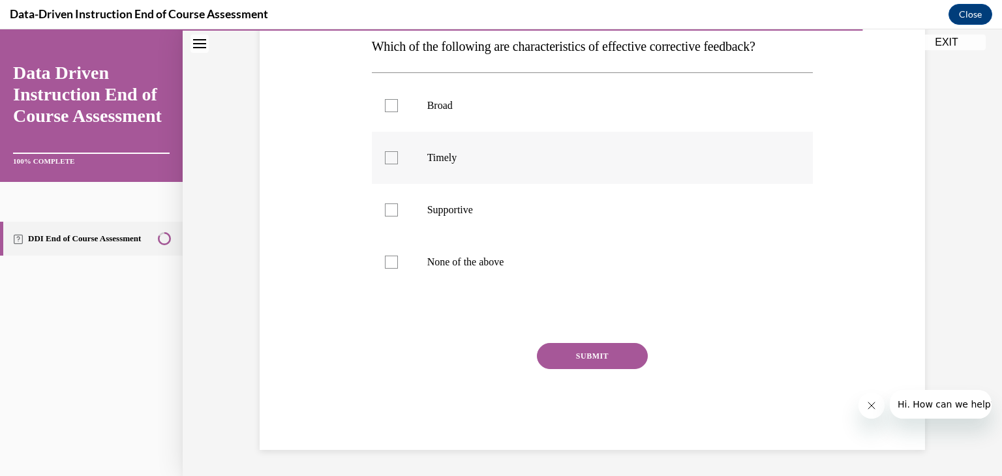
click at [457, 155] on p "Timely" at bounding box center [604, 157] width 354 height 13
click at [398, 155] on input "Timely" at bounding box center [391, 157] width 13 height 13
checkbox input "true"
click at [468, 231] on label "Supportive" at bounding box center [593, 210] width 442 height 52
click at [398, 217] on input "Supportive" at bounding box center [391, 210] width 13 height 13
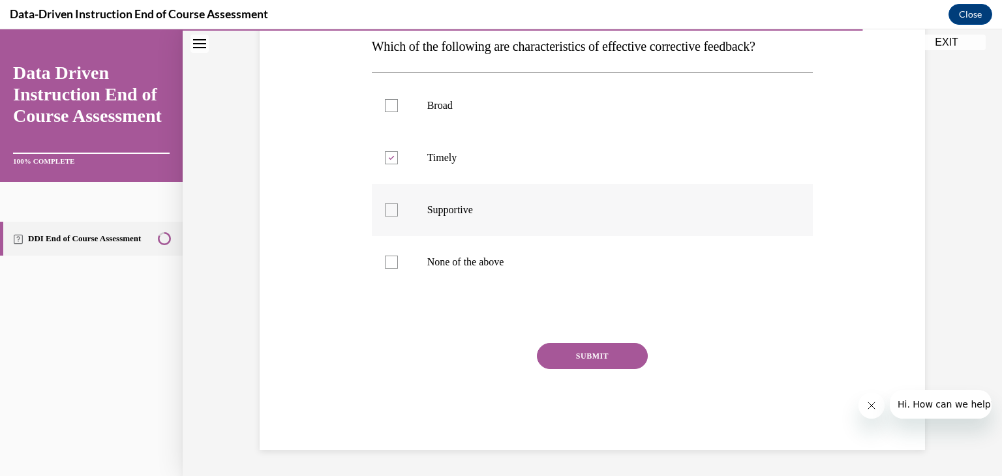
checkbox input "true"
click at [559, 348] on button "SUBMIT" at bounding box center [592, 356] width 111 height 26
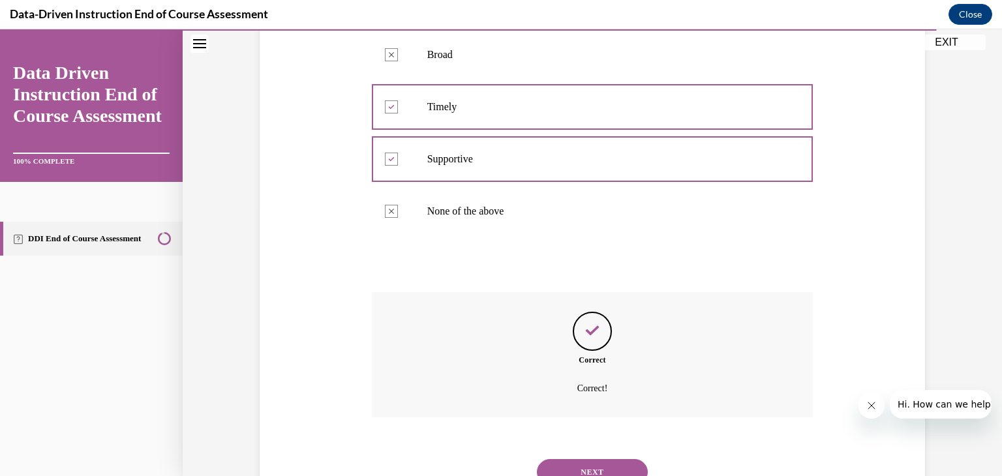
scroll to position [321, 0]
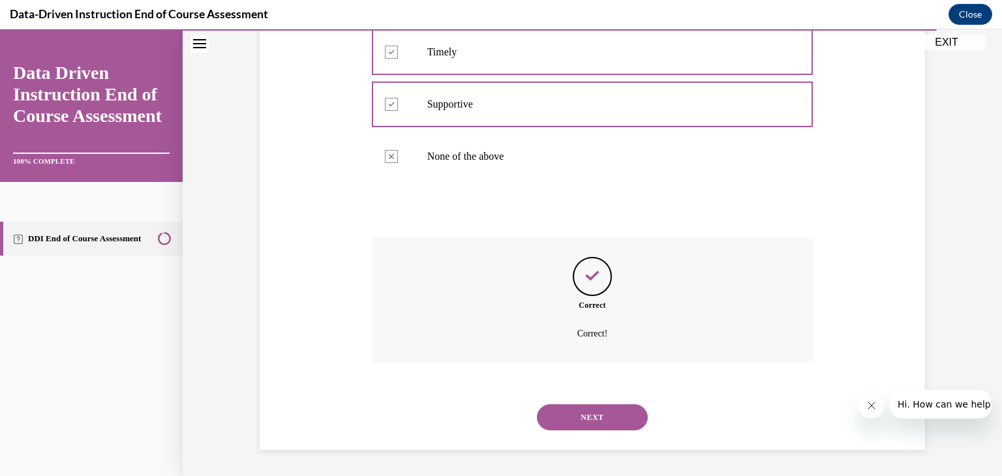
click at [604, 420] on button "NEXT" at bounding box center [592, 418] width 111 height 26
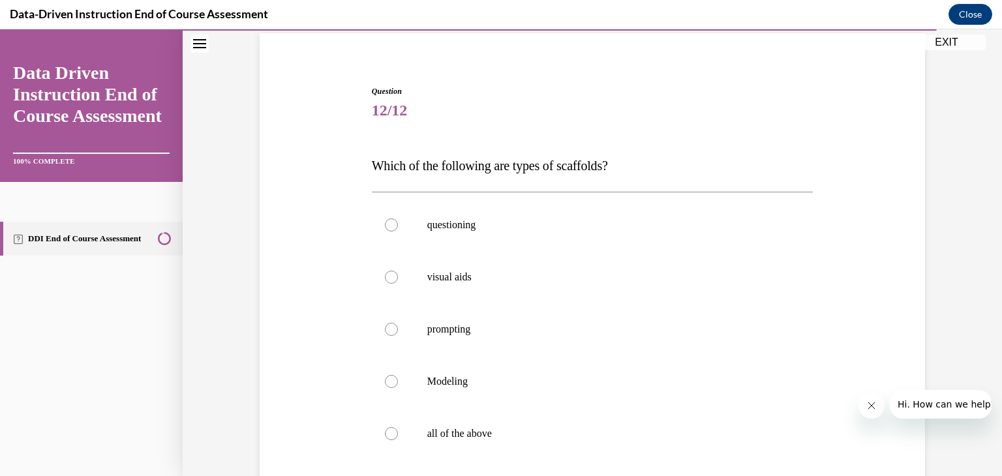
scroll to position [97, 0]
click at [482, 434] on p "all of the above" at bounding box center [604, 433] width 354 height 13
click at [398, 434] on input "all of the above" at bounding box center [391, 433] width 13 height 13
radio input "true"
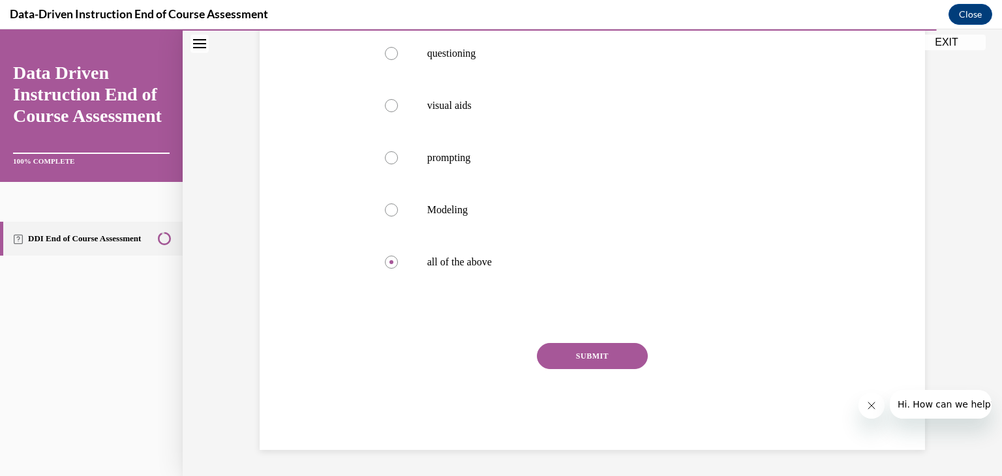
click at [593, 371] on div "SUBMIT" at bounding box center [593, 375] width 442 height 65
click at [569, 358] on button "SUBMIT" at bounding box center [592, 356] width 111 height 26
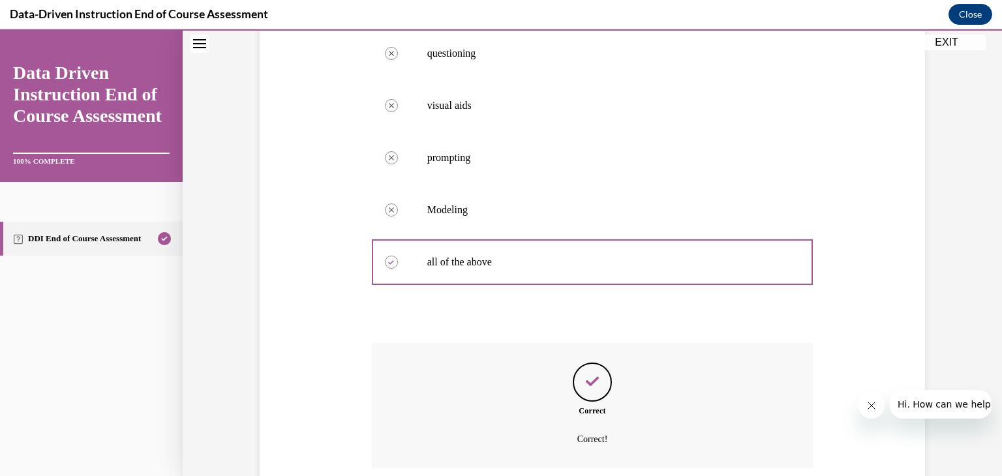
scroll to position [373, 0]
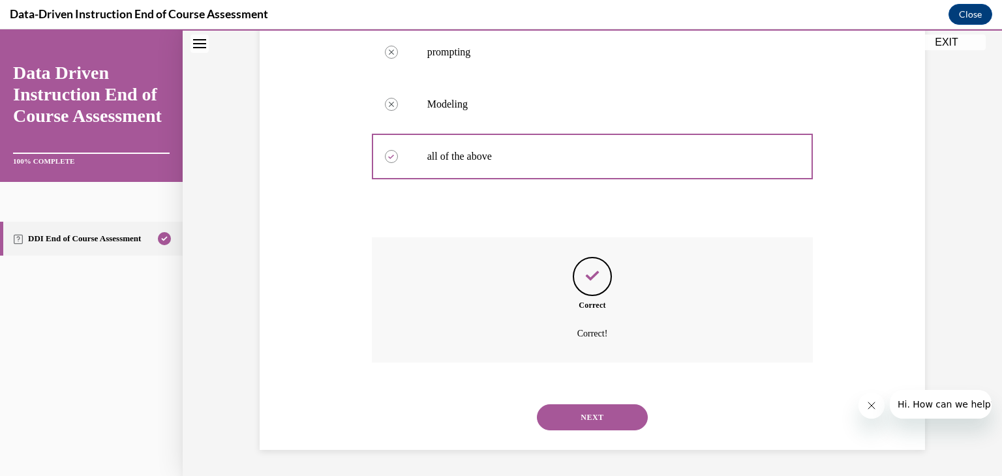
click at [574, 412] on button "NEXT" at bounding box center [592, 418] width 111 height 26
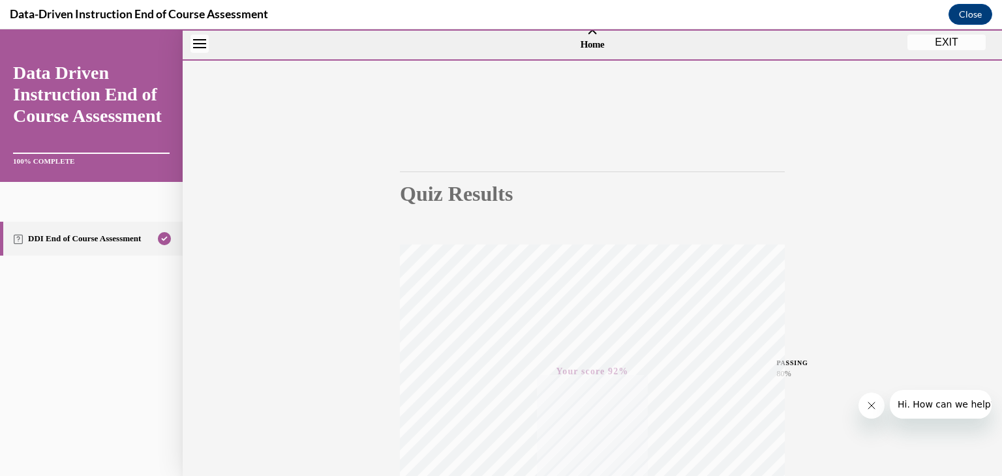
scroll to position [0, 0]
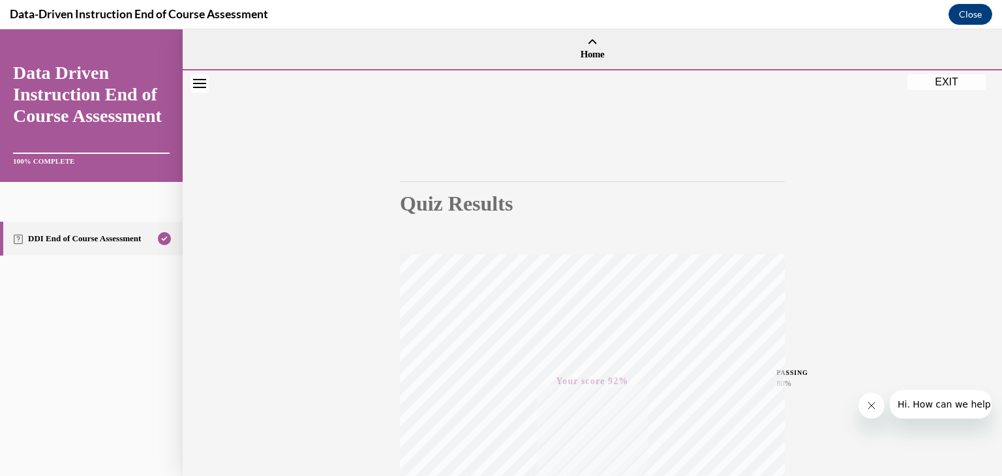
click at [931, 84] on button "EXIT" at bounding box center [947, 82] width 78 height 16
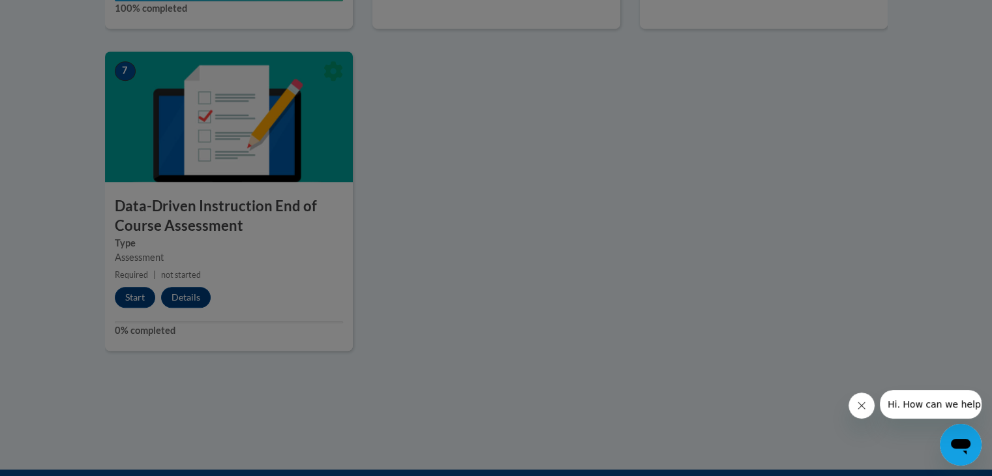
click at [569, 185] on div at bounding box center [496, 238] width 992 height 476
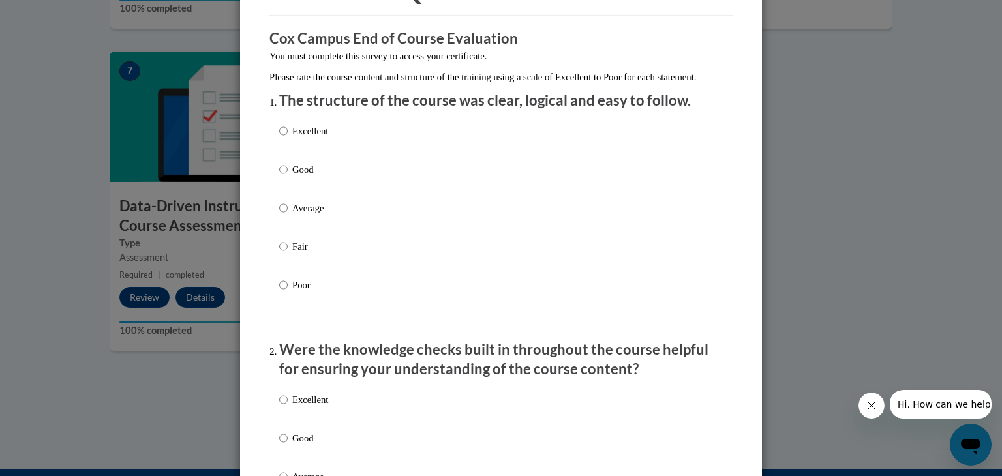
scroll to position [94, 0]
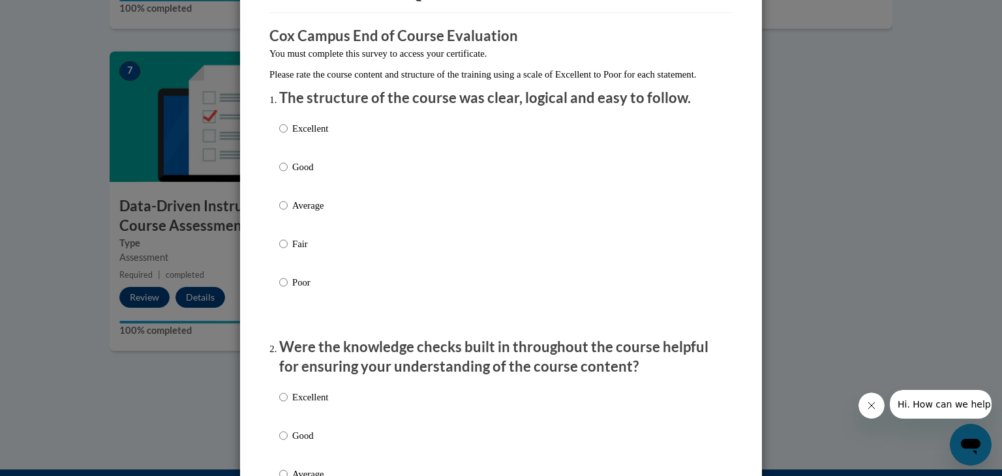
click at [315, 269] on label "Fair" at bounding box center [303, 254] width 49 height 35
click at [288, 251] on input "Fair" at bounding box center [283, 244] width 8 height 14
radio input "true"
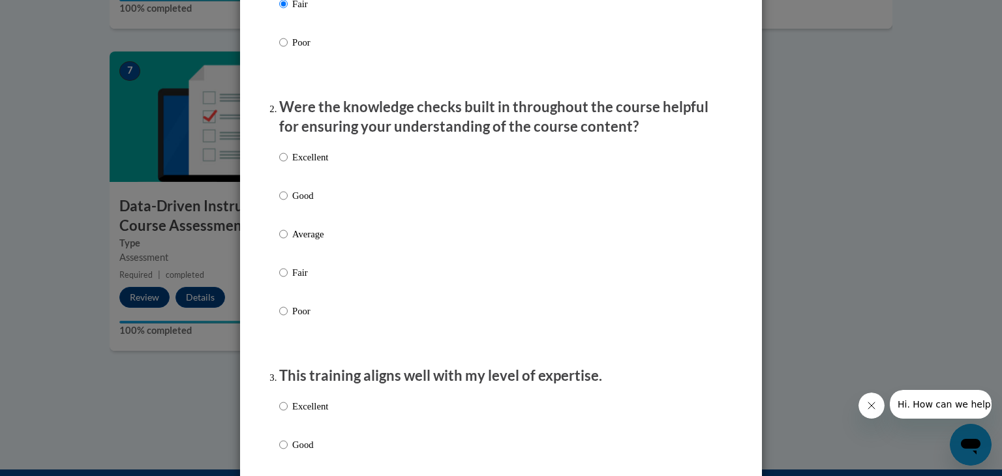
click at [314, 280] on p "Fair" at bounding box center [310, 273] width 36 height 14
click at [288, 280] on input "Fair" at bounding box center [283, 273] width 8 height 14
radio input "true"
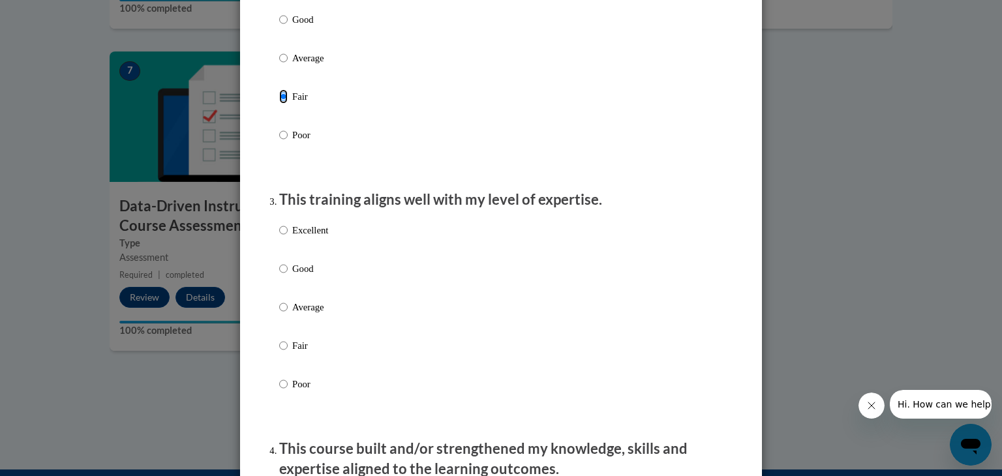
scroll to position [513, 0]
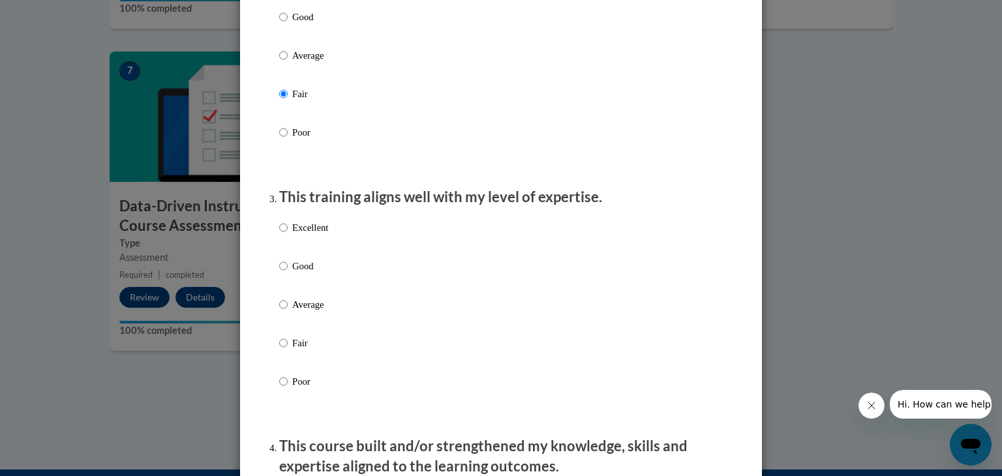
click at [324, 333] on label "Average" at bounding box center [303, 315] width 49 height 35
click at [288, 312] on input "Average" at bounding box center [283, 305] width 8 height 14
radio input "true"
click at [324, 348] on div "Excellent Good Average Fair Poor" at bounding box center [303, 315] width 49 height 202
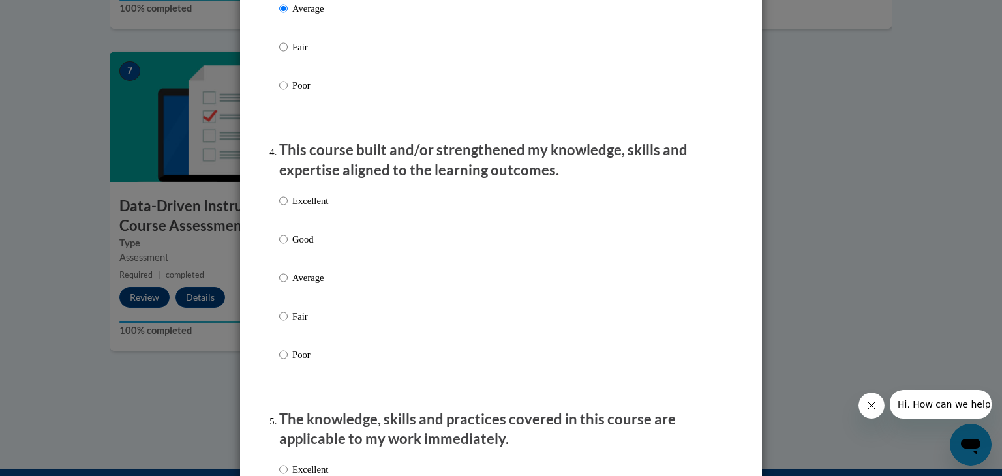
scroll to position [820, 0]
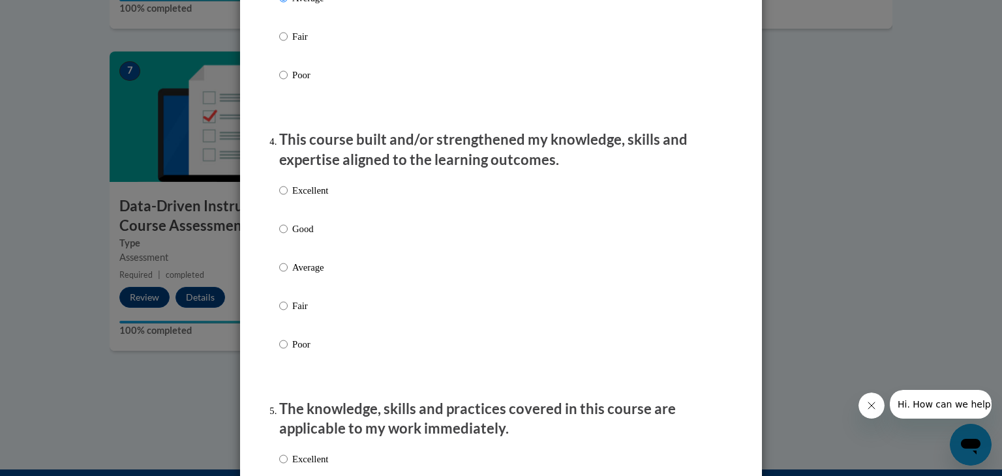
click at [342, 311] on div "Excellent Good Average Fair Poor" at bounding box center [501, 283] width 444 height 213
click at [303, 313] on p "Fair" at bounding box center [310, 306] width 36 height 14
click at [288, 313] on input "Fair" at bounding box center [283, 306] width 8 height 14
radio input "true"
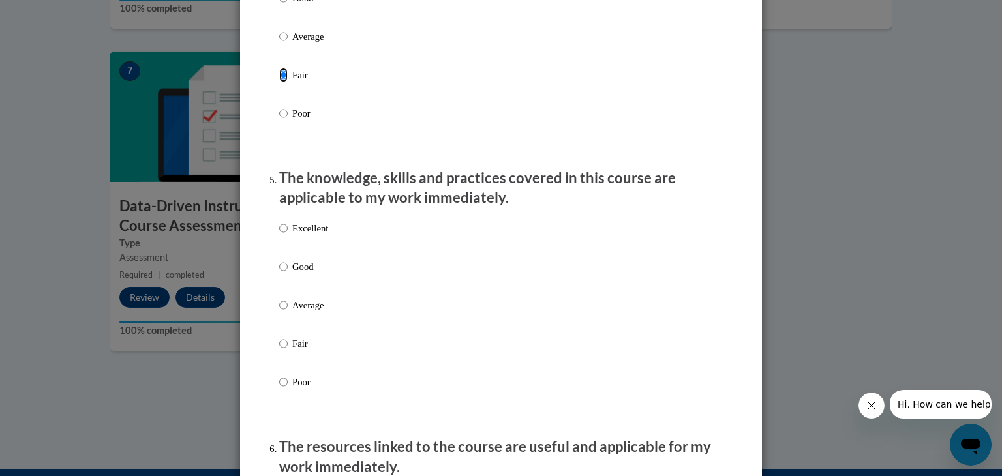
scroll to position [1052, 0]
click at [300, 369] on label "Fair" at bounding box center [303, 352] width 49 height 35
click at [288, 350] on input "Fair" at bounding box center [283, 342] width 8 height 14
radio input "true"
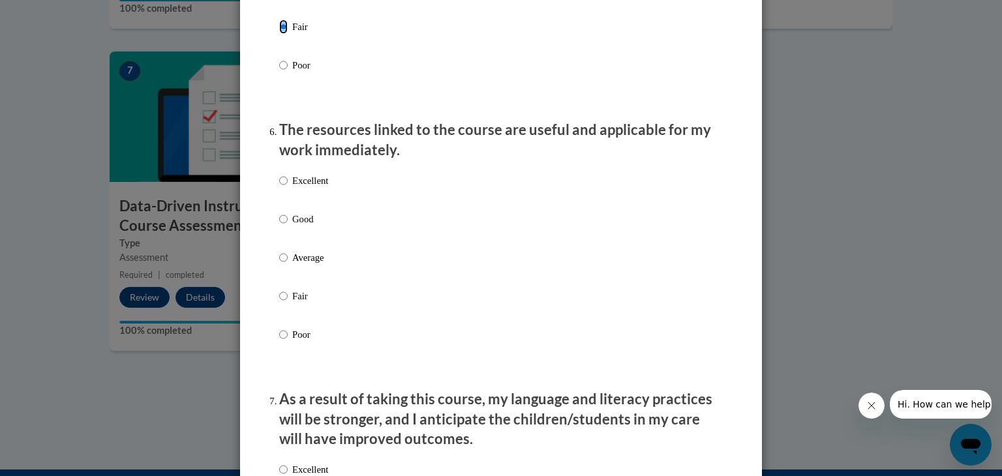
scroll to position [1375, 0]
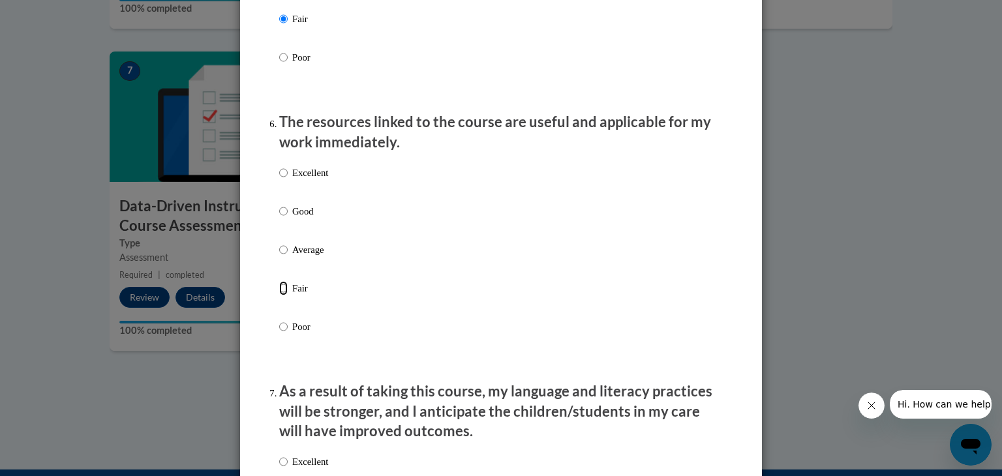
click at [282, 296] on input "Fair" at bounding box center [283, 288] width 8 height 14
radio input "true"
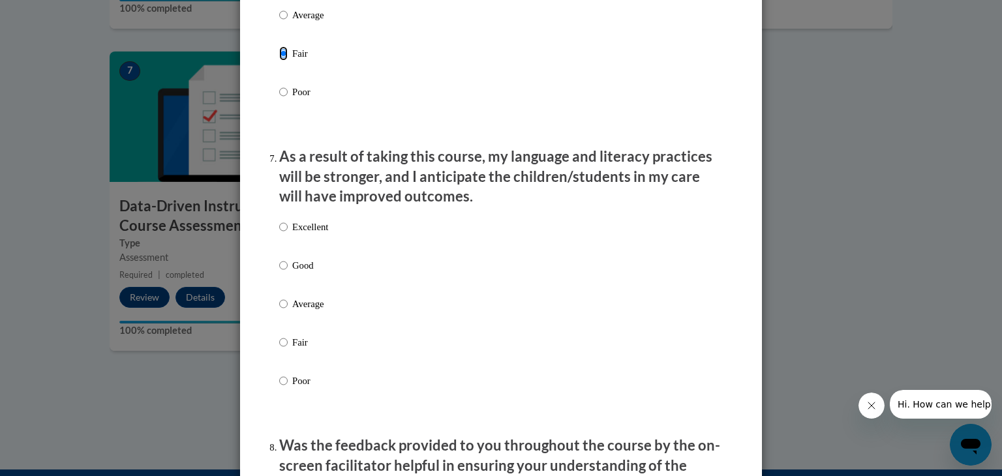
scroll to position [1623, 0]
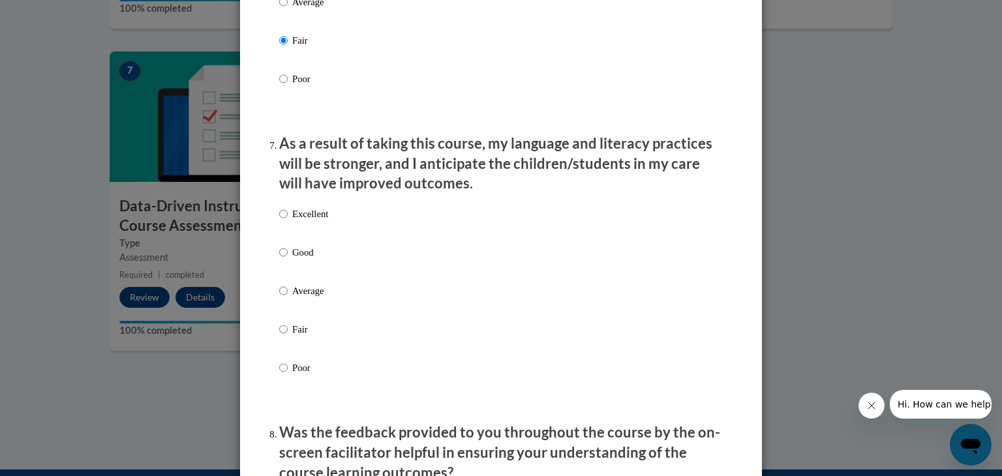
click at [292, 337] on p "Fair" at bounding box center [310, 329] width 36 height 14
click at [287, 337] on input "Fair" at bounding box center [283, 329] width 8 height 14
radio input "true"
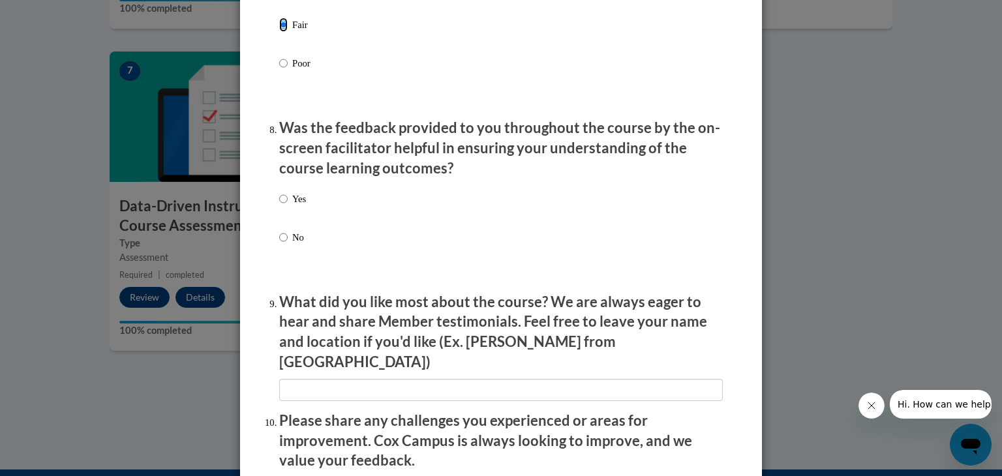
scroll to position [2010, 0]
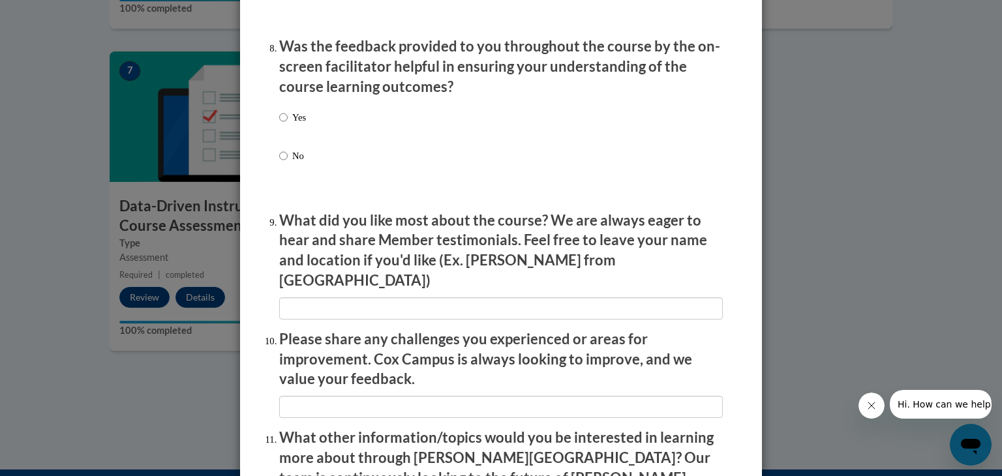
click at [307, 173] on div "Yes No" at bounding box center [501, 152] width 444 height 97
click at [298, 163] on p "No" at bounding box center [299, 156] width 14 height 14
click at [288, 163] on input "No" at bounding box center [283, 156] width 8 height 14
radio input "true"
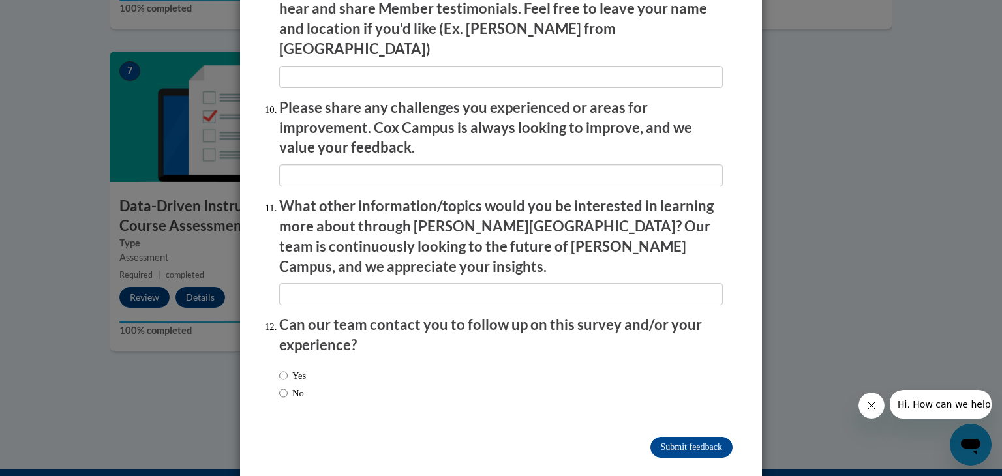
click at [313, 362] on div "Yes No" at bounding box center [501, 386] width 444 height 49
click at [293, 369] on label "Yes" at bounding box center [292, 376] width 27 height 14
click at [288, 369] on input "Yes" at bounding box center [283, 376] width 8 height 14
radio input "true"
click at [291, 386] on label "No" at bounding box center [291, 393] width 25 height 14
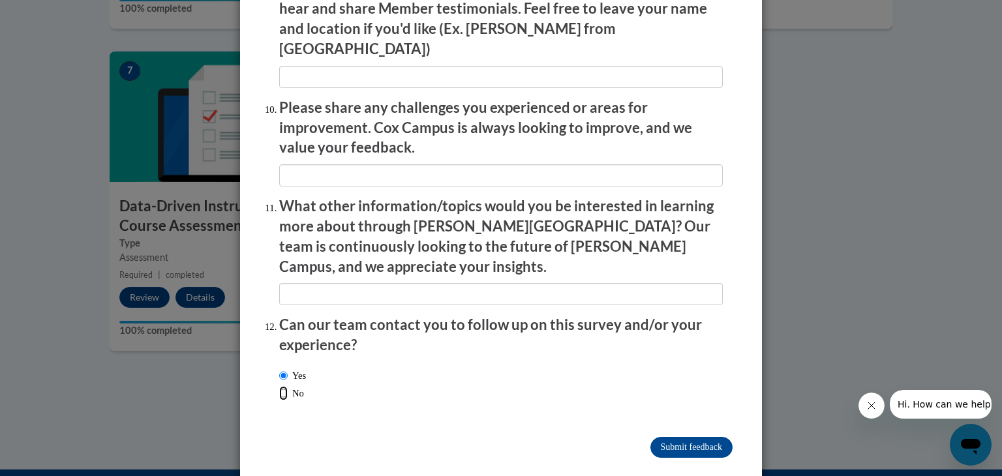
click at [288, 386] on input "No" at bounding box center [283, 393] width 8 height 14
radio input "true"
click at [720, 437] on input "Submit feedback" at bounding box center [692, 447] width 82 height 21
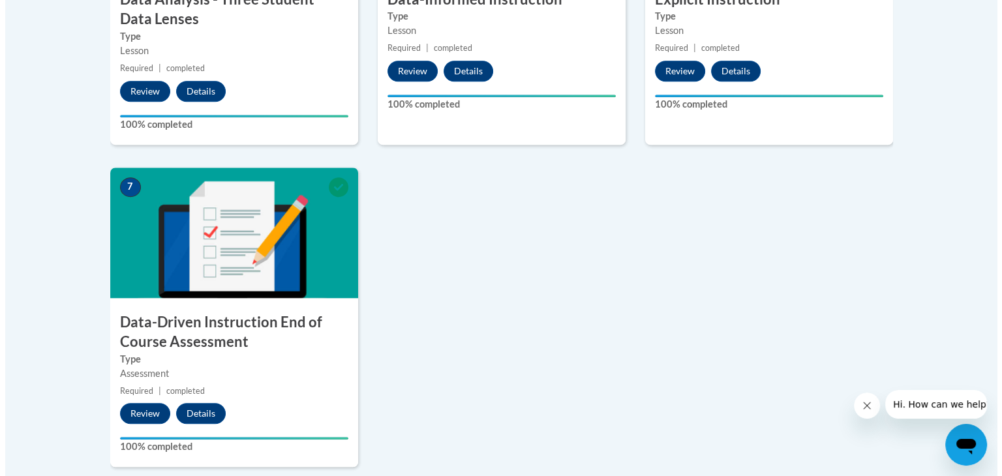
scroll to position [990, 0]
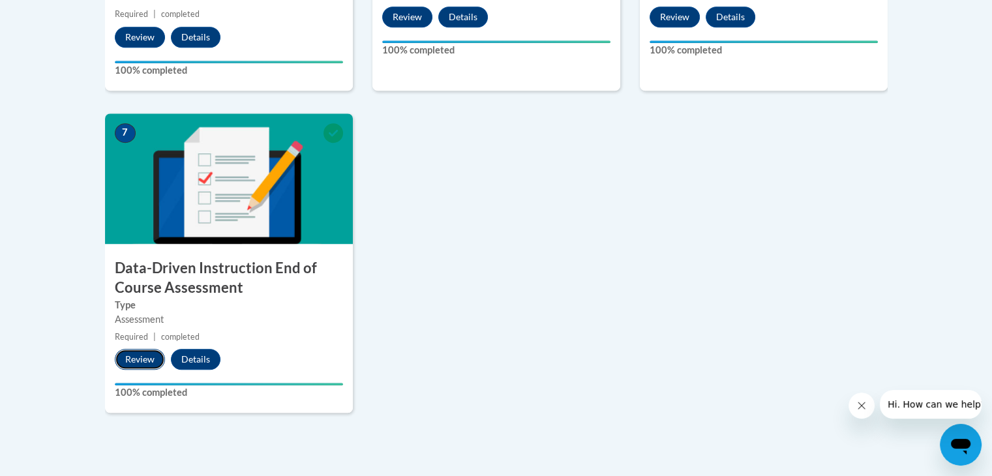
click at [134, 361] on button "Review" at bounding box center [140, 359] width 50 height 21
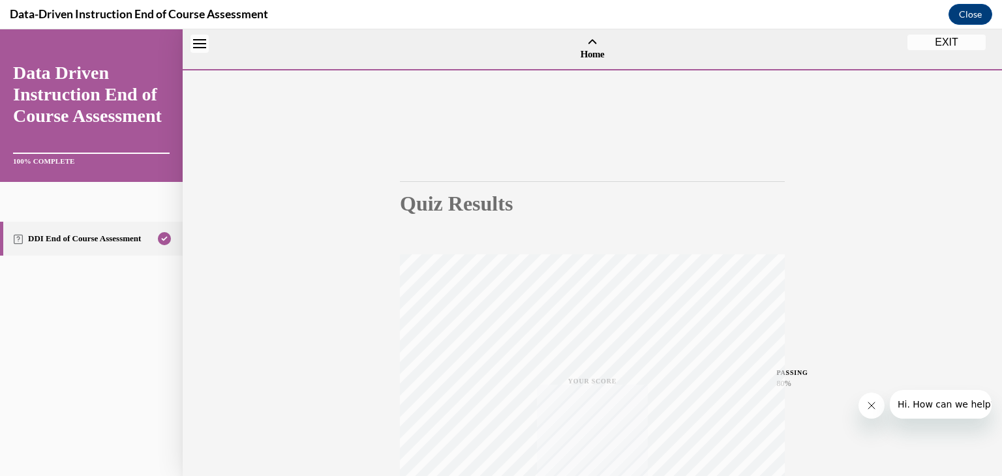
scroll to position [40, 0]
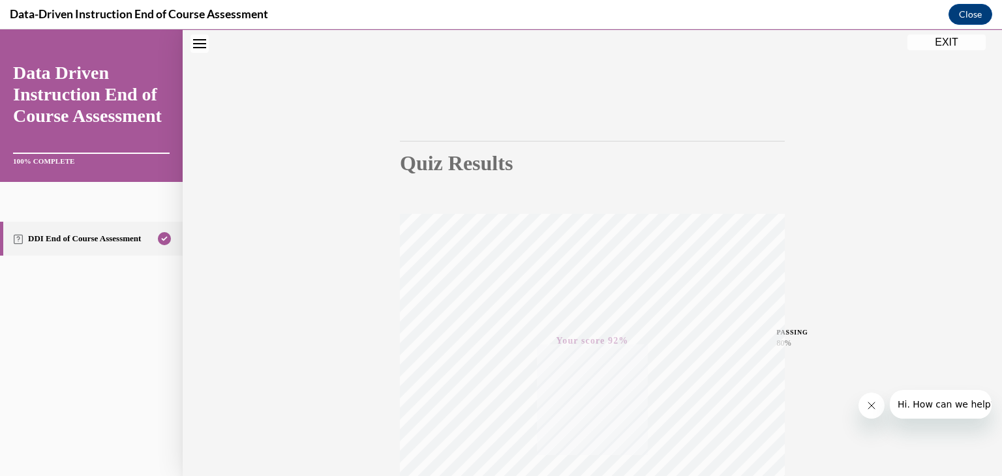
click at [942, 42] on button "EXIT" at bounding box center [947, 43] width 78 height 16
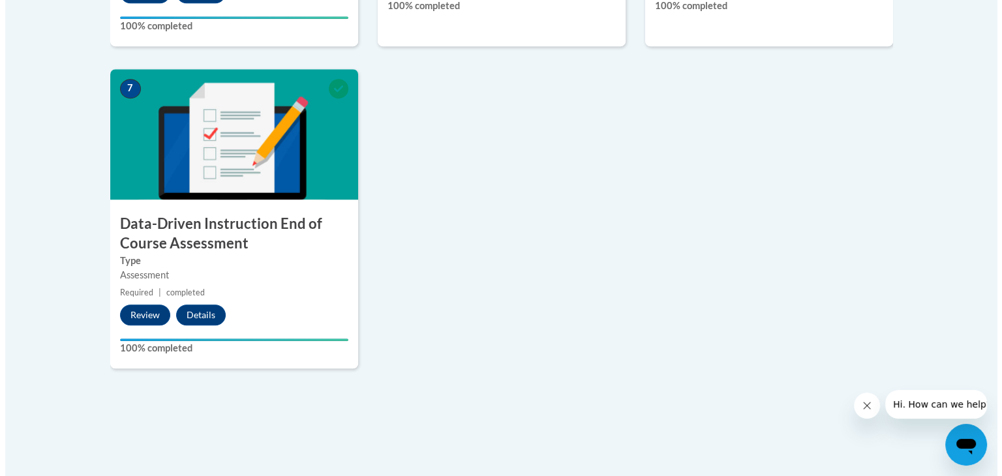
scroll to position [1152, 0]
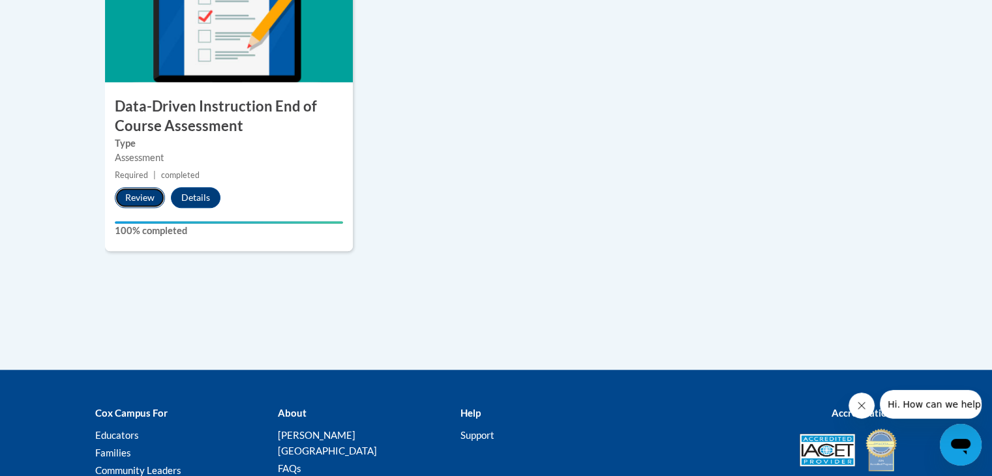
click at [136, 199] on button "Review" at bounding box center [140, 197] width 50 height 21
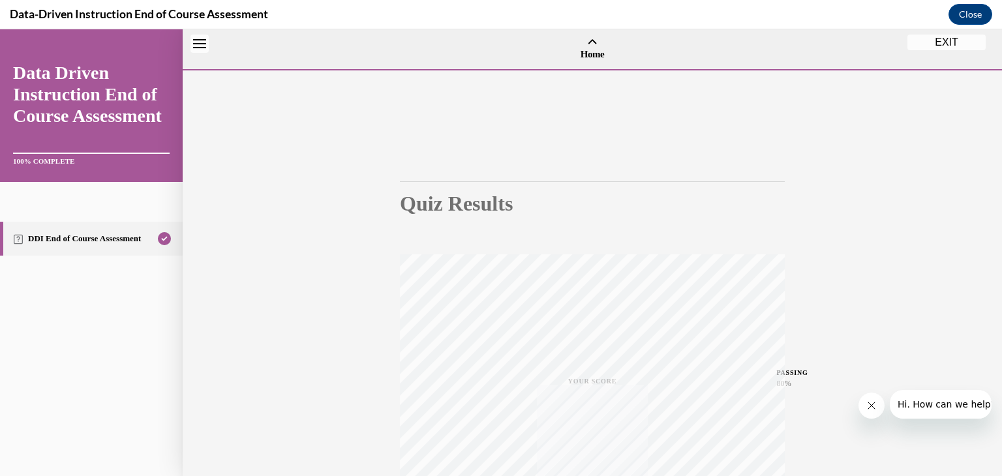
scroll to position [40, 0]
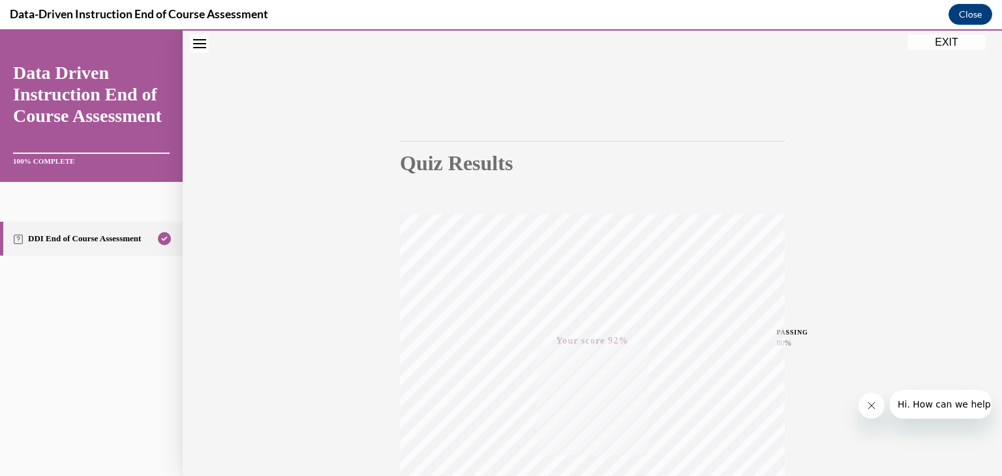
click at [927, 46] on button "EXIT" at bounding box center [947, 43] width 78 height 16
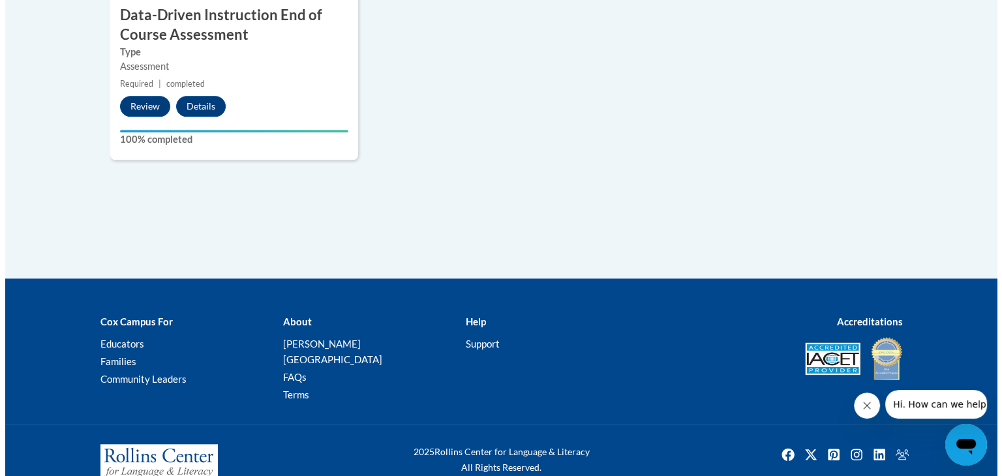
scroll to position [1244, 0]
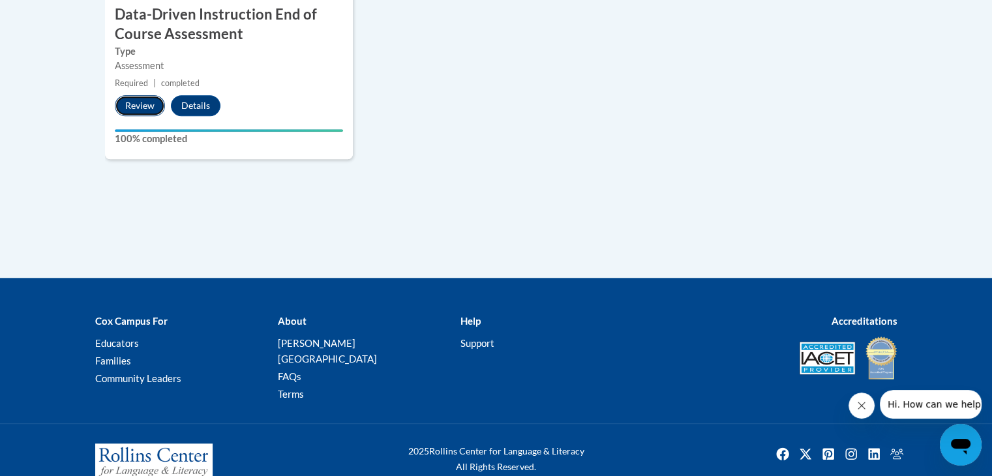
click at [136, 113] on button "Review" at bounding box center [140, 105] width 50 height 21
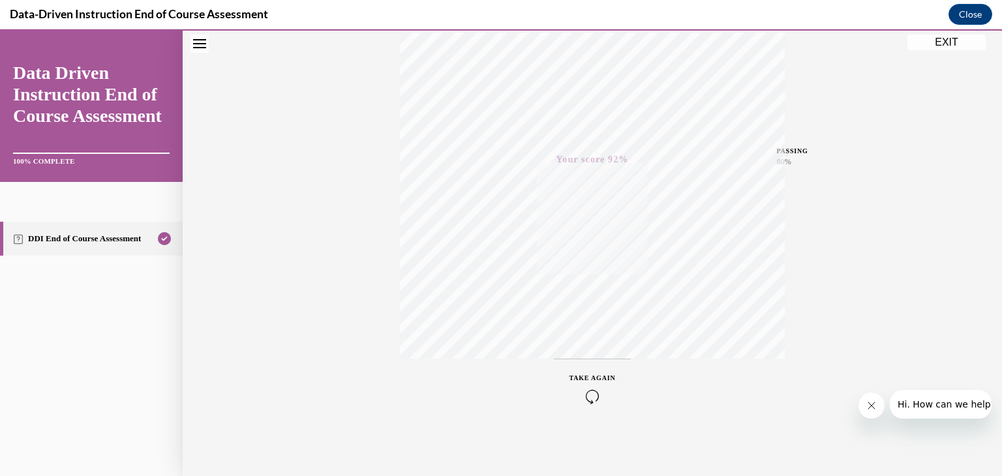
scroll to position [0, 0]
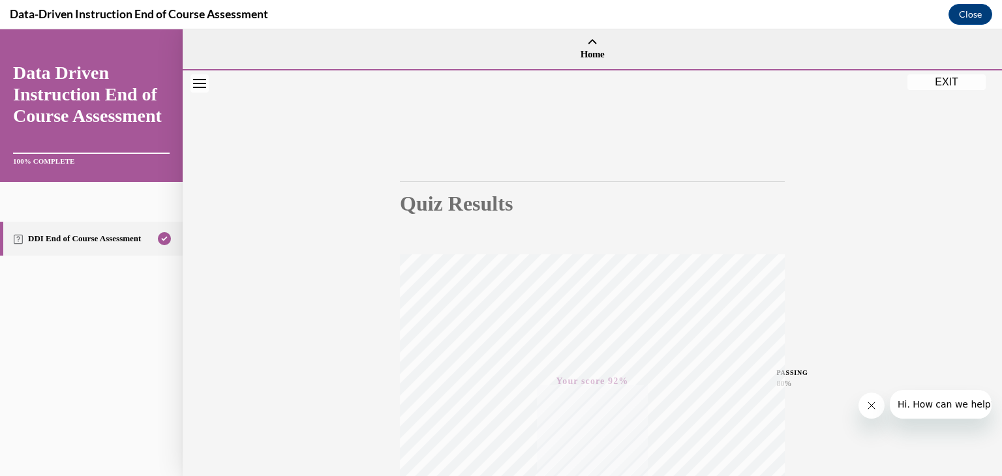
click at [192, 74] on button "Close navigation menu" at bounding box center [200, 83] width 18 height 18
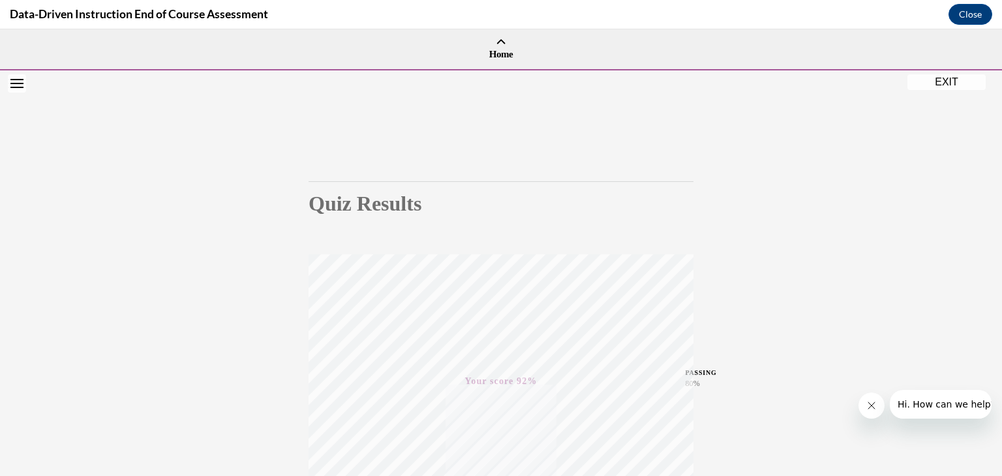
click at [923, 82] on button "EXIT" at bounding box center [947, 82] width 78 height 16
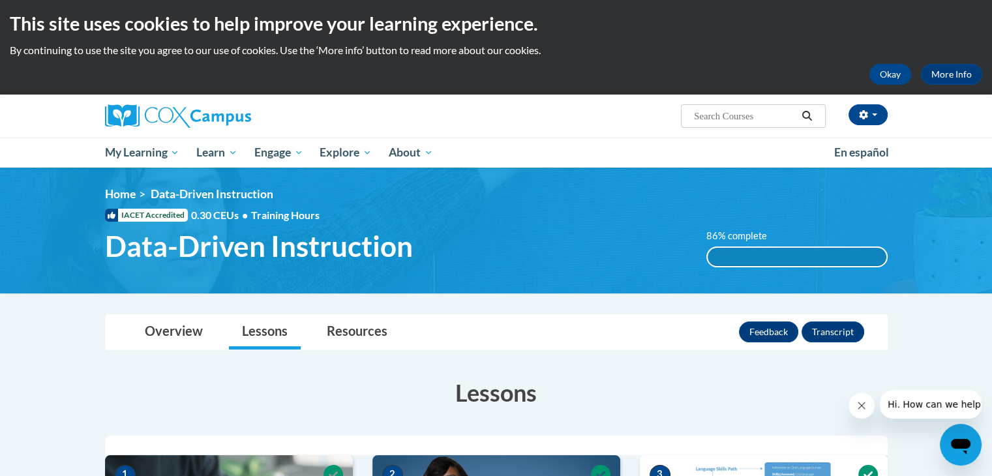
scroll to position [2, 0]
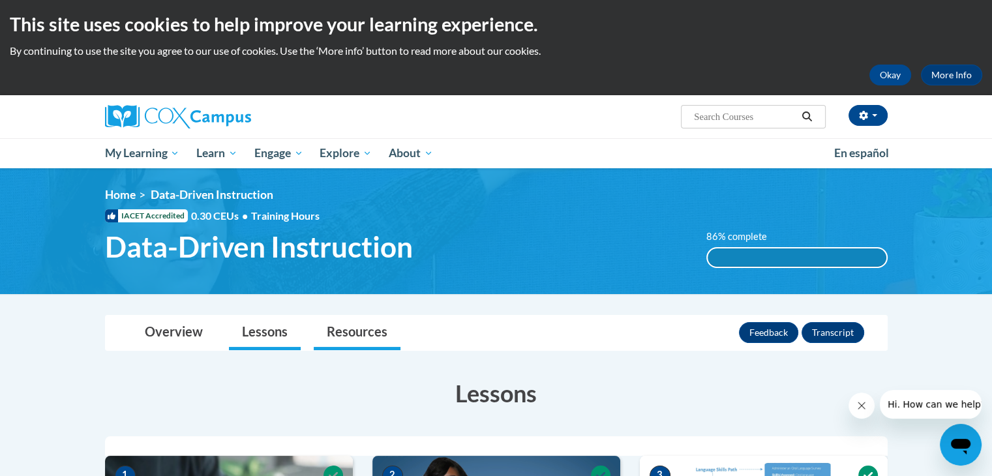
click at [307, 324] on li "Resources" at bounding box center [357, 333] width 100 height 35
click at [335, 330] on link "Resources" at bounding box center [357, 333] width 87 height 35
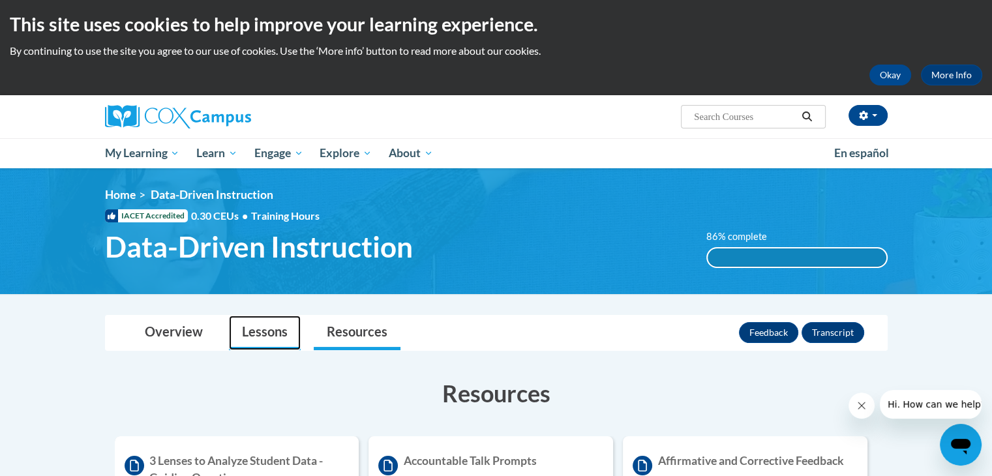
click at [277, 331] on link "Lessons" at bounding box center [265, 333] width 72 height 35
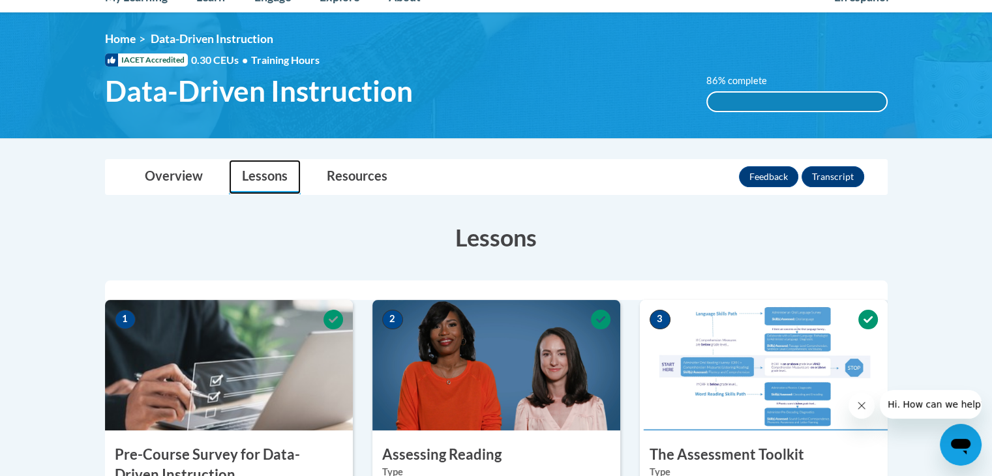
scroll to position [155, 0]
